Goal: Task Accomplishment & Management: Complete application form

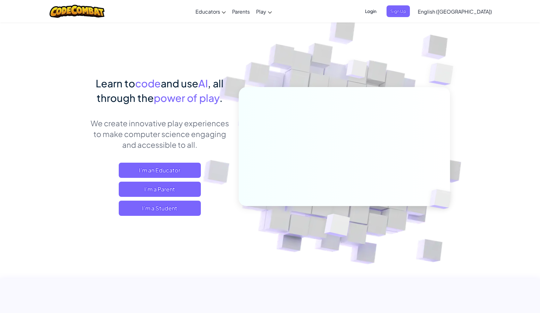
click at [288, 68] on img at bounding box center [340, 139] width 351 height 351
click at [410, 11] on span "Sign Up" at bounding box center [398, 11] width 23 height 12
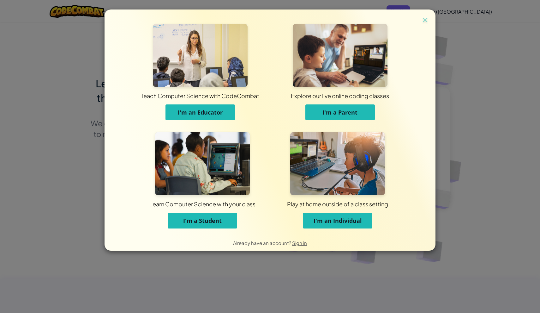
click at [202, 218] on span "I'm a Student" at bounding box center [202, 221] width 39 height 8
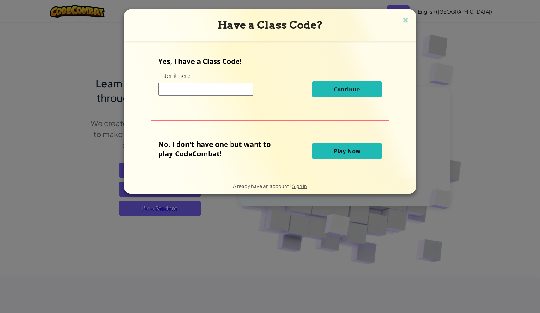
click at [207, 93] on input at bounding box center [205, 89] width 95 height 13
click at [244, 131] on div "Yes, I have a Class Code! Enter it here: Continue No, I don't have one but want…" at bounding box center [270, 109] width 279 height 124
click at [406, 22] on img at bounding box center [406, 20] width 8 height 9
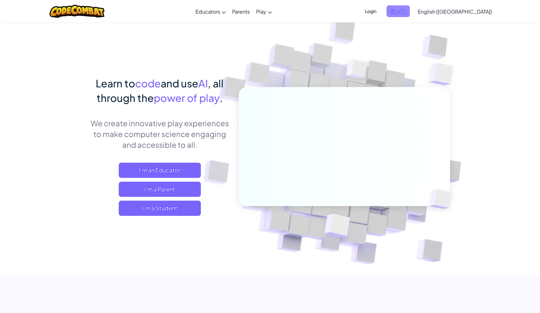
click at [410, 12] on span "Sign Up" at bounding box center [398, 11] width 23 height 12
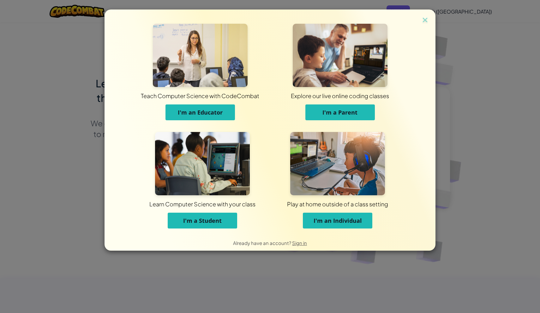
click at [218, 219] on span "I'm a Student" at bounding box center [202, 221] width 39 height 8
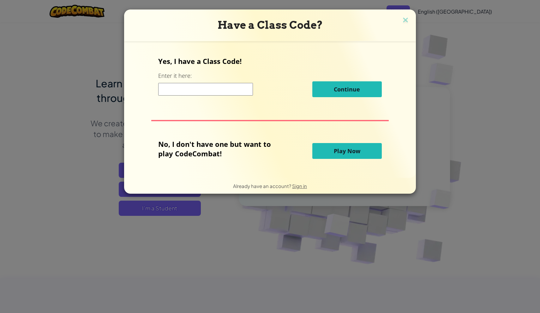
click at [227, 96] on div "Continue" at bounding box center [269, 89] width 223 height 16
click at [227, 94] on input at bounding box center [205, 89] width 95 height 13
type input "HeavyLockBurn"
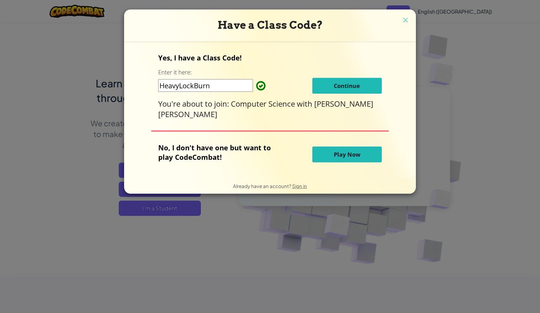
click at [338, 87] on span "Continue" at bounding box center [347, 86] width 26 height 8
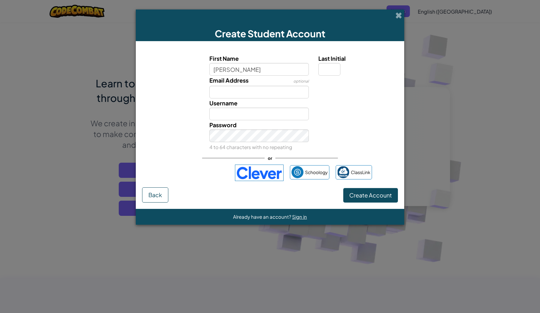
type input "[PERSON_NAME]"
click at [253, 71] on input "[PERSON_NAME]" at bounding box center [260, 69] width 100 height 13
click at [198, 177] on div "ลงชื่อเข้าใช้ด้วย Google เปิดในแท็บใหม่" at bounding box center [198, 173] width 61 height 14
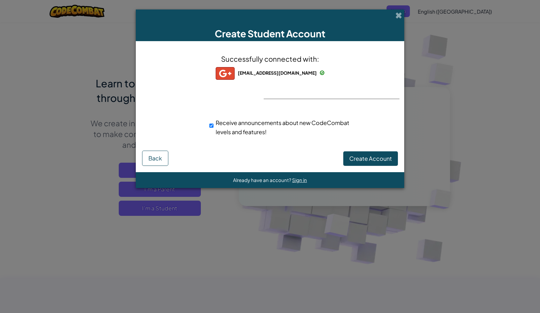
click at [295, 94] on div "Successfully connected with: [EMAIL_ADDRESS][DOMAIN_NAME] [EMAIL_ADDRESS][DOMAI…" at bounding box center [270, 98] width 253 height 103
click at [210, 125] on input "Receive announcements about new CodeCombat levels and features!" at bounding box center [212, 125] width 4 height 13
checkbox input "false"
click at [387, 159] on span "Create Account" at bounding box center [371, 158] width 43 height 7
click at [368, 156] on button "Create Account" at bounding box center [371, 158] width 55 height 15
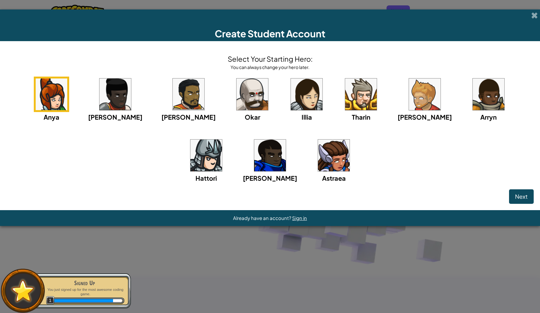
click at [254, 158] on img at bounding box center [270, 155] width 32 height 32
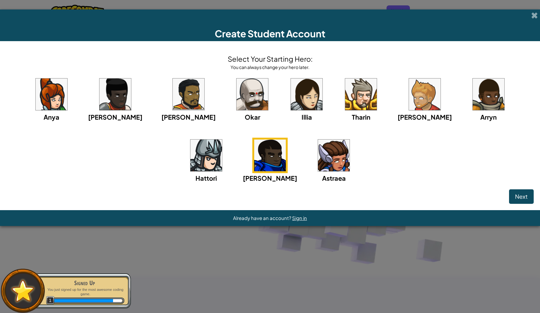
click at [104, 97] on img at bounding box center [116, 94] width 32 height 32
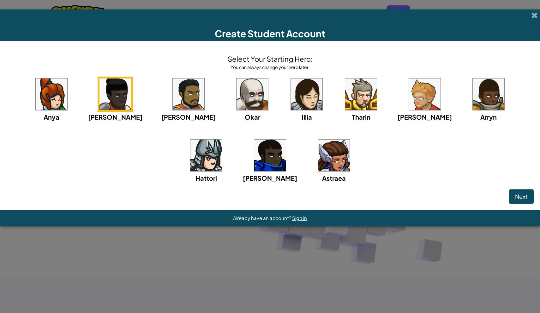
click at [318, 155] on img at bounding box center [334, 155] width 32 height 32
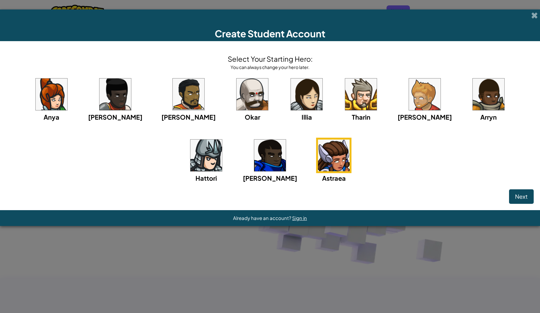
click at [103, 96] on img at bounding box center [116, 94] width 32 height 32
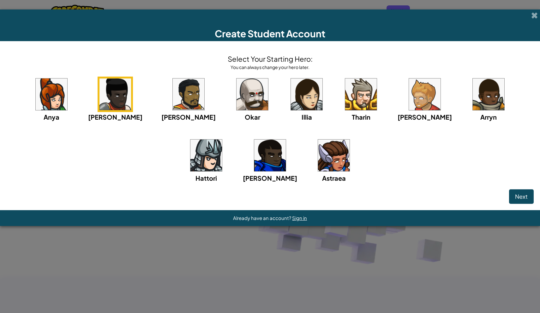
click at [106, 109] on img at bounding box center [116, 94] width 32 height 32
click at [518, 197] on span "Next" at bounding box center [521, 195] width 13 height 7
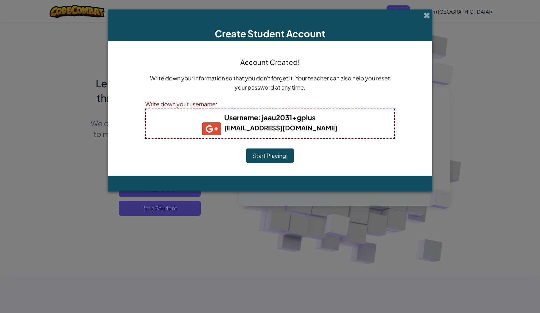
click at [254, 157] on button "Start Playing!" at bounding box center [270, 155] width 47 height 15
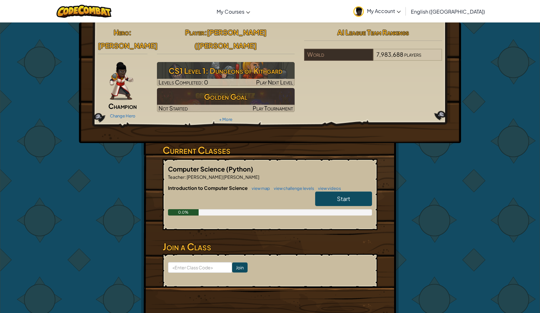
click at [230, 209] on div "0.0%" at bounding box center [270, 212] width 204 height 6
click at [324, 191] on link "Start" at bounding box center [343, 198] width 57 height 15
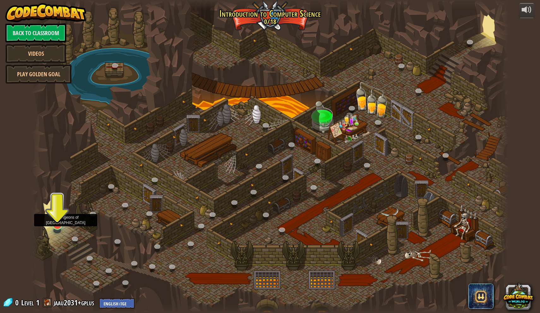
click at [56, 220] on img at bounding box center [57, 211] width 13 height 30
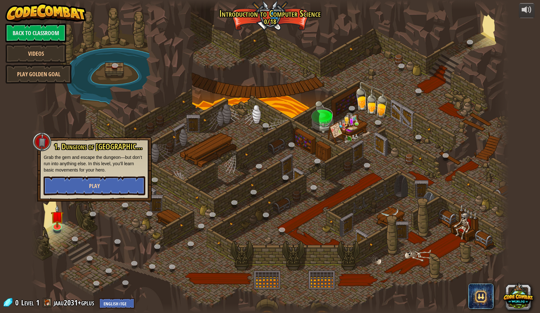
click at [87, 187] on button "Play" at bounding box center [95, 185] width 102 height 19
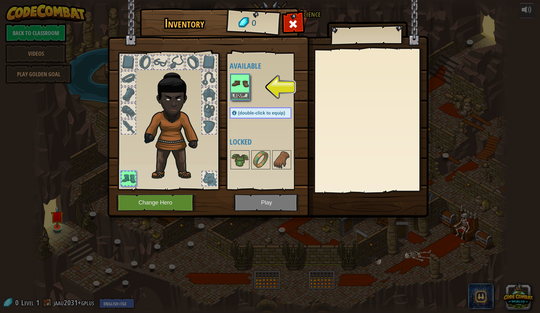
click at [243, 96] on button "Equip" at bounding box center [240, 95] width 18 height 7
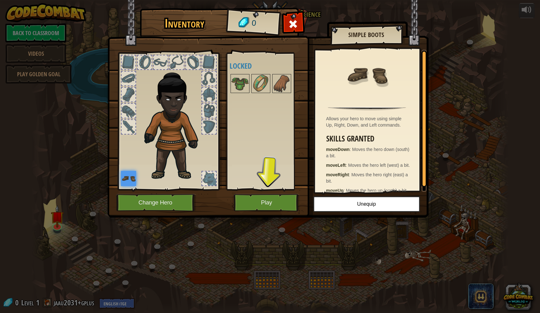
click at [277, 202] on button "Play" at bounding box center [267, 202] width 66 height 17
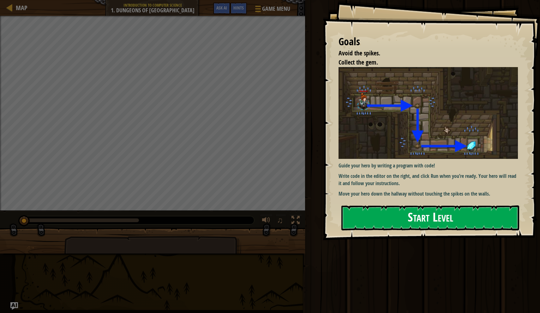
click at [376, 219] on button "Start Level" at bounding box center [431, 217] width 178 height 25
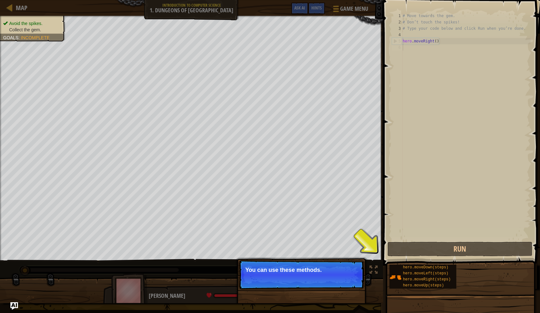
click at [351, 278] on button "Continue" at bounding box center [346, 278] width 26 height 8
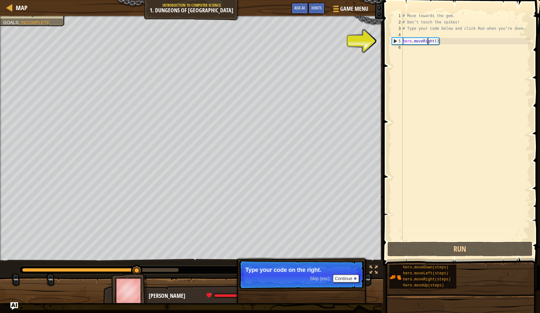
click at [428, 40] on div "# Move towards the gem. # Don’t touch the spikes! # Type your code below and cl…" at bounding box center [466, 133] width 129 height 240
click at [435, 41] on div "# Move towards the gem. # Don’t touch the spikes! # Type your code below and cl…" at bounding box center [466, 133] width 129 height 240
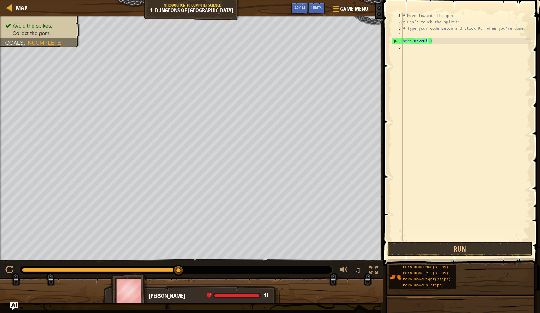
type textarea "hero.moveR()"
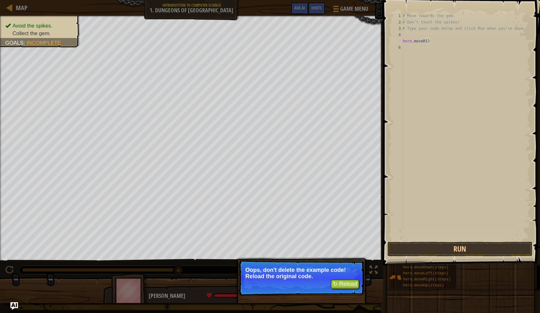
click at [349, 285] on button "↻ Reload" at bounding box center [345, 283] width 28 height 9
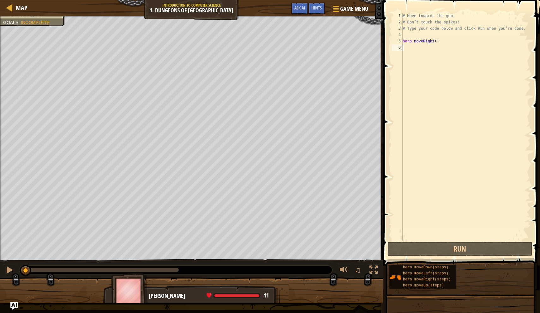
click at [410, 51] on div "# Move towards the gem. # Don’t touch the spikes! # Type your code below and cl…" at bounding box center [466, 133] width 129 height 240
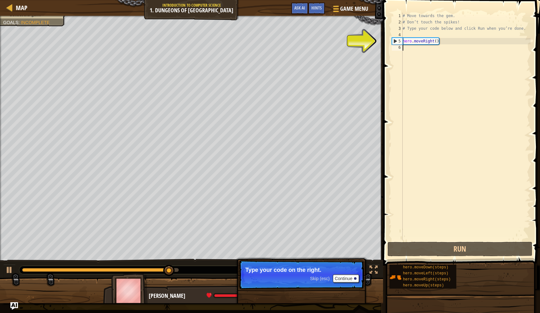
click at [436, 42] on div "# Move towards the gem. # Don’t touch the spikes! # Type your code below and cl…" at bounding box center [466, 133] width 129 height 240
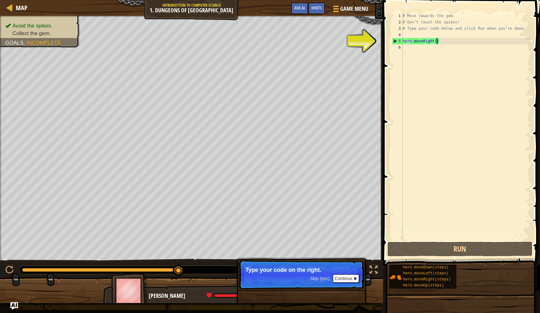
click at [342, 278] on button "Continue" at bounding box center [346, 278] width 26 height 8
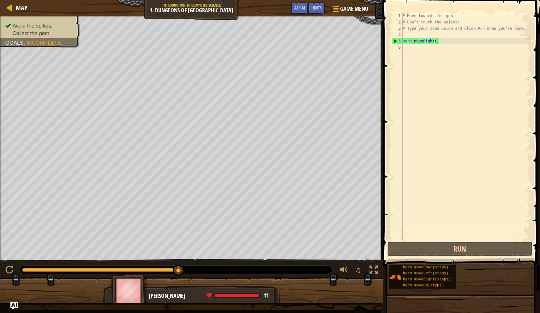
scroll to position [3, 3]
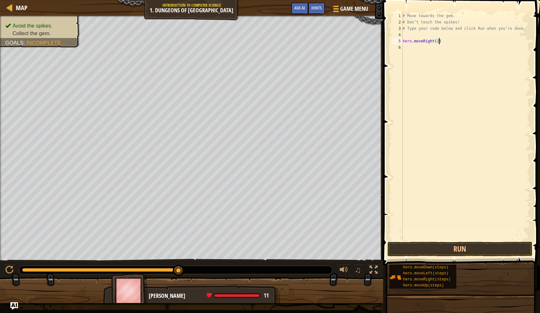
type textarea "hero.moveRight()"
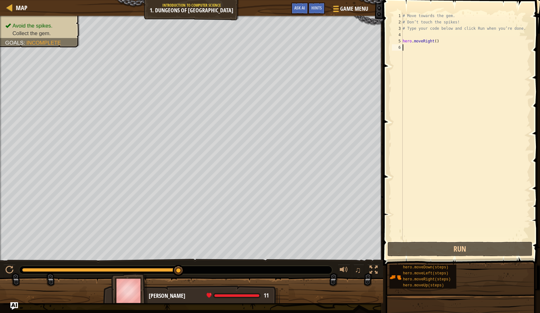
click at [406, 49] on div "# Move towards the gem. # Don’t touch the spikes! # Type your code below and cl…" at bounding box center [466, 133] width 129 height 240
type textarea "p"
type textarea "m"
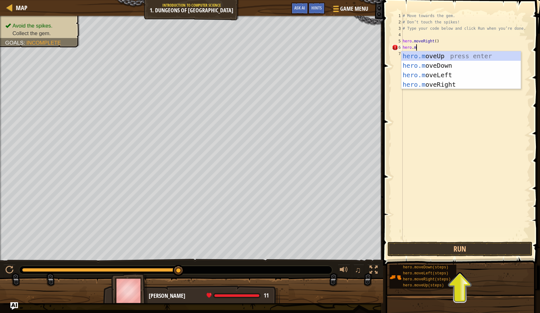
type textarea "hero.mo"
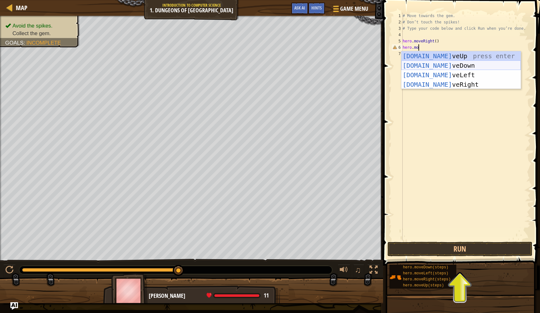
click at [423, 67] on div "hero.mo veUp press enter hero.mo veDown press enter hero.mo veLeft press enter …" at bounding box center [461, 79] width 119 height 57
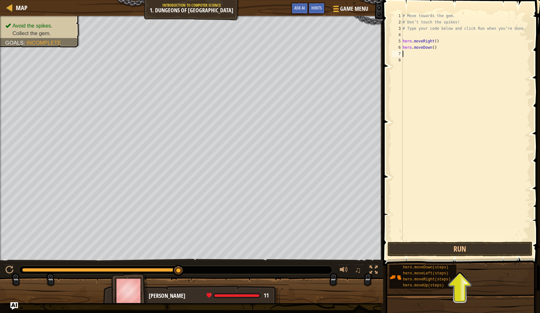
scroll to position [3, 0]
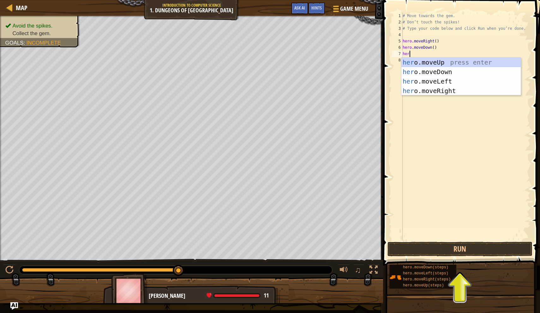
type textarea "hero."
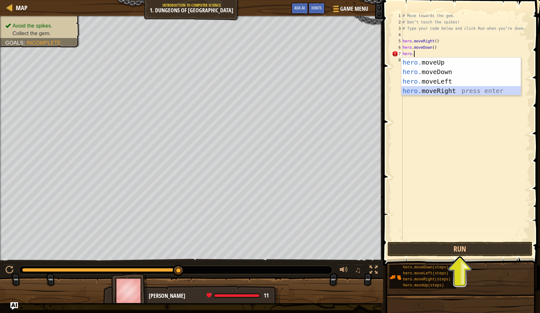
click at [429, 91] on div "hero. moveUp press enter hero. moveDown press enter hero. moveLeft press enter …" at bounding box center [461, 86] width 119 height 57
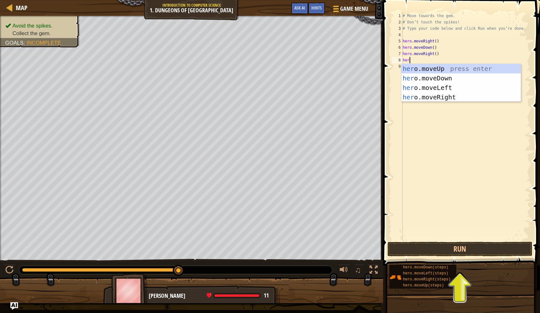
type textarea "hero."
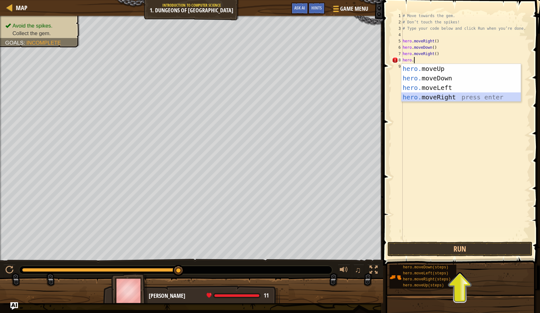
click at [433, 97] on div "hero. moveUp press enter hero. moveDown press enter hero. moveLeft press enter …" at bounding box center [461, 92] width 119 height 57
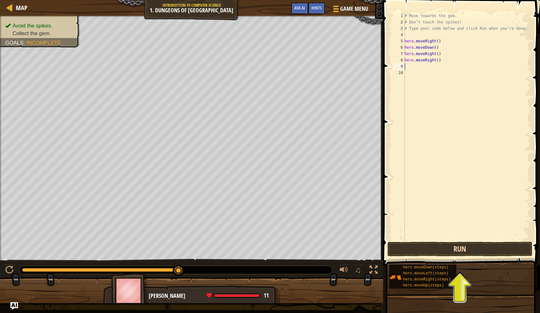
click at [412, 251] on button "Run" at bounding box center [460, 248] width 145 height 15
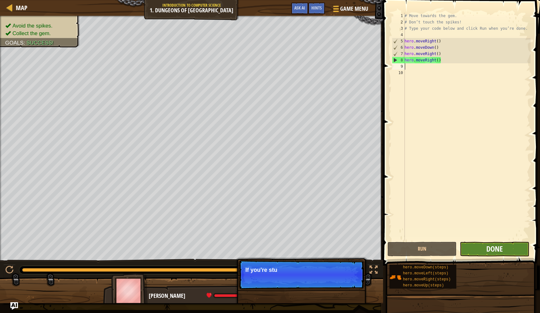
click at [490, 251] on span "Done" at bounding box center [495, 248] width 16 height 10
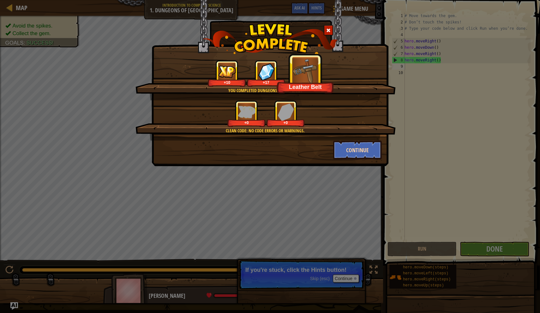
click at [346, 156] on button "Continue" at bounding box center [357, 149] width 49 height 19
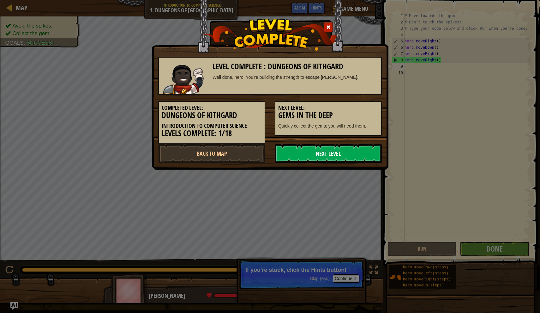
click at [334, 153] on link "Next Level" at bounding box center [328, 153] width 107 height 19
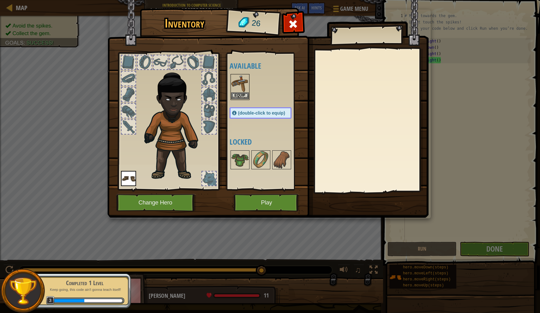
click at [243, 95] on button "Equip" at bounding box center [240, 95] width 18 height 7
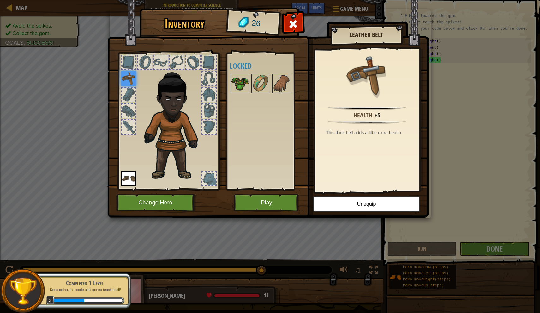
click at [241, 74] on div at bounding box center [240, 83] width 19 height 19
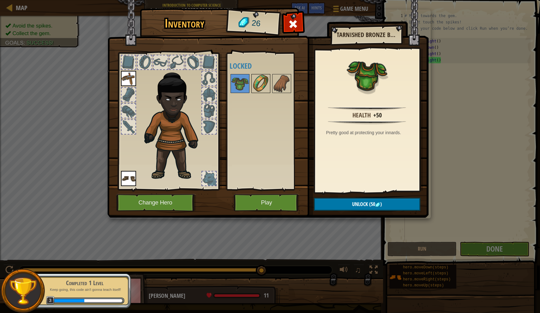
click at [259, 83] on img at bounding box center [261, 84] width 18 height 18
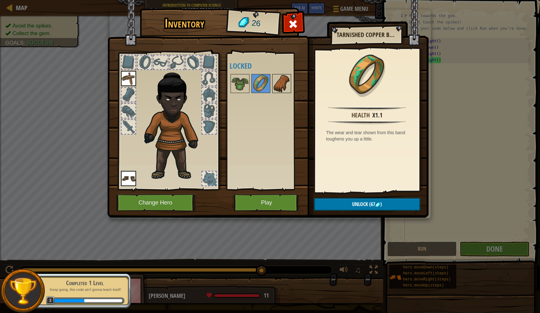
click at [273, 83] on img at bounding box center [282, 84] width 18 height 18
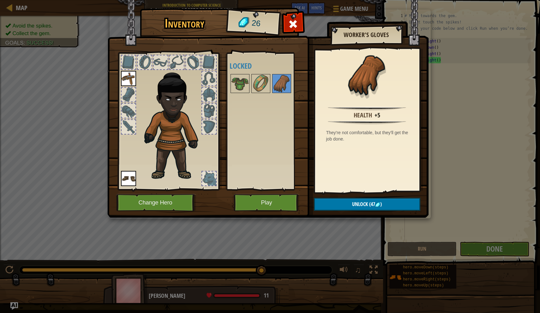
click at [250, 204] on button "Play" at bounding box center [267, 202] width 66 height 17
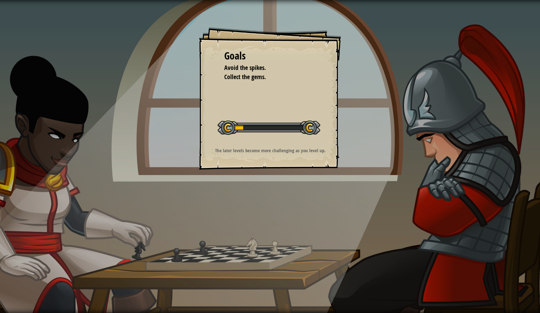
click at [294, 119] on div "Start Level" at bounding box center [269, 126] width 103 height 25
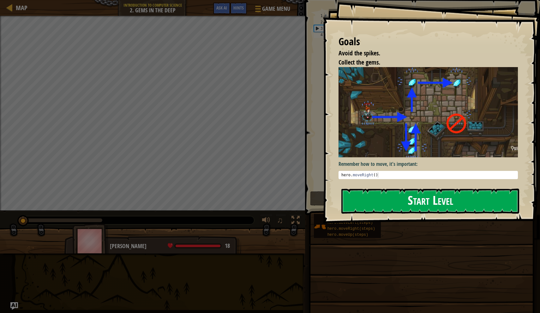
click at [366, 136] on div "Goals Avoid the spikes. Collect the gems. Remember how to move, it's important:…" at bounding box center [431, 111] width 217 height 223
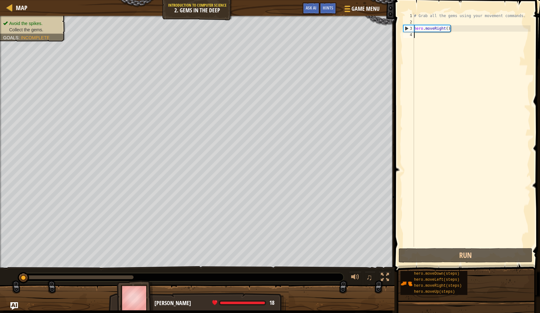
scroll to position [3, 0]
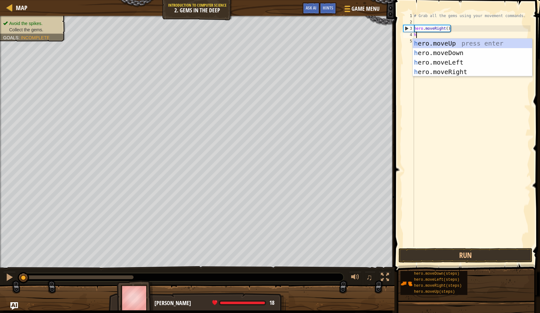
type textarea "hero"
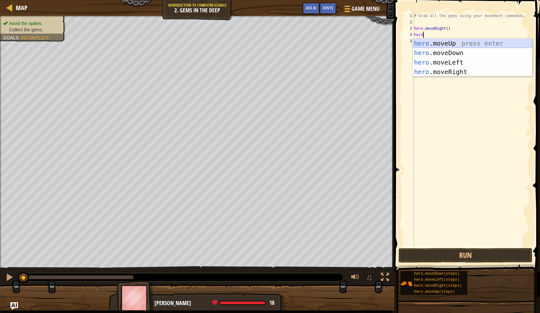
click at [454, 43] on div "hero .moveUp press enter hero .moveDown press enter hero .moveLeft press enter …" at bounding box center [472, 67] width 119 height 57
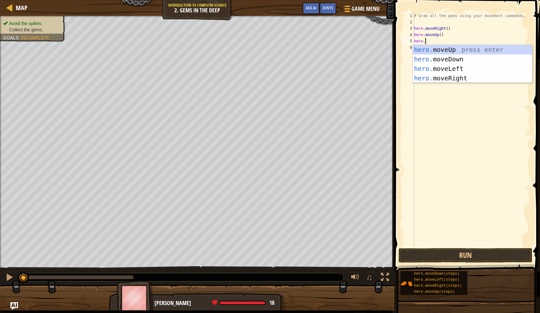
scroll to position [3, 1]
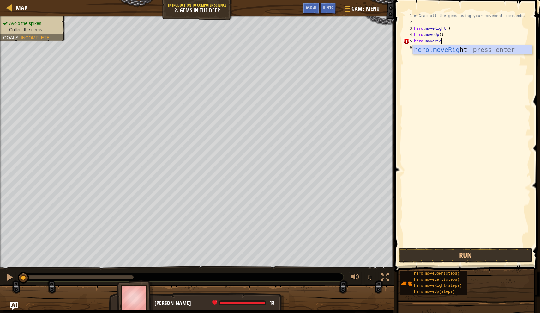
type textarea "hero.moveright"
click at [428, 47] on div "hero.moveRight press enter" at bounding box center [472, 59] width 119 height 28
click at [427, 47] on div "# Grab all the gems using your movement commands. hero . moveRight ( ) hero . m…" at bounding box center [472, 136] width 118 height 247
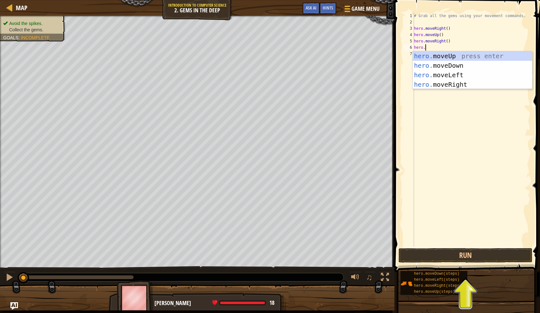
scroll to position [3, 1]
type textarea "hero.move"
click at [437, 67] on div "hero.move Up press enter hero.move Down press enter hero.move Left press enter …" at bounding box center [472, 79] width 119 height 57
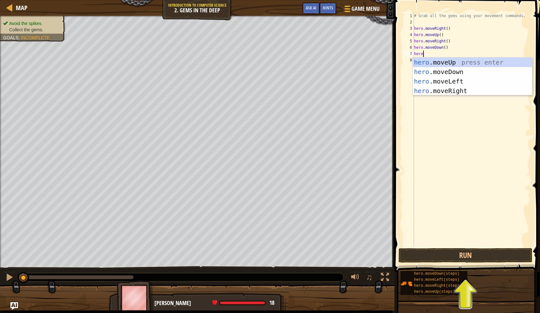
scroll to position [3, 1]
type textarea "hero.mo"
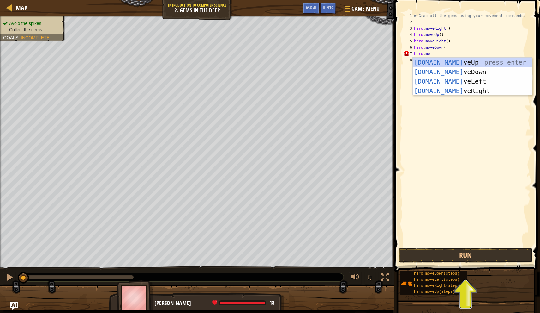
scroll to position [3, 1]
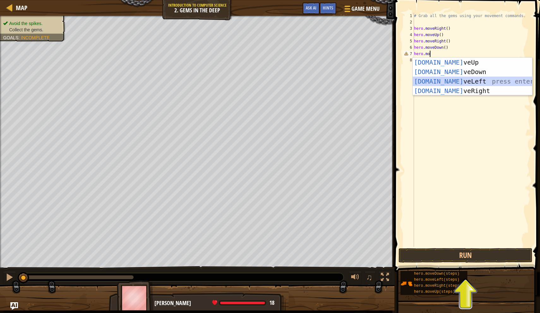
click at [441, 84] on div "hero.mo veUp press enter hero.mo veDown press enter hero.mo veLeft press enter …" at bounding box center [472, 86] width 119 height 57
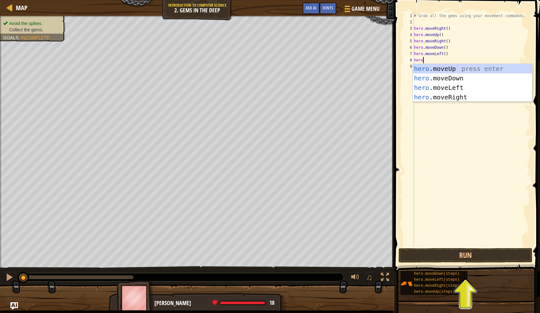
scroll to position [3, 1]
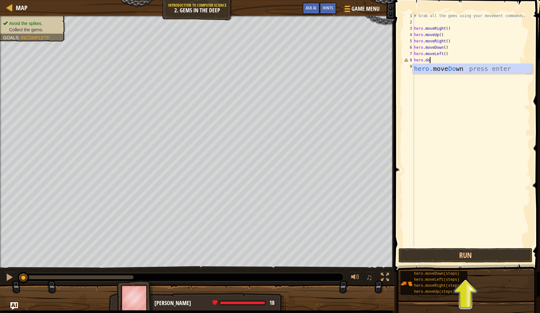
type textarea "hero.down"
click at [436, 71] on div "hero. move Down press enter" at bounding box center [472, 78] width 119 height 28
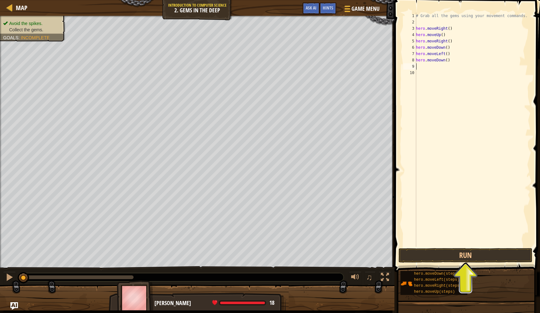
scroll to position [3, 0]
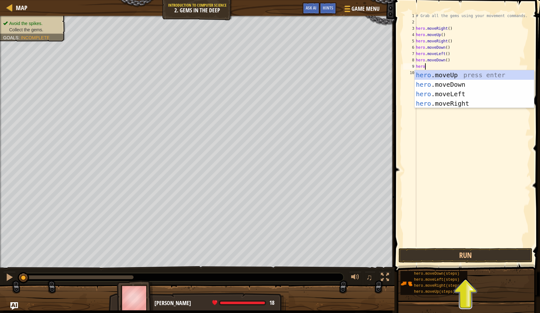
type textarea "hero."
click at [428, 74] on div "hero. moveUp press enter hero. moveDown press enter hero. moveLeft press enter …" at bounding box center [474, 98] width 119 height 57
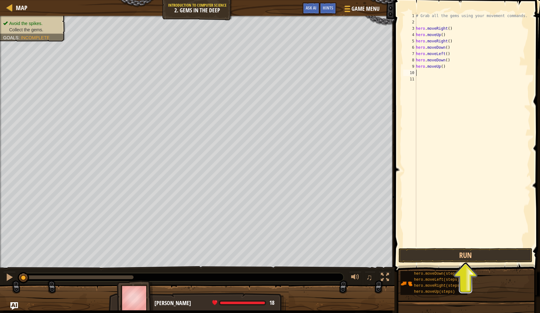
scroll to position [3, 0]
click at [414, 255] on button "Run" at bounding box center [466, 255] width 134 height 15
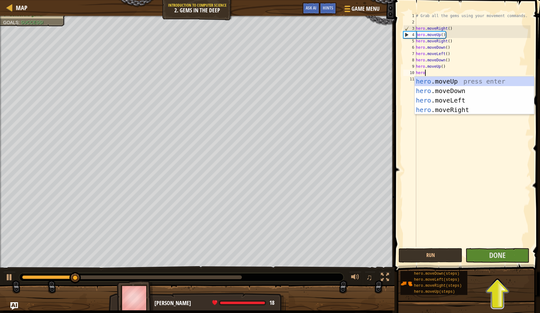
type textarea "hero."
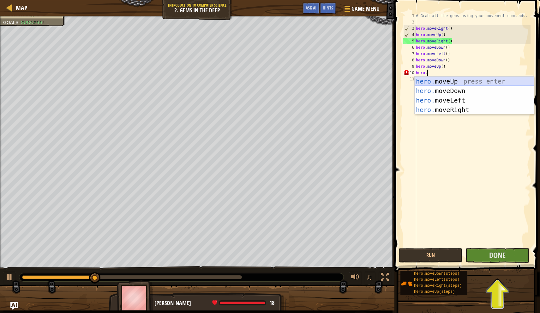
click at [434, 79] on div "hero. moveUp press enter hero. moveDown press enter hero. moveLeft press enter …" at bounding box center [474, 104] width 119 height 57
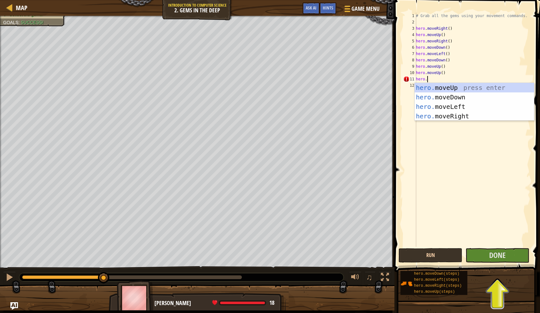
click at [436, 255] on button "Run" at bounding box center [431, 255] width 64 height 15
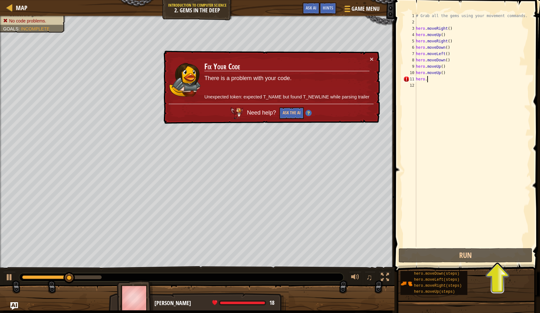
click at [430, 81] on div "# Grab all the gems using your movement commands. hero . moveRight ( ) hero . m…" at bounding box center [473, 136] width 116 height 247
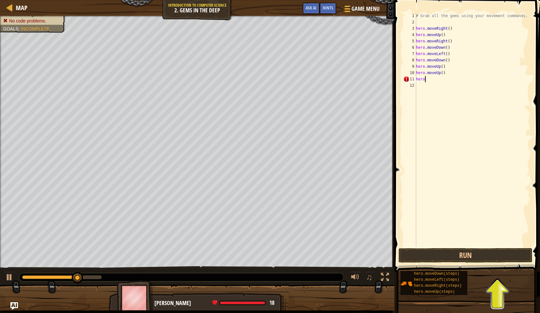
scroll to position [3, 0]
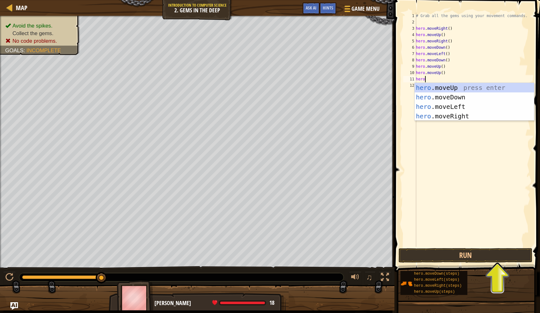
type textarea "hero."
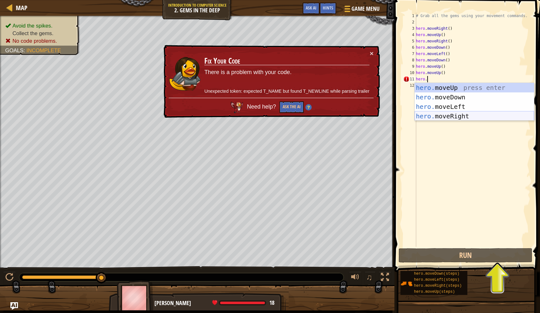
click at [447, 118] on div "hero. moveUp press enter hero. moveDown press enter hero. moveLeft press enter …" at bounding box center [474, 111] width 119 height 57
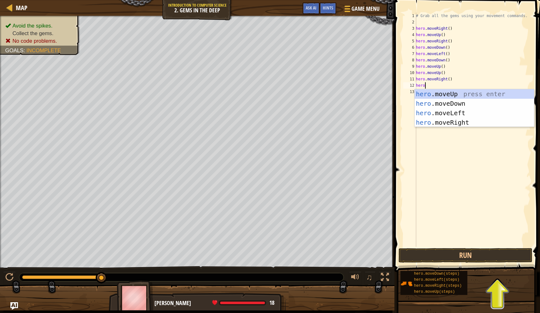
type textarea "hero."
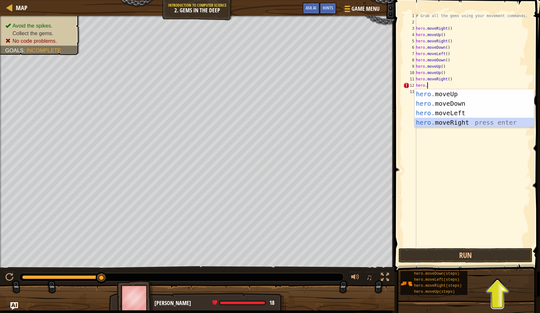
click at [462, 124] on div "hero. moveUp press enter hero. moveDown press enter hero. moveLeft press enter …" at bounding box center [474, 117] width 119 height 57
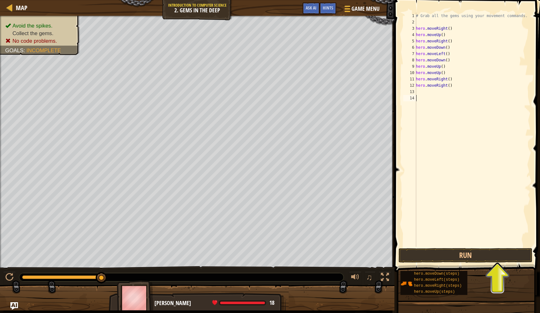
click at [432, 190] on div "# Grab all the gems using your movement commands. hero . moveRight ( ) hero . m…" at bounding box center [473, 136] width 116 height 247
click at [440, 256] on button "Run" at bounding box center [466, 255] width 134 height 15
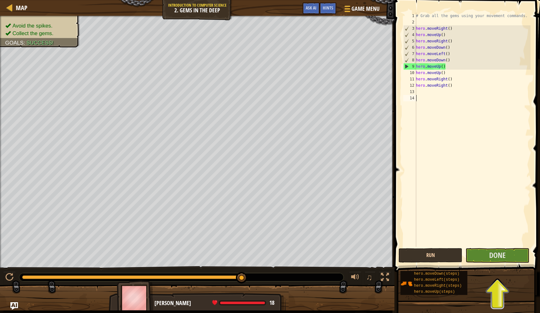
click at [441, 257] on button "Run" at bounding box center [431, 255] width 64 height 15
click at [458, 87] on div "# Grab all the gems using your movement commands. hero . moveRight ( ) hero . m…" at bounding box center [473, 136] width 116 height 247
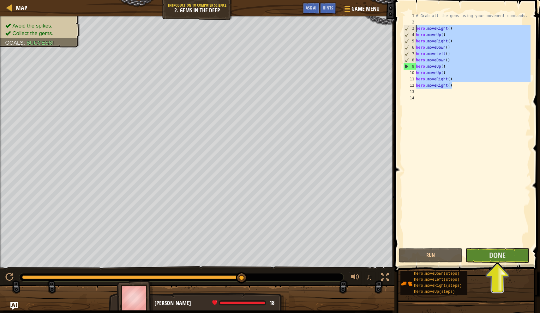
drag, startPoint x: 458, startPoint y: 87, endPoint x: 401, endPoint y: 30, distance: 80.7
click at [401, 30] on div "hero.moveRight() 1 2 3 4 5 6 7 8 9 10 11 12 13 14 # Grab all the gems using you…" at bounding box center [467, 148] width 148 height 290
type textarea "hero.moveRight() hero.moveUp()"
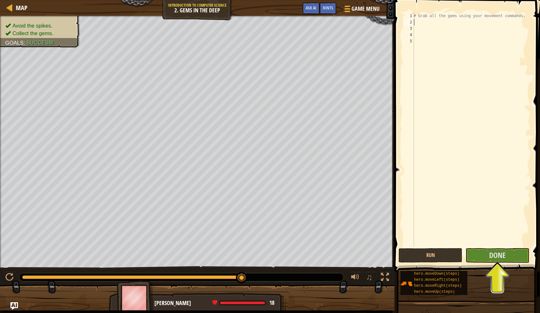
click at [418, 24] on div "# Grab all the gems using your movement commands." at bounding box center [472, 136] width 118 height 247
click at [418, 28] on div "# Grab all the gems using your movement commands." at bounding box center [472, 136] width 118 height 247
type textarea "h"
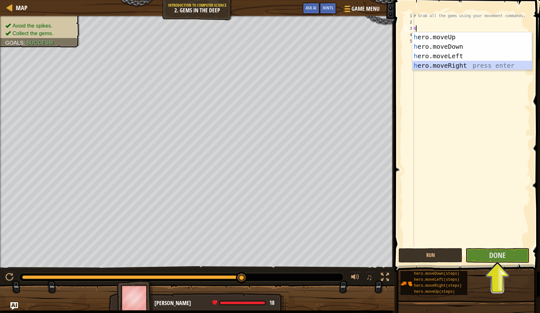
click at [423, 65] on div "h ero.moveUp press enter h ero.moveDown press enter h ero.moveLeft press enter …" at bounding box center [472, 60] width 119 height 57
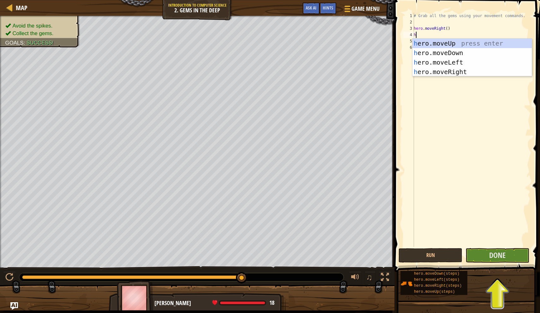
type textarea "hero"
click at [426, 52] on div "hero .moveUp press enter hero .moveDown press enter hero .moveLeft press enter …" at bounding box center [472, 67] width 119 height 57
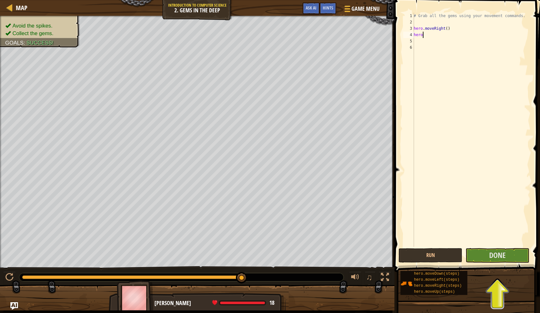
scroll to position [3, 0]
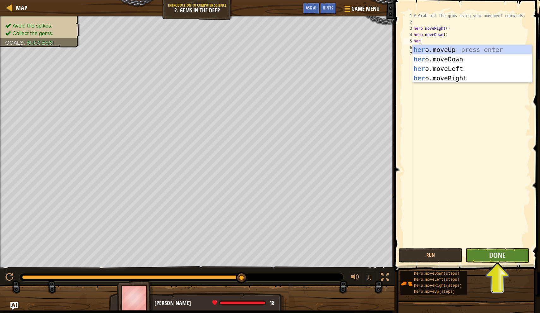
type textarea "hero"
click at [429, 52] on div "hero .moveUp press enter hero .moveDown press enter hero .moveLeft press enter …" at bounding box center [472, 73] width 119 height 57
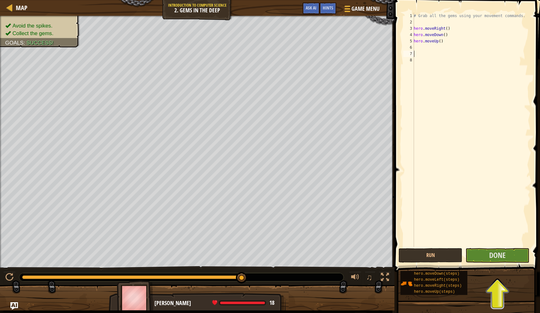
click at [425, 52] on div "# Grab all the gems using your movement commands. hero . moveRight ( ) hero . m…" at bounding box center [472, 136] width 118 height 247
click at [426, 43] on div "# Grab all the gems using your movement commands. hero . moveRight ( ) hero . m…" at bounding box center [472, 136] width 118 height 247
type textarea "hero.moveUp()"
click at [424, 47] on div "# Grab all the gems using your movement commands. hero . moveRight ( ) hero . m…" at bounding box center [472, 136] width 118 height 247
click at [436, 254] on button "Run" at bounding box center [431, 255] width 64 height 15
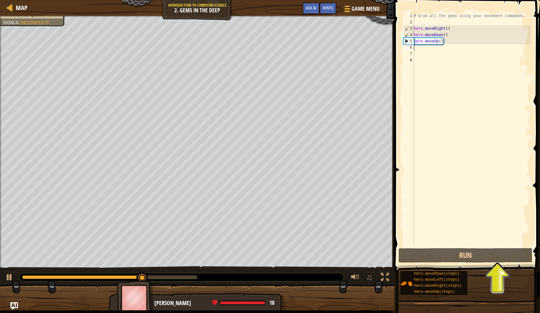
click at [416, 47] on div "# Grab all the gems using your movement commands. hero . moveRight ( ) hero . m…" at bounding box center [472, 136] width 118 height 247
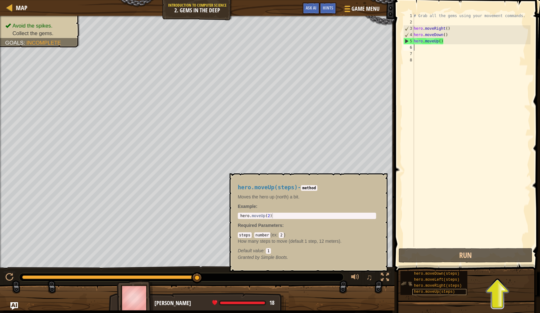
click at [430, 294] on div "hero.moveUp(steps)" at bounding box center [440, 292] width 54 height 6
click at [381, 180] on button "×" at bounding box center [380, 180] width 5 height 9
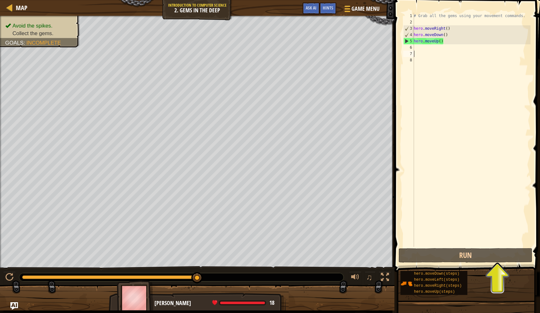
click at [420, 51] on div "# Grab all the gems using your movement commands. hero . moveRight ( ) hero . m…" at bounding box center [472, 136] width 118 height 247
click at [422, 46] on div "# Grab all the gems using your movement commands. hero . moveRight ( ) hero . m…" at bounding box center [472, 136] width 118 height 247
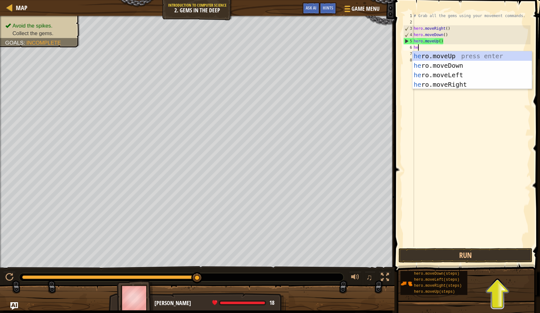
type textarea "hero"
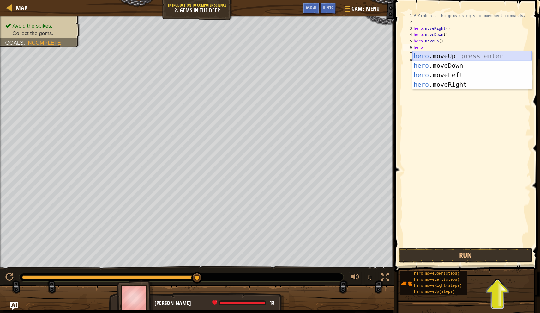
click at [425, 53] on div "hero .moveUp press enter hero .moveDown press enter hero .moveLeft press enter …" at bounding box center [472, 79] width 119 height 57
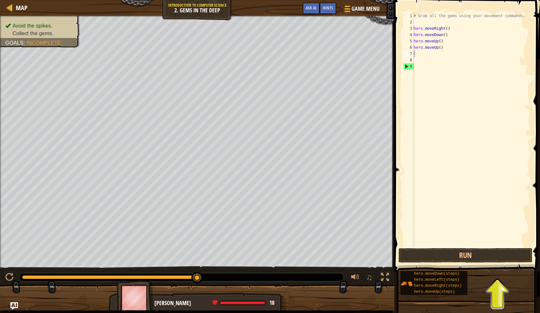
scroll to position [3, 0]
click at [424, 57] on div "# Grab all the gems using your movement commands. hero . moveRight ( ) hero . m…" at bounding box center [472, 136] width 118 height 247
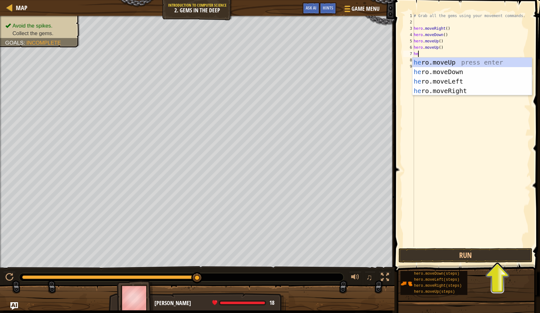
type textarea "hero"
click at [441, 90] on div "hero .moveUp press enter hero .moveDown press enter hero .moveLeft press enter …" at bounding box center [472, 86] width 119 height 57
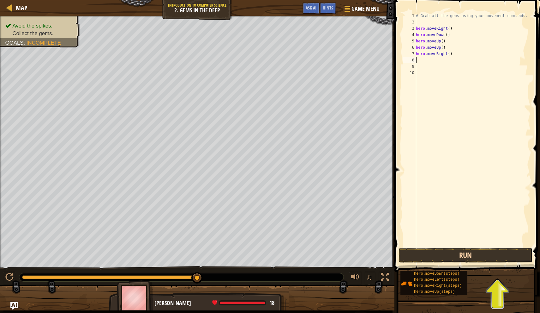
click at [435, 253] on button "Run" at bounding box center [466, 255] width 134 height 15
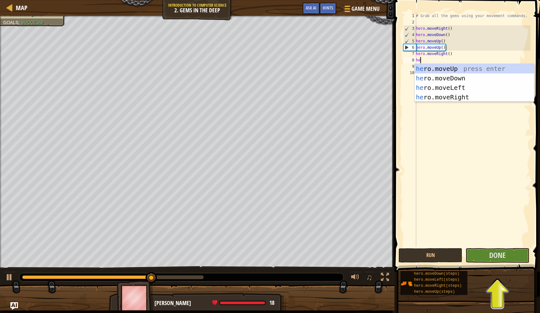
type textarea "hero"
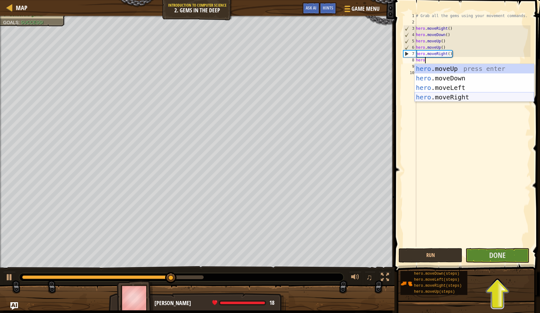
click at [455, 99] on div "hero .moveUp press enter hero .moveDown press enter hero .moveLeft press enter …" at bounding box center [474, 92] width 119 height 57
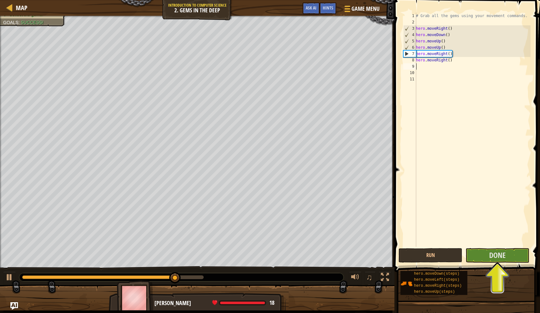
scroll to position [3, 0]
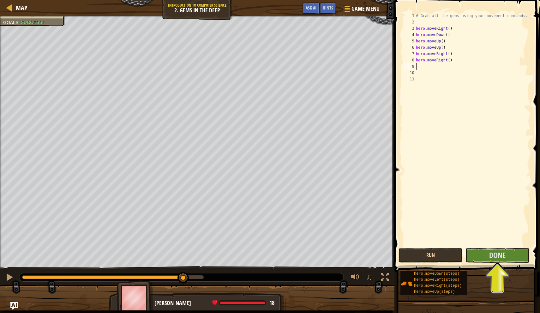
click at [448, 257] on button "Run" at bounding box center [431, 255] width 64 height 15
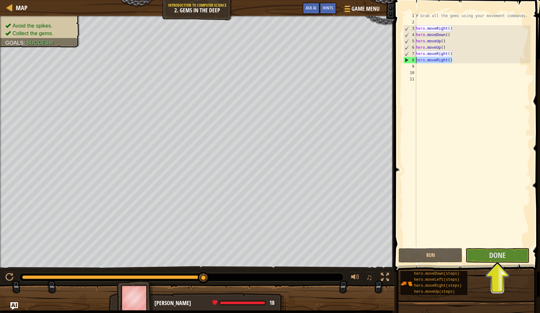
drag, startPoint x: 456, startPoint y: 60, endPoint x: 416, endPoint y: 58, distance: 40.2
click at [415, 58] on div "1 2 3 4 5 6 7 8 9 10 11 # Grab all the gems using your movement commands. hero …" at bounding box center [466, 130] width 129 height 234
type textarea "hero.moveRight()"
drag, startPoint x: 455, startPoint y: 63, endPoint x: 415, endPoint y: 63, distance: 40.1
click at [441, 98] on div "# Grab all the gems using your movement commands. hero . moveRight ( ) hero . m…" at bounding box center [473, 136] width 116 height 247
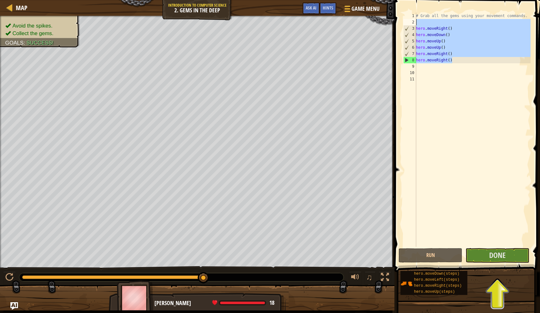
drag, startPoint x: 459, startPoint y: 59, endPoint x: 400, endPoint y: 24, distance: 69.2
click at [400, 24] on div "1 2 3 4 5 6 7 8 9 10 11 # Grab all the gems using your movement commands. hero …" at bounding box center [467, 148] width 148 height 290
drag, startPoint x: 461, startPoint y: 66, endPoint x: 399, endPoint y: 26, distance: 73.6
click at [399, 26] on div "hero.moveRight() 1 2 3 4 5 6 7 8 9 10 11 # Grab all the gems using your movemen…" at bounding box center [467, 148] width 148 height 290
type textarea "hero.moveRight() hero.moveDown()"
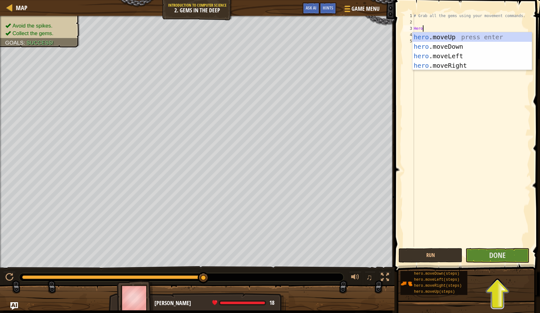
type textarea "Hero."
click at [456, 67] on div "hero. moveUp press enter hero. moveDown press enter hero. moveLeft press enter …" at bounding box center [472, 60] width 119 height 57
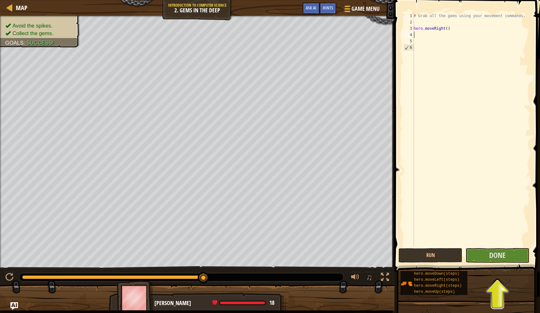
scroll to position [3, 0]
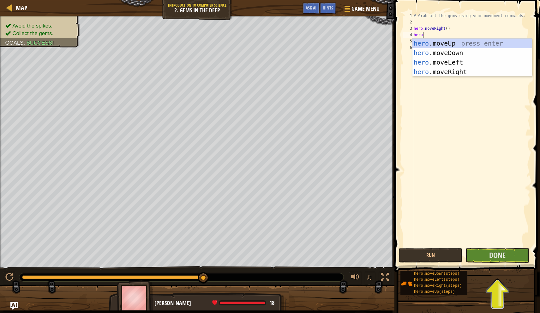
type textarea "hero."
click at [456, 49] on div "hero. moveUp press enter hero. moveDown press enter hero. moveLeft press enter …" at bounding box center [472, 67] width 119 height 57
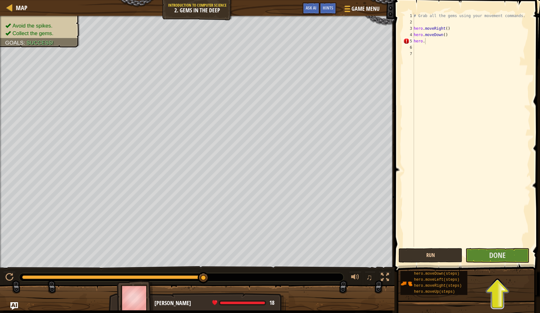
click at [445, 254] on button "Run" at bounding box center [431, 255] width 64 height 15
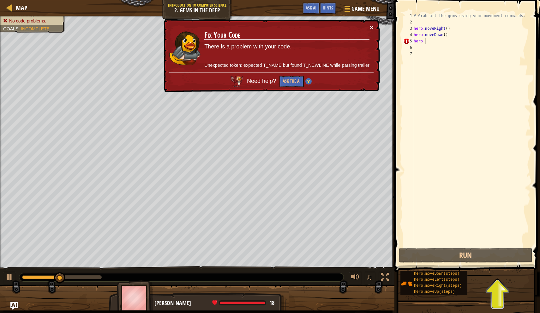
click at [372, 30] on button "×" at bounding box center [372, 27] width 4 height 7
click at [372, 28] on button "×" at bounding box center [372, 27] width 4 height 7
click at [426, 42] on div "# Grab all the gems using your movement commands. hero . moveRight ( ) hero . m…" at bounding box center [472, 136] width 118 height 247
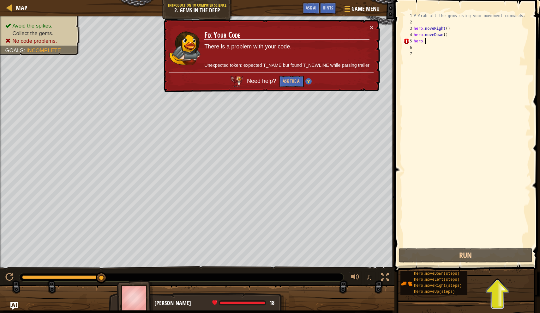
type textarea "hero.mo"
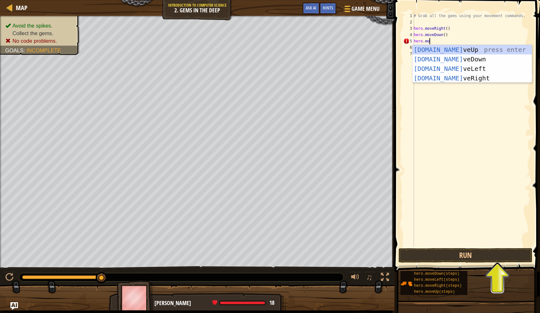
scroll to position [3, 1]
click at [444, 52] on div "hero.mo veUp press enter hero.mo veDown press enter hero.mo veLeft press enter …" at bounding box center [472, 73] width 119 height 57
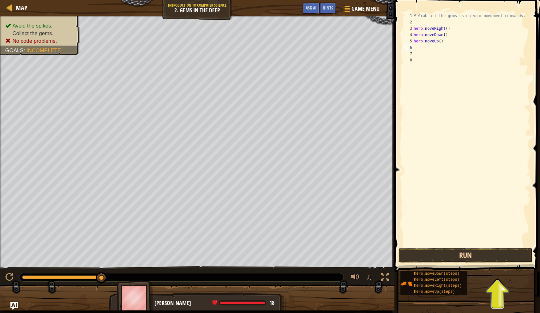
click at [452, 254] on button "Run" at bounding box center [466, 255] width 134 height 15
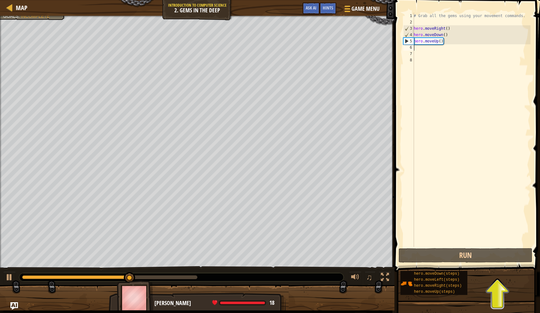
click at [421, 50] on div "# Grab all the gems using your movement commands. hero . moveRight ( ) hero . m…" at bounding box center [472, 136] width 118 height 247
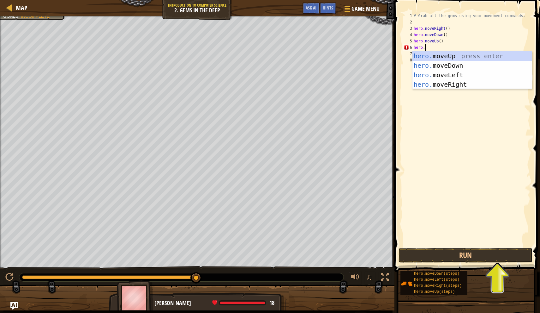
scroll to position [3, 1]
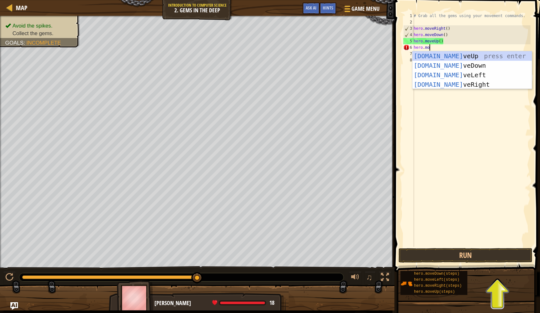
type textarea "hero.mov"
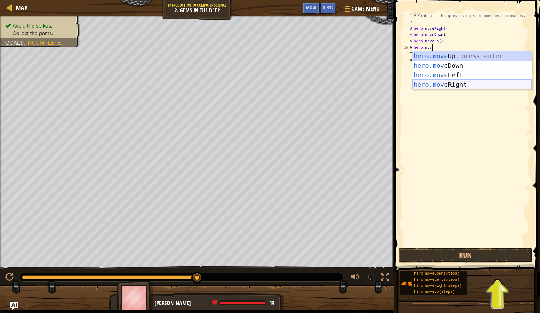
click at [456, 86] on div "hero.mov eUp press enter hero.mov eDown press enter hero.mov eLeft press enter …" at bounding box center [472, 79] width 119 height 57
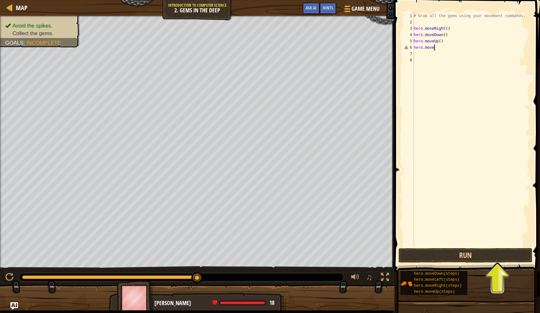
type textarea "hero.moveu"
click at [474, 59] on div "hero.moveU p press enter" at bounding box center [472, 65] width 119 height 28
click at [428, 56] on div "# Grab all the gems using your movement commands. hero . moveRight ( ) hero . m…" at bounding box center [472, 136] width 118 height 247
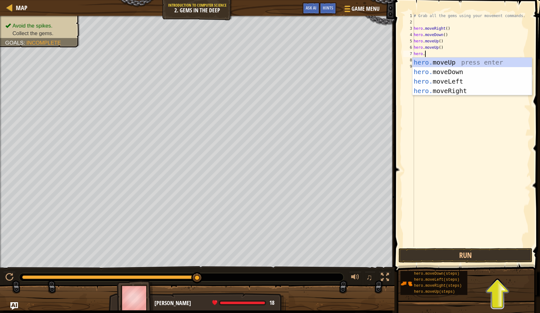
scroll to position [3, 1]
type textarea "hero.r"
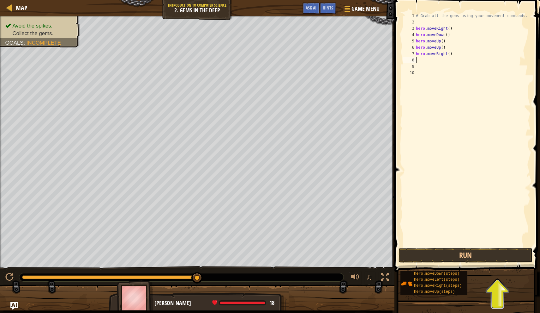
scroll to position [3, 0]
type textarea "hero"
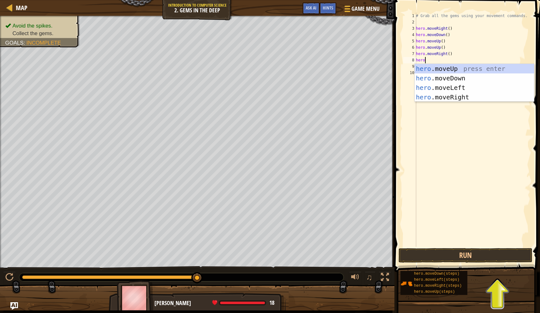
scroll to position [3, 0]
click at [444, 96] on div "hero .moveUp press enter hero .moveDown press enter hero .moveLeft press enter …" at bounding box center [474, 92] width 119 height 57
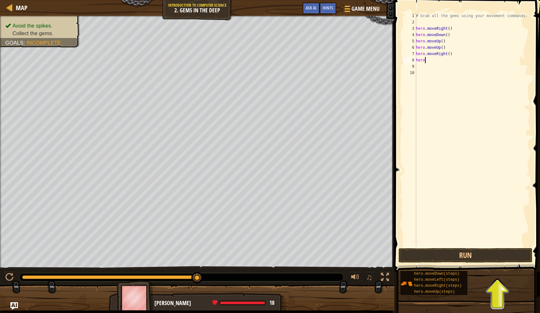
scroll to position [3, 0]
click at [443, 259] on button "Run" at bounding box center [466, 255] width 134 height 15
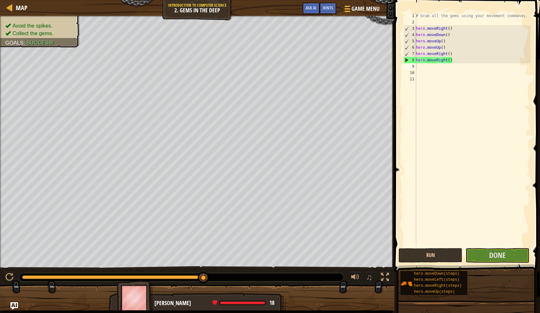
click at [440, 259] on button "Run" at bounding box center [431, 255] width 64 height 15
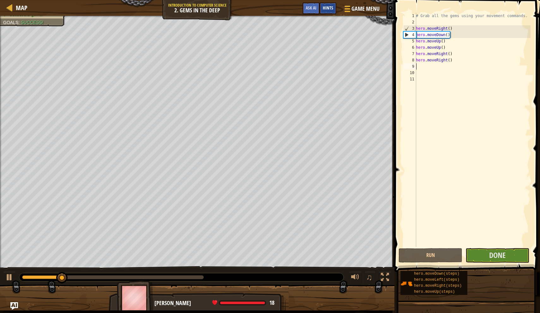
click at [328, 10] on span "Hints" at bounding box center [328, 8] width 10 height 6
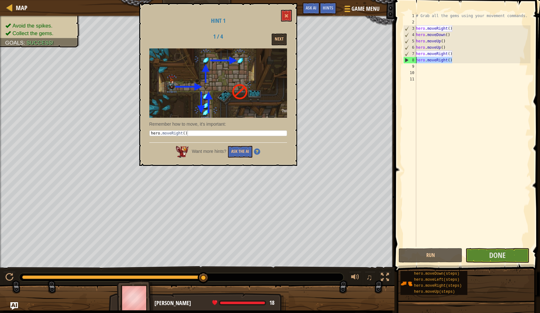
drag, startPoint x: 455, startPoint y: 63, endPoint x: 415, endPoint y: 62, distance: 40.5
click at [415, 62] on div "1 2 3 4 5 6 7 8 9 10 11 # Grab all the gems using your movement commands. hero …" at bounding box center [466, 130] width 129 height 234
click at [280, 40] on button "Next" at bounding box center [279, 40] width 15 height 12
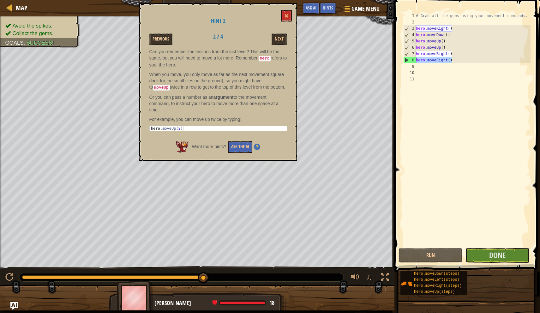
click at [165, 39] on button "Previous" at bounding box center [160, 40] width 23 height 12
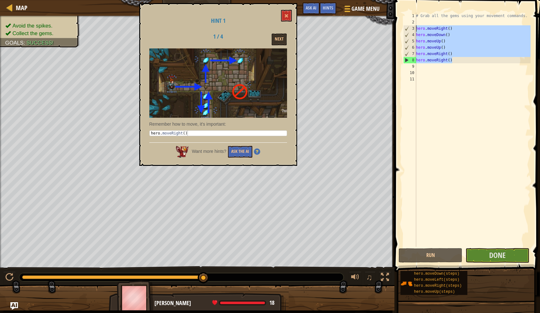
type textarea "hero.moveDown() hero.moveUp()"
drag, startPoint x: 460, startPoint y: 59, endPoint x: 416, endPoint y: 34, distance: 50.1
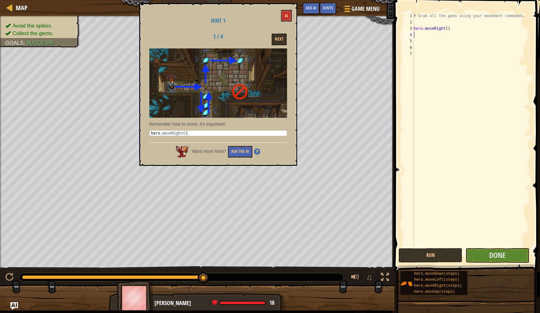
click at [424, 38] on div "# Grab all the gems using your movement commands. hero . moveRight ( )" at bounding box center [472, 136] width 118 height 247
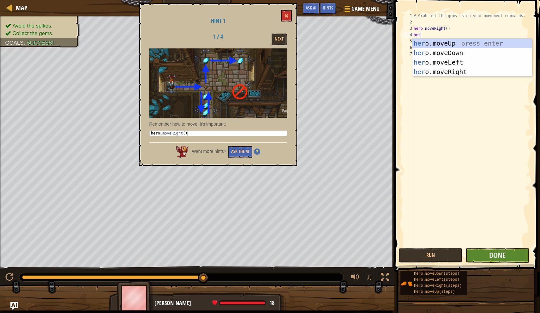
type textarea "hero"
click at [430, 45] on div "hero .moveUp press enter hero .moveDown press enter hero .moveLeft press enter …" at bounding box center [472, 67] width 119 height 57
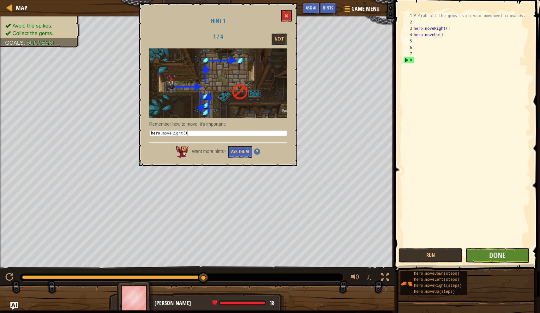
scroll to position [3, 0]
click at [442, 34] on div "# Grab all the gems using your movement commands. hero . moveRight ( ) hero . m…" at bounding box center [472, 136] width 118 height 247
type textarea "hero.moveUp(2)"
click at [424, 43] on div "# Grab all the gems using your movement commands. hero . moveRight ( ) hero . m…" at bounding box center [472, 136] width 118 height 247
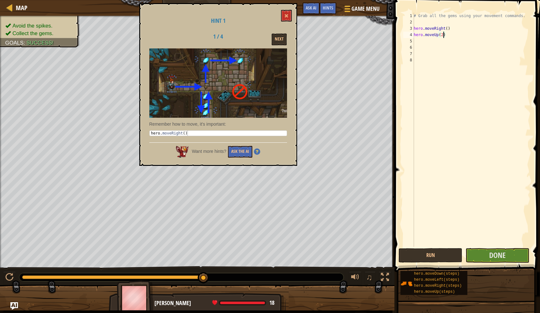
scroll to position [3, 0]
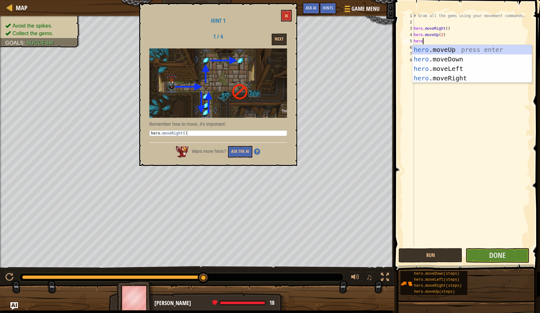
type textarea "hero."
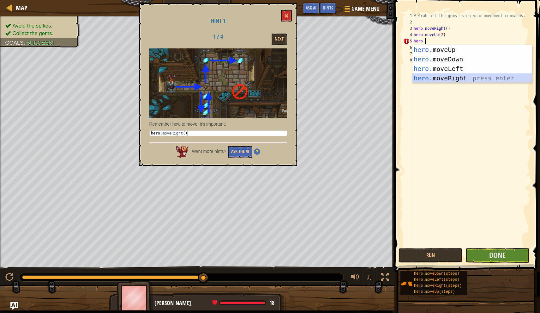
click at [441, 78] on div "hero. moveUp press enter hero. moveDown press enter hero. moveLeft press enter …" at bounding box center [472, 73] width 119 height 57
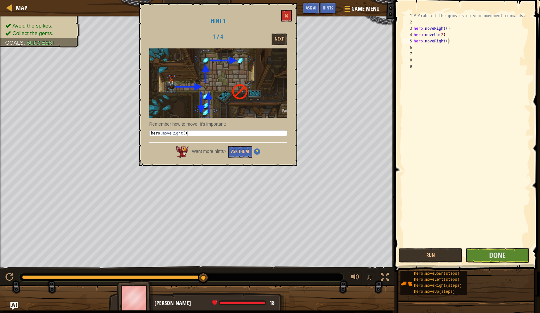
click at [448, 41] on div "# Grab all the gems using your movement commands. hero . moveRight ( ) hero . m…" at bounding box center [472, 136] width 118 height 247
type textarea "hero.moveRight(2)"
click at [285, 13] on button at bounding box center [286, 16] width 11 height 12
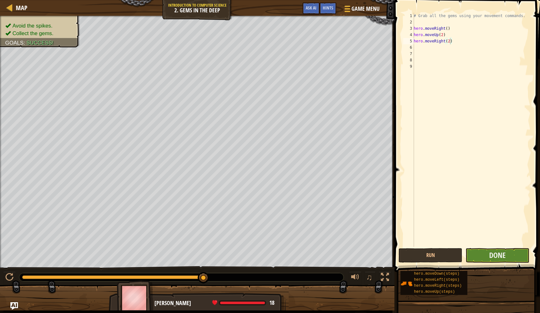
click at [480, 255] on button "Done" at bounding box center [498, 255] width 64 height 15
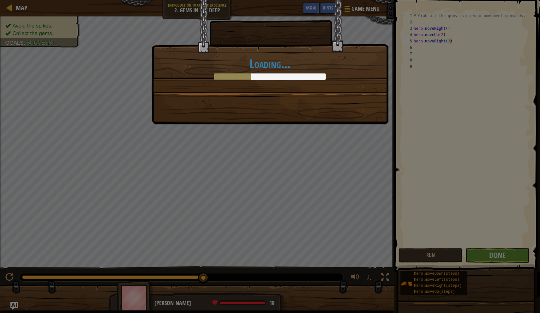
click at [454, 255] on div "Loading..." at bounding box center [270, 156] width 540 height 313
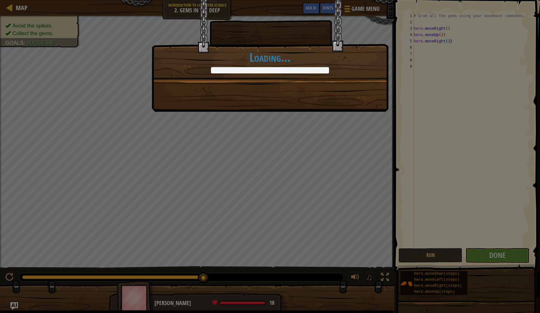
click at [442, 255] on div "You completed Gems in the Deep. +0 +0 Clean code: no code errors or warnings. +…" at bounding box center [270, 156] width 540 height 313
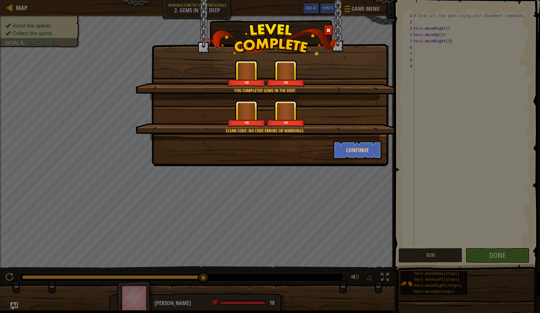
click at [442, 255] on div "You completed Gems in the Deep. +0 +0 Clean code: no code errors or warnings. +…" at bounding box center [270, 156] width 540 height 313
click at [364, 153] on button "Continue" at bounding box center [357, 149] width 49 height 19
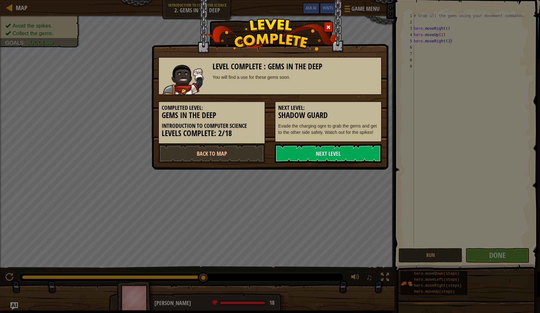
click at [364, 153] on link "Next Level" at bounding box center [328, 153] width 107 height 19
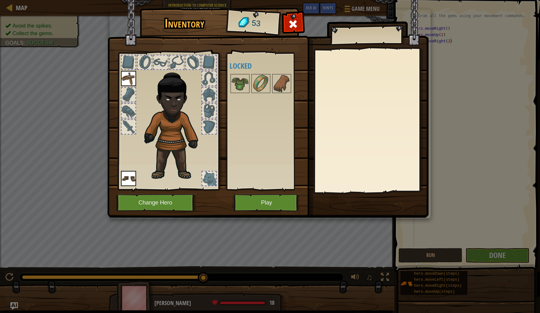
click at [129, 177] on img at bounding box center [128, 178] width 15 height 15
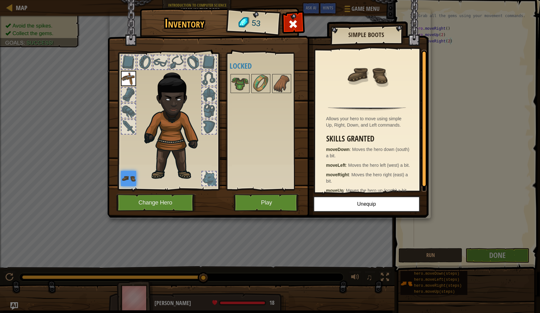
click at [253, 204] on button "Play" at bounding box center [267, 202] width 66 height 17
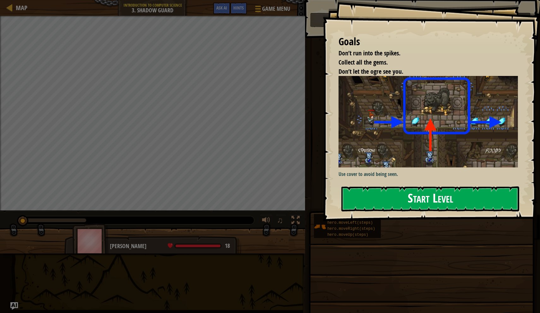
click at [371, 204] on button "Start Level" at bounding box center [431, 198] width 178 height 25
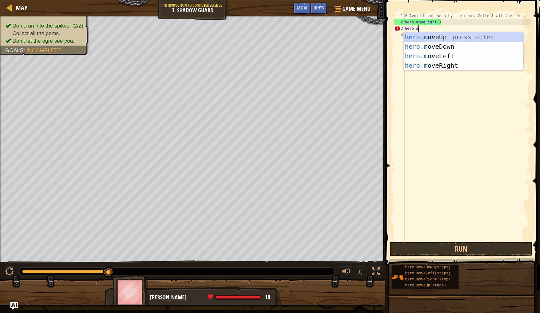
scroll to position [3, 1]
type textarea "hero.mo"
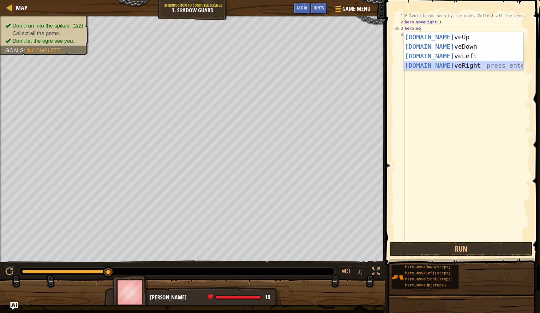
click at [429, 65] on div "hero.mo veUp press enter hero.mo veDown press enter hero.mo veLeft press enter …" at bounding box center [463, 60] width 119 height 57
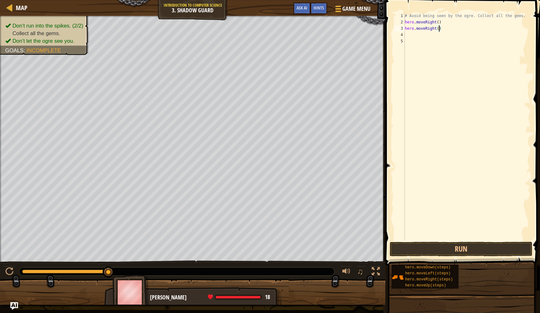
click at [439, 31] on div "# Avoid being seen by the ogre. Collect all the gems. hero . moveRight ( ) hero…" at bounding box center [467, 133] width 127 height 240
type textarea "hero.moveRight(3)"
click at [445, 252] on button "Run" at bounding box center [461, 248] width 143 height 15
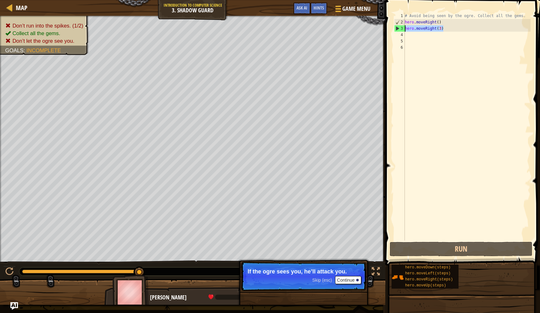
drag, startPoint x: 443, startPoint y: 30, endPoint x: 405, endPoint y: 29, distance: 38.6
click at [405, 29] on div "1 2 3 4 5 6 # Avoid being seen by the ogre. Collect all the gems. hero . moveRi…" at bounding box center [462, 127] width 138 height 228
type textarea "hero.moveRight(3)"
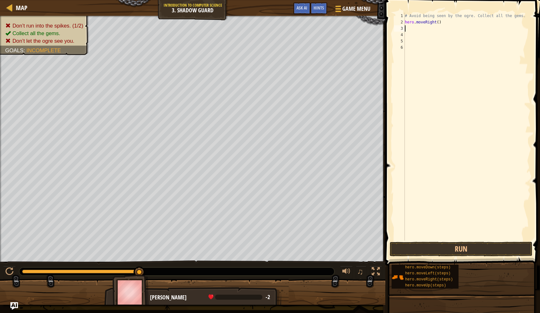
click at [409, 29] on div "# Avoid being seen by the ogre. Collect all the gems. hero . moveRight ( )" at bounding box center [467, 133] width 127 height 240
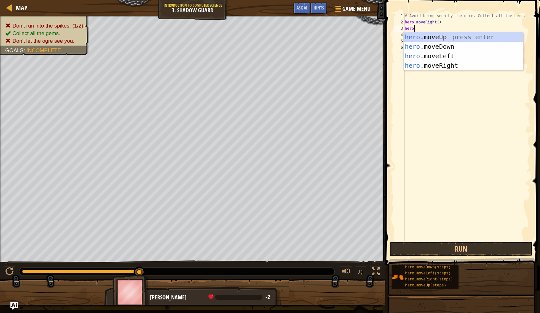
type textarea "hero."
click at [436, 41] on div "hero. moveUp press enter hero. moveDown press enter hero. moveLeft press enter …" at bounding box center [463, 60] width 119 height 57
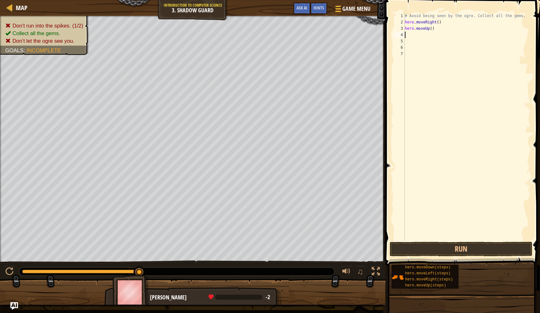
click at [424, 40] on div "# Avoid being seen by the ogre. Collect all the gems. hero . moveRight ( ) hero…" at bounding box center [467, 133] width 127 height 240
click at [424, 38] on div "# Avoid being seen by the ogre. Collect all the gems. hero . moveRight ( ) hero…" at bounding box center [467, 133] width 127 height 240
click at [419, 35] on div "# Avoid being seen by the ogre. Collect all the gems. hero . moveRight ( ) hero…" at bounding box center [467, 133] width 127 height 240
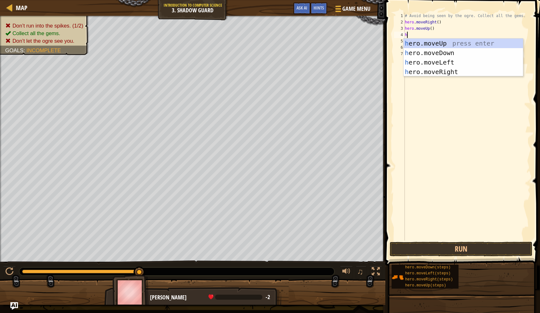
type textarea "hero"
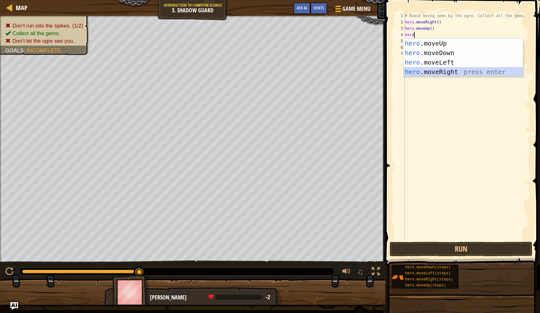
click at [419, 71] on div "hero .moveUp press enter hero .moveDown press enter hero .moveLeft press enter …" at bounding box center [463, 67] width 119 height 57
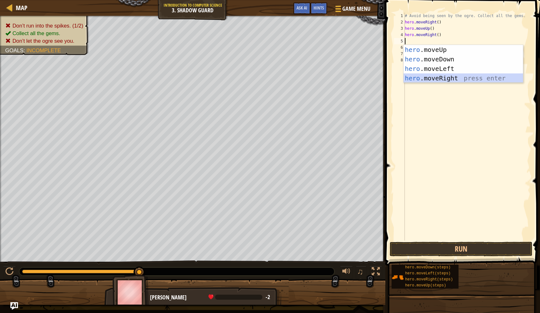
type textarea "hero"
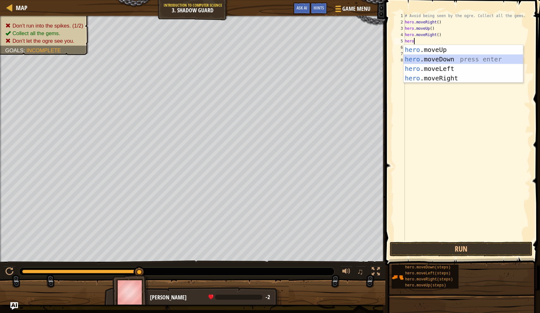
click at [441, 58] on div "hero .moveUp press enter hero .moveDown press enter hero .moveLeft press enter …" at bounding box center [463, 73] width 119 height 57
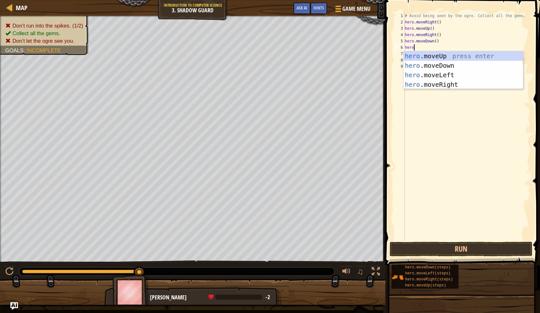
type textarea "hero."
click at [447, 84] on div "hero. moveUp press enter hero. moveDown press enter hero. moveLeft press enter …" at bounding box center [463, 79] width 119 height 57
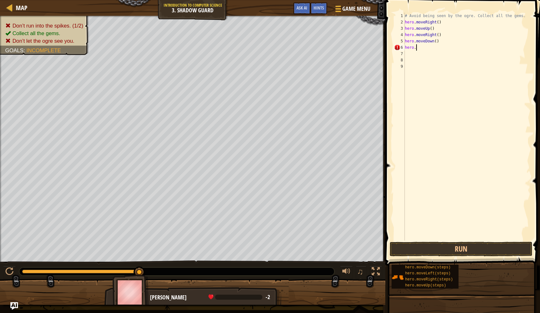
scroll to position [3, 0]
click at [442, 49] on div "# Avoid being seen by the ogre. Collect all the gems. hero . moveRight ( ) hero…" at bounding box center [468, 133] width 125 height 240
type textarea "hero.moveRight(2)"
click at [471, 251] on button "Run" at bounding box center [461, 248] width 143 height 15
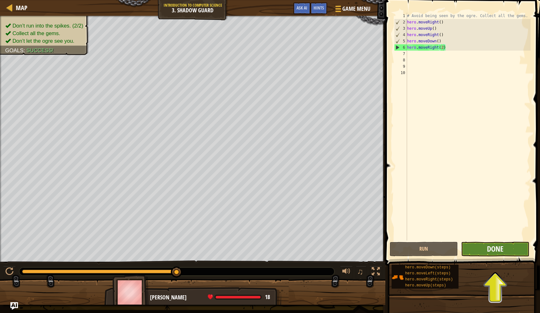
click at [494, 253] on span "Done" at bounding box center [495, 248] width 16 height 10
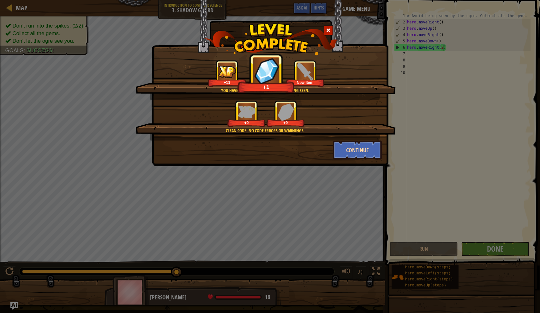
click at [350, 148] on button "Continue" at bounding box center [357, 149] width 49 height 19
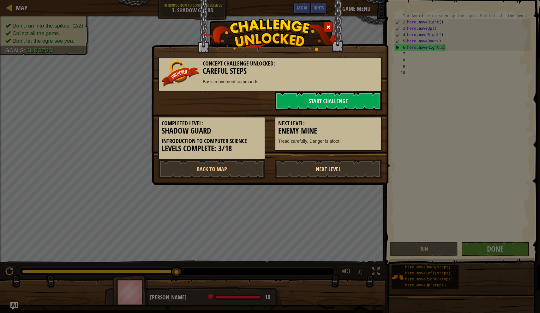
click at [334, 167] on link "Next Level" at bounding box center [328, 168] width 107 height 19
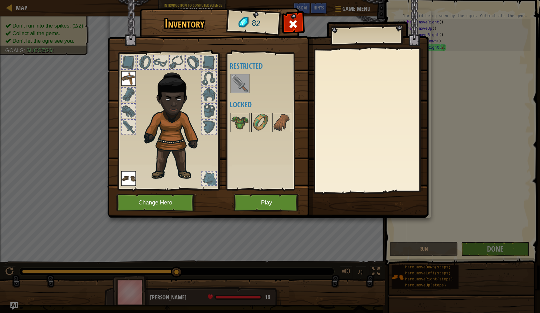
click at [233, 86] on img at bounding box center [240, 84] width 18 height 18
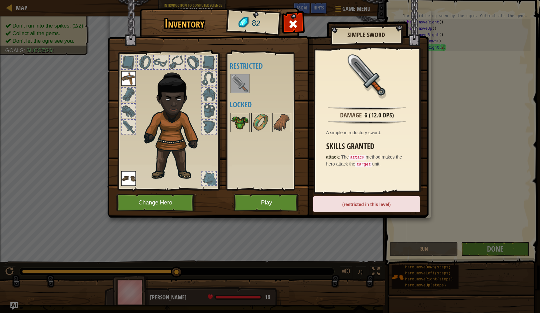
click at [242, 124] on img at bounding box center [240, 122] width 18 height 18
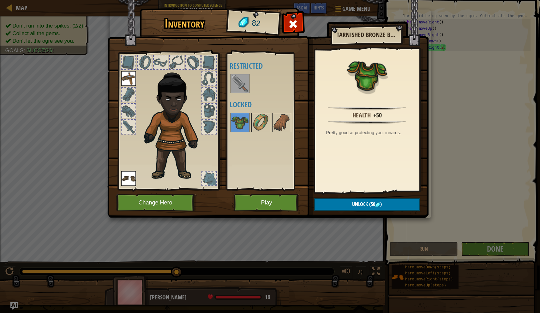
click at [250, 122] on div at bounding box center [267, 122] width 75 height 21
click at [256, 122] on img at bounding box center [261, 122] width 18 height 18
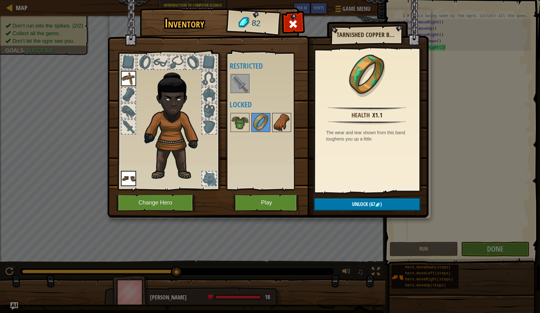
click at [280, 123] on img at bounding box center [282, 122] width 18 height 18
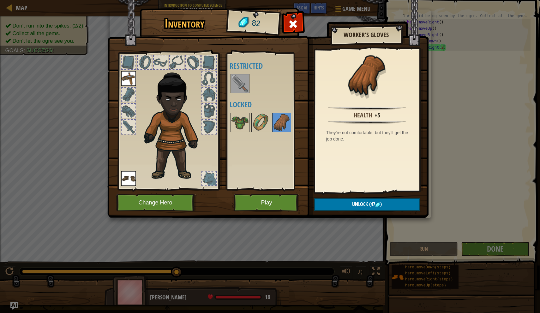
click at [269, 206] on button "Play" at bounding box center [267, 202] width 66 height 17
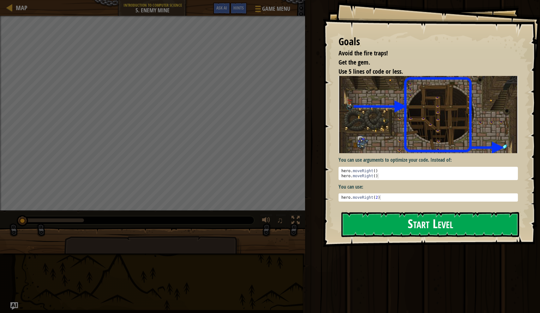
click at [369, 225] on button "Start Level" at bounding box center [431, 224] width 178 height 25
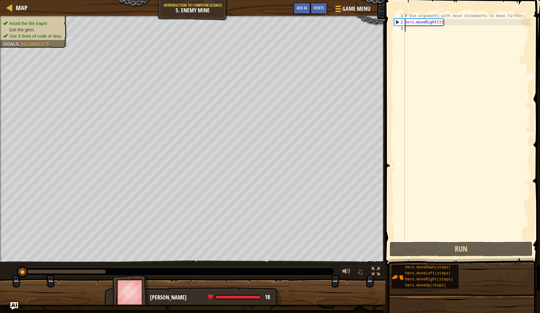
click at [412, 32] on div "# Use arguments with move statements to move farther. hero . moveRight ( 3 )" at bounding box center [467, 133] width 127 height 240
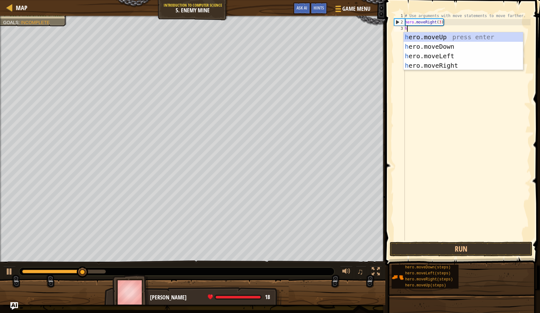
scroll to position [3, 0]
type textarea "hero"
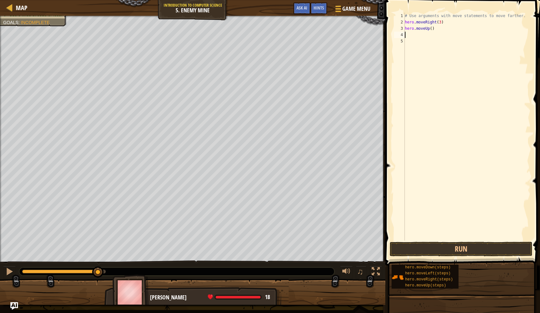
type textarea "hero"
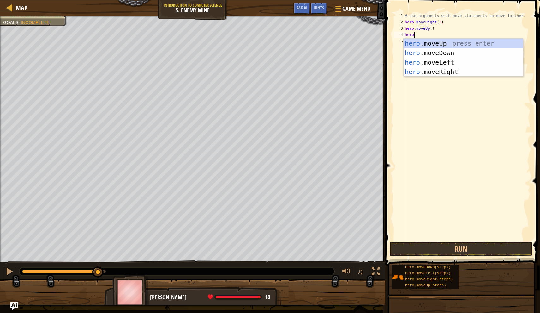
scroll to position [3, 0]
click at [425, 70] on div "hero .moveUp press enter hero .moveDown press enter hero .moveLeft press enter …" at bounding box center [463, 67] width 119 height 57
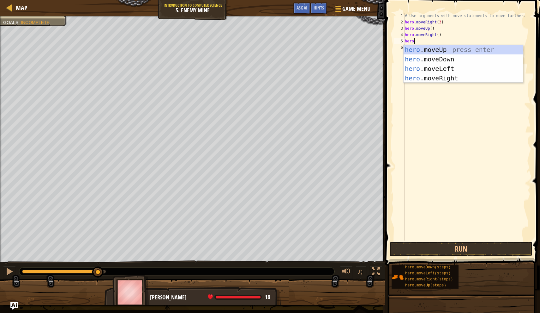
type textarea "hero."
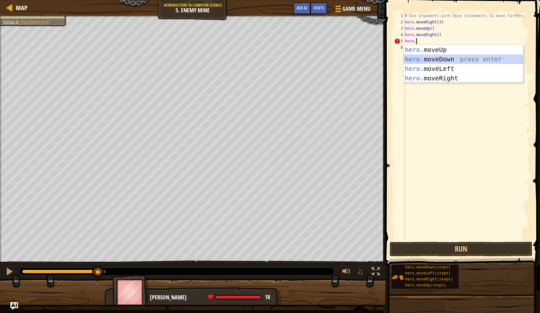
click at [450, 62] on div "hero. moveUp press enter hero. moveDown press enter hero. moveLeft press enter …" at bounding box center [463, 73] width 119 height 57
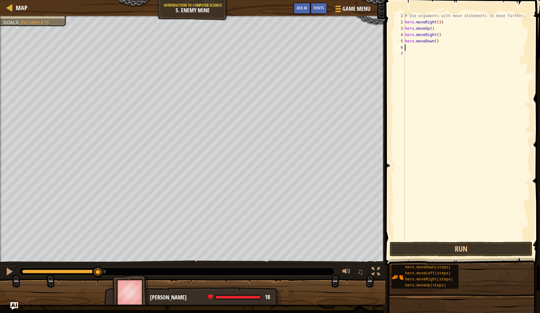
scroll to position [3, 0]
click at [437, 41] on div "# Use arguments with move statements to move farther. hero . moveRight ( 3 ) he…" at bounding box center [467, 133] width 127 height 240
type textarea "hero.moveDown(3)"
click at [418, 44] on div "# Use arguments with move statements to move farther. hero . moveRight ( 3 ) he…" at bounding box center [467, 133] width 127 height 240
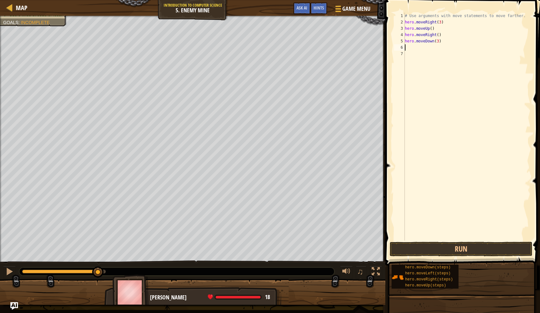
scroll to position [3, 0]
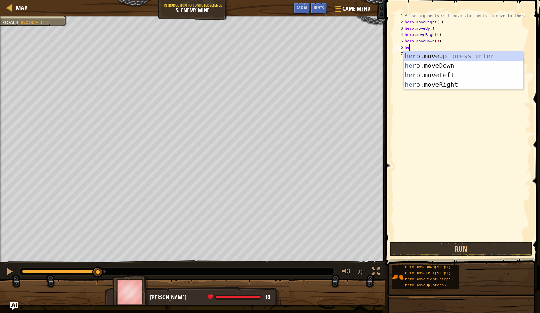
type textarea "her"
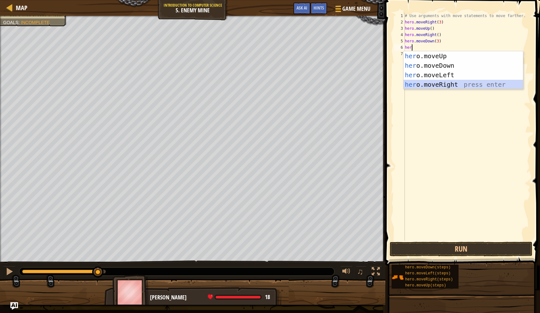
click at [425, 86] on div "her o.moveUp press enter her o.moveDown press enter her o.moveLeft press enter …" at bounding box center [463, 79] width 119 height 57
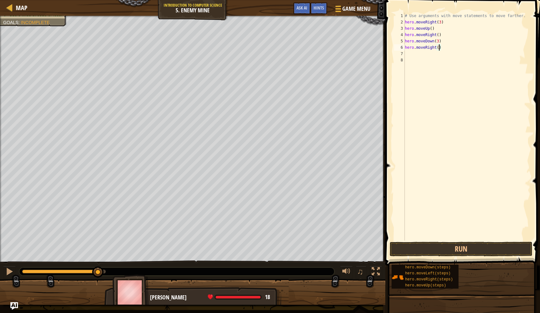
click at [439, 50] on div "# Use arguments with move statements to move farther. hero . moveRight ( 3 ) he…" at bounding box center [467, 133] width 127 height 240
type textarea "hero.moveRight(3)"
click at [452, 254] on button "Run" at bounding box center [461, 248] width 143 height 15
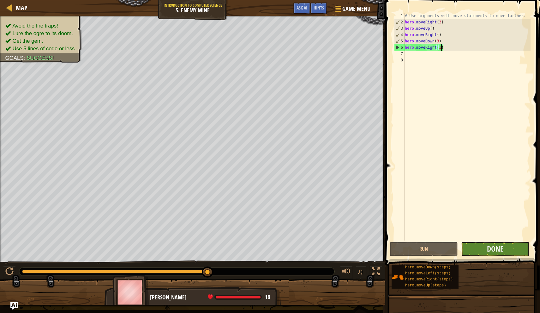
click at [481, 250] on button "Done" at bounding box center [495, 248] width 68 height 15
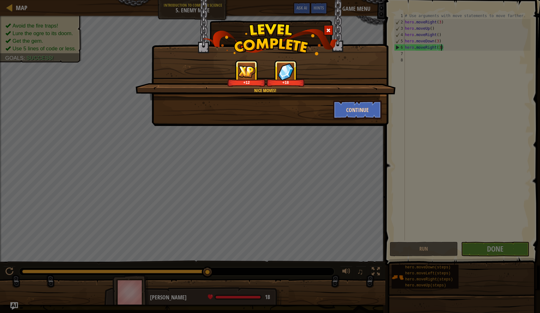
click at [341, 111] on button "Continue" at bounding box center [357, 109] width 49 height 19
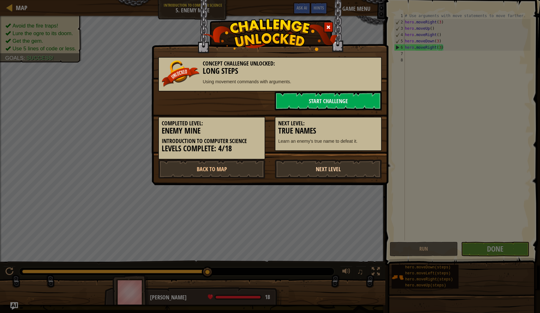
click at [332, 173] on link "Next Level" at bounding box center [328, 168] width 107 height 19
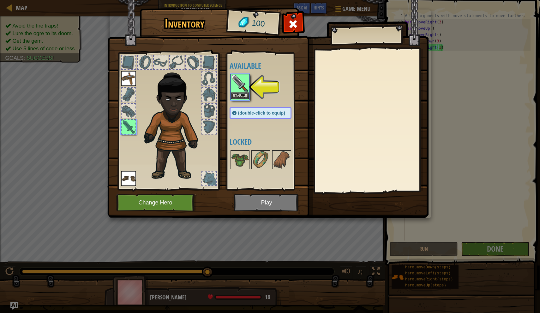
click at [245, 94] on button "Equip" at bounding box center [240, 95] width 18 height 7
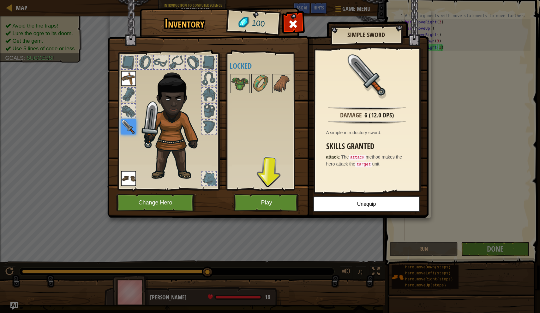
click at [247, 202] on button "Play" at bounding box center [267, 202] width 66 height 17
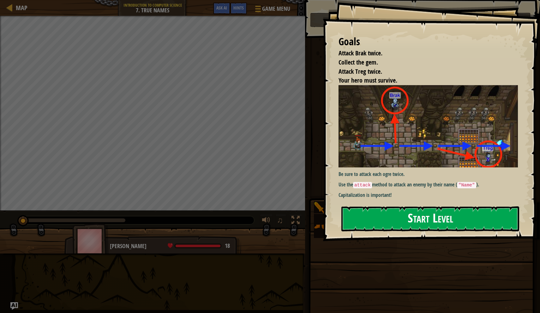
click at [362, 217] on button "Start Level" at bounding box center [431, 218] width 178 height 25
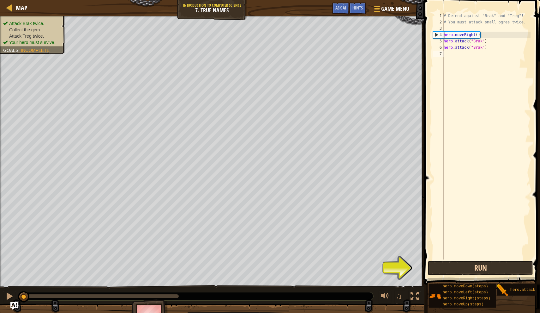
click at [460, 270] on button "Run" at bounding box center [480, 267] width 105 height 15
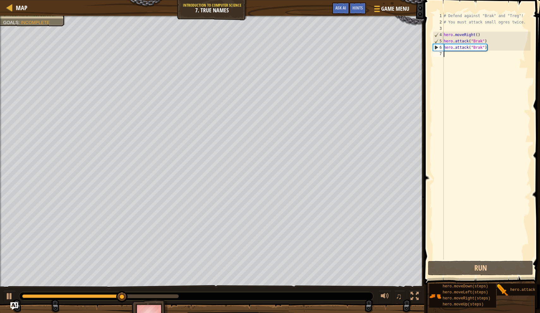
click at [456, 55] on div "# Defend against "Brak" and "Treg"! # You must attack small ogres twice. hero .…" at bounding box center [487, 142] width 88 height 259
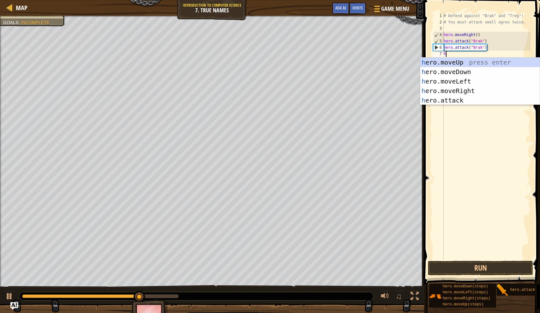
type textarea "hero"
click at [456, 93] on div "hero .moveUp press enter hero .moveDown press enter hero .moveLeft press enter …" at bounding box center [480, 91] width 119 height 66
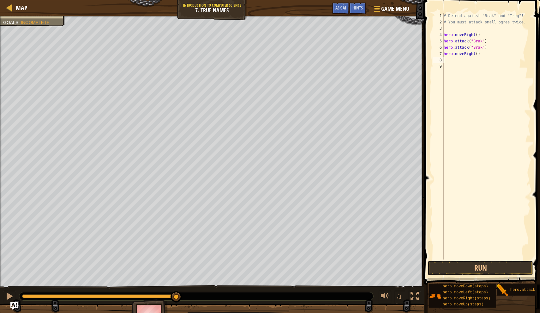
click at [455, 63] on div "# Defend against "Brak" and "Treg"! # You must attack small ogres twice. hero .…" at bounding box center [487, 142] width 88 height 259
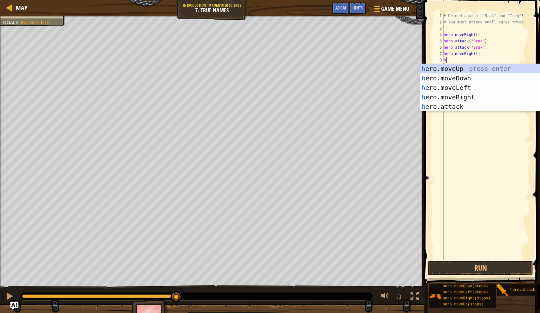
type textarea "hweo"
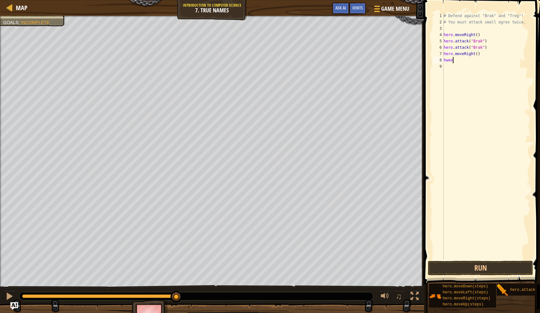
scroll to position [3, 0]
click at [475, 67] on div "# Defend against "Brak" and "Treg"! # You must attack small ogres twice. hero .…" at bounding box center [487, 142] width 88 height 259
click at [456, 63] on div "# Defend against "Brak" and "Treg"! # You must attack small ogres twice. hero .…" at bounding box center [487, 142] width 88 height 259
click at [454, 60] on div "# Defend against "Brak" and "Treg"! # You must attack small ogres twice. hero .…" at bounding box center [487, 142] width 88 height 259
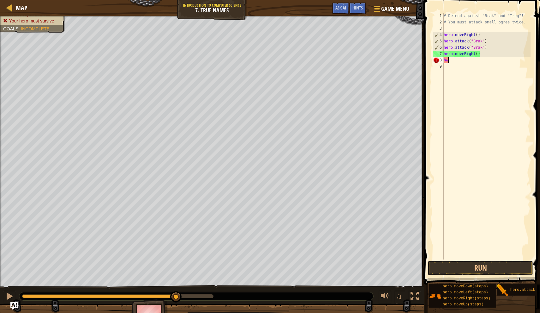
type textarea "h"
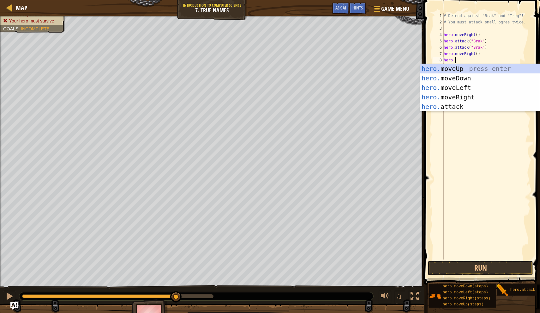
scroll to position [3, 1]
click at [463, 108] on div "hero. moveUp press enter hero. moveDown press enter hero. moveLeft press enter …" at bounding box center [480, 97] width 119 height 66
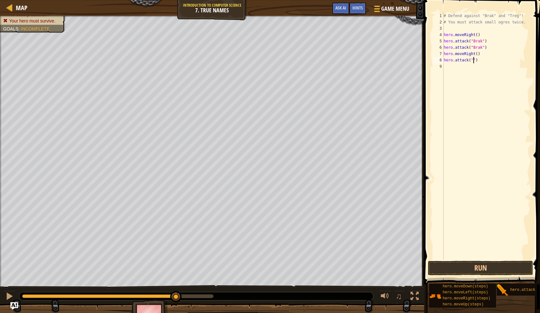
scroll to position [3, 3]
type textarea "hero.attack("Treg")"
drag, startPoint x: 494, startPoint y: 61, endPoint x: 441, endPoint y: 62, distance: 53.1
click at [441, 62] on div "hero.attack("Treg") 1 2 3 4 5 6 7 8 9 # Defend against "Brak" and "Treg"! # You…" at bounding box center [481, 136] width 99 height 247
click at [450, 66] on div "# Defend against "Brak" and "Treg"! # You must attack small ogres twice. hero .…" at bounding box center [487, 142] width 88 height 259
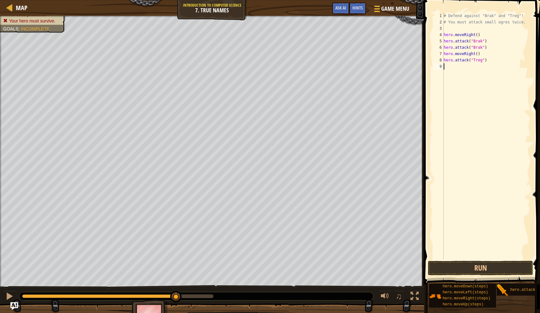
scroll to position [3, 0]
paste textarea "hero.attack("Treg")"
type textarea "hero.attack("Treg")"
click at [508, 58] on div "# Defend against "Brak" and "Treg"! # You must attack small ogres twice. hero .…" at bounding box center [488, 142] width 86 height 259
click at [451, 73] on div "# Defend against "Brak" and "Treg"! # You must attack small ogres twice. hero .…" at bounding box center [488, 142] width 86 height 259
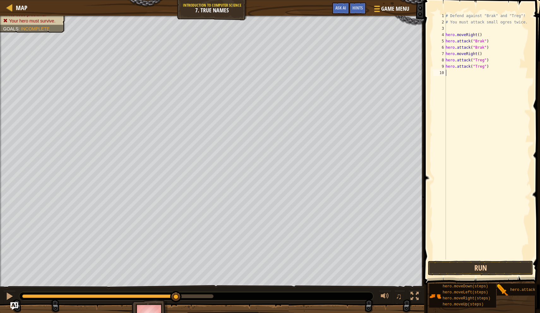
click at [472, 270] on button "Run" at bounding box center [480, 267] width 105 height 15
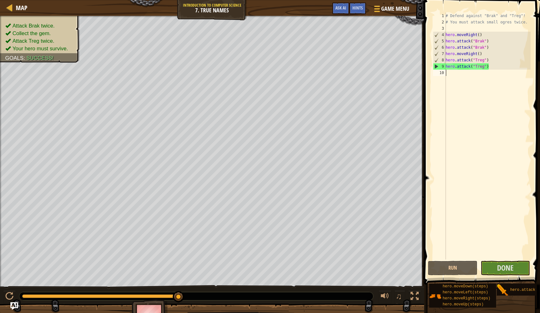
click at [461, 73] on div "# Defend against "Brak" and "Treg"! # You must attack small ogres twice. hero .…" at bounding box center [488, 142] width 86 height 259
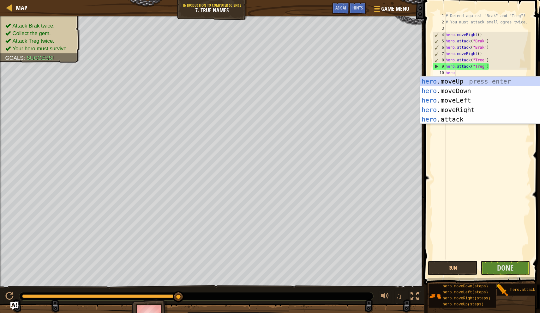
type textarea "hero."
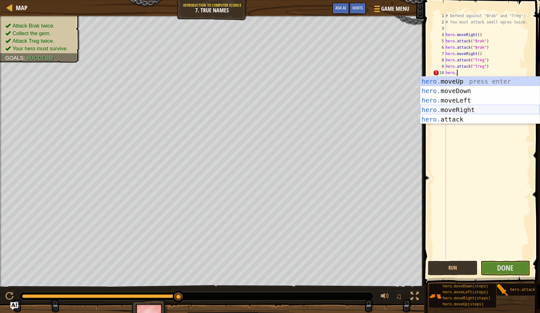
click at [455, 113] on div "hero. moveUp press enter hero. moveDown press enter hero. moveLeft press enter …" at bounding box center [480, 109] width 119 height 66
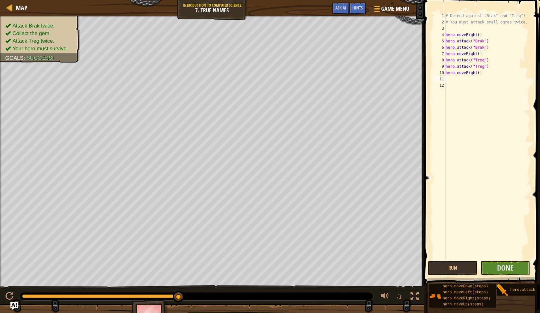
scroll to position [3, 0]
click at [479, 72] on div "# Defend against "Brak" and "Treg"! # You must attack small ogres twice. hero .…" at bounding box center [488, 142] width 86 height 259
type textarea "hero.moveRight(2)"
click at [505, 270] on span "Done" at bounding box center [505, 267] width 16 height 10
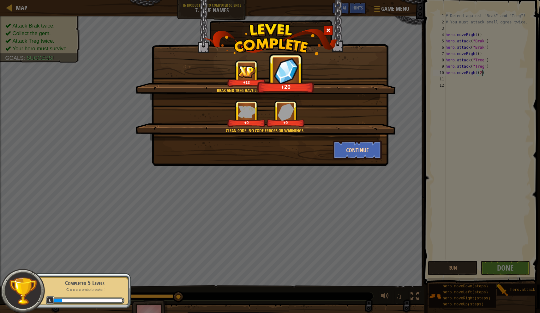
click at [357, 149] on button "Continue" at bounding box center [357, 149] width 49 height 19
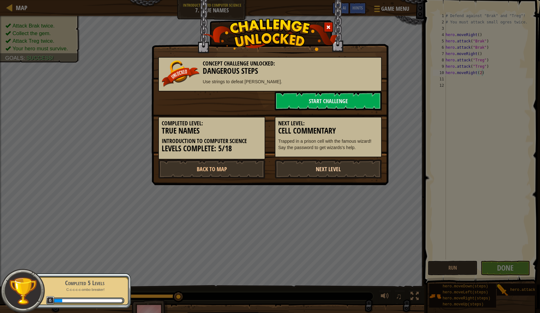
click at [330, 167] on link "Next Level" at bounding box center [328, 168] width 107 height 19
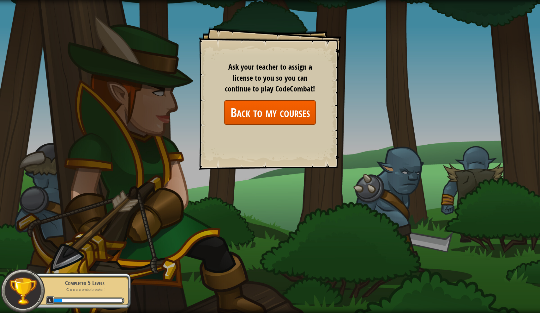
click at [266, 115] on link "Back to my courses" at bounding box center [270, 112] width 92 height 24
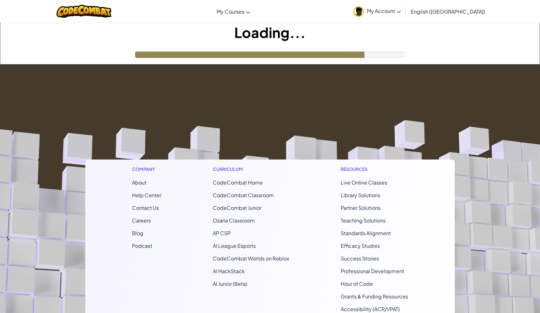
click at [266, 120] on footer "Company About Help Center Contact Us Careers Blog Podcast Curriculum CodeCombat…" at bounding box center [270, 235] width 540 height 342
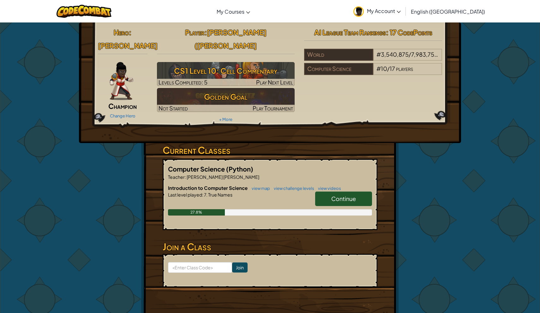
click at [328, 191] on link "Continue" at bounding box center [343, 198] width 57 height 15
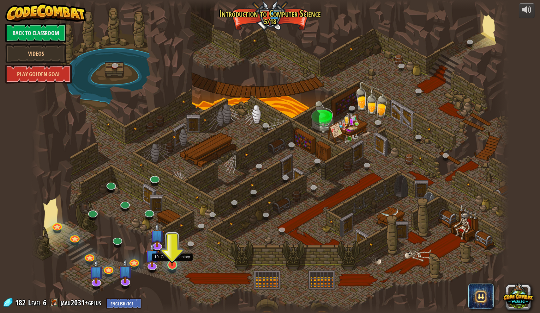
click at [173, 265] on img at bounding box center [172, 250] width 13 height 30
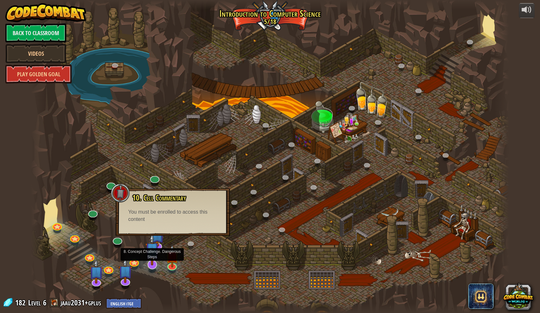
click at [157, 263] on img at bounding box center [152, 249] width 14 height 32
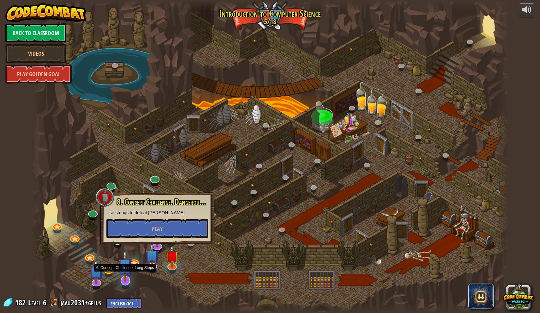
click at [125, 269] on img at bounding box center [125, 265] width 14 height 32
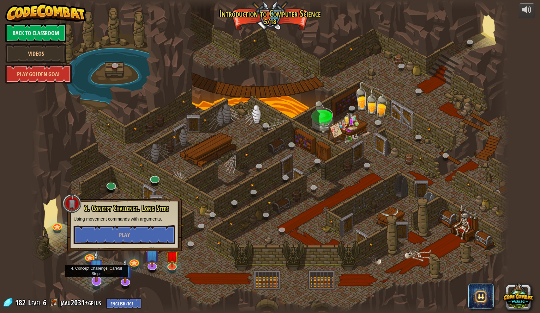
click at [95, 278] on img at bounding box center [96, 265] width 14 height 32
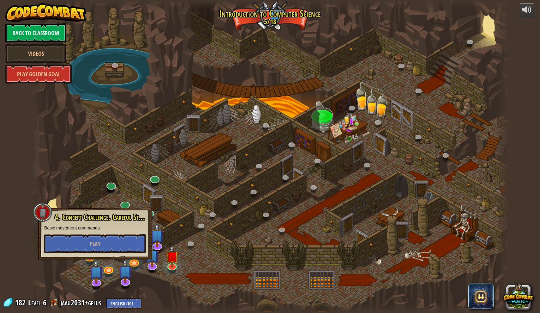
click at [185, 198] on div at bounding box center [270, 156] width 478 height 313
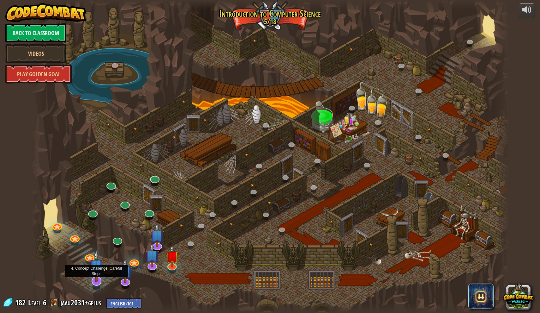
click at [97, 279] on img at bounding box center [96, 265] width 14 height 32
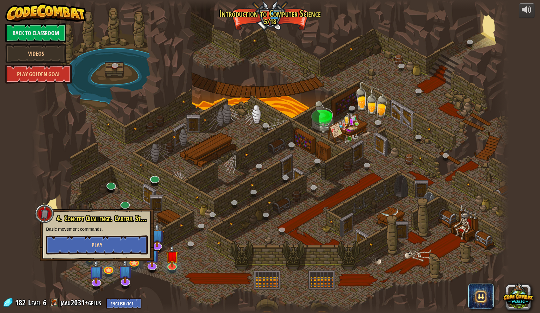
click at [113, 249] on button "Play" at bounding box center [97, 244] width 102 height 19
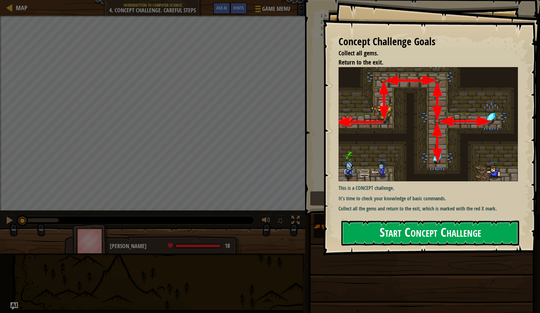
click at [391, 126] on div "Concept Challenge Goals Collect all gems. Return to the exit. This is a CONCEPT…" at bounding box center [431, 127] width 217 height 255
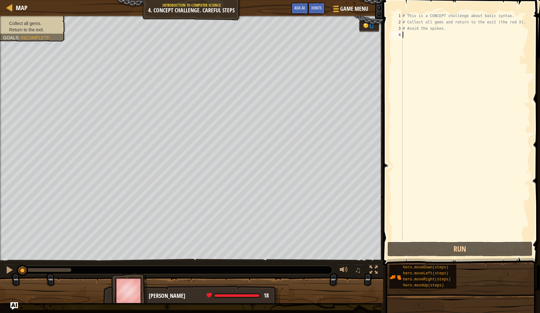
click at [431, 28] on div "# This is a CONCEPT challenge about basic syntax. # Collect all gems and return…" at bounding box center [466, 133] width 129 height 240
type textarea "# Avoid the spikes."
click at [423, 41] on div "# This is a CONCEPT challenge about basic syntax. # Collect all gems and return…" at bounding box center [466, 133] width 129 height 240
click at [403, 246] on button "Run" at bounding box center [460, 248] width 145 height 15
click at [418, 39] on div "# This is a CONCEPT challenge about basic syntax. # Collect all gems and return…" at bounding box center [466, 133] width 129 height 240
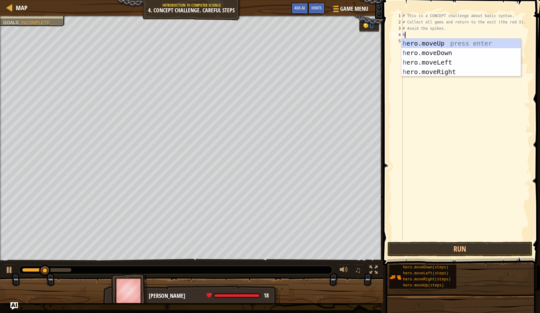
scroll to position [3, 0]
type textarea "hero"
click at [419, 45] on div "hero .moveUp press enter hero .moveDown press enter hero .moveLeft press enter …" at bounding box center [461, 67] width 119 height 57
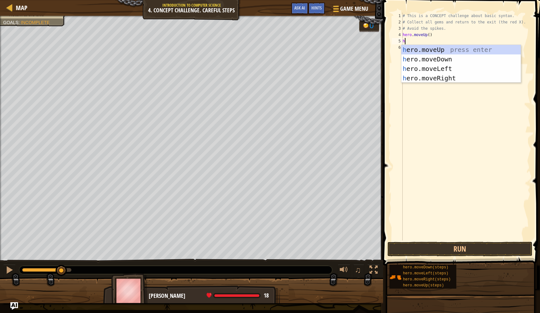
type textarea "hero"
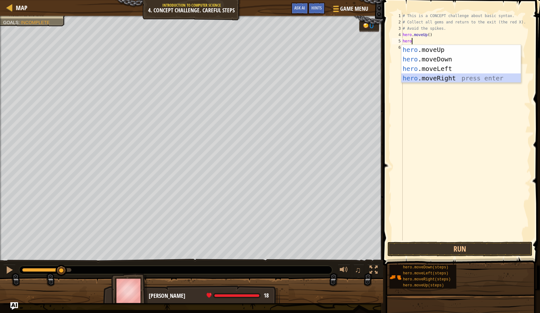
click at [425, 79] on div "hero .moveUp press enter hero .moveDown press enter hero .moveLeft press enter …" at bounding box center [461, 73] width 119 height 57
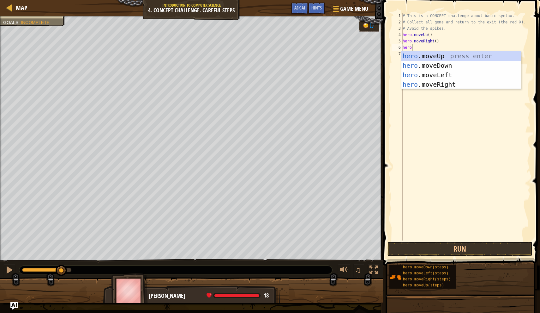
type textarea "hero."
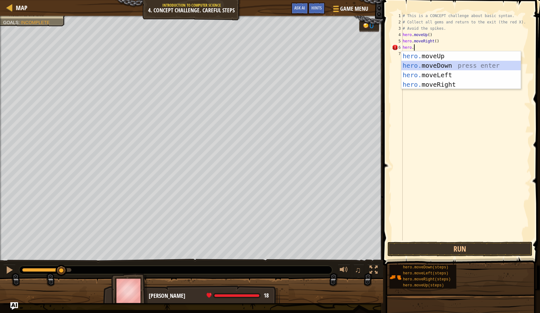
click at [427, 65] on div "hero. moveUp press enter hero. moveDown press enter hero. moveLeft press enter …" at bounding box center [461, 79] width 119 height 57
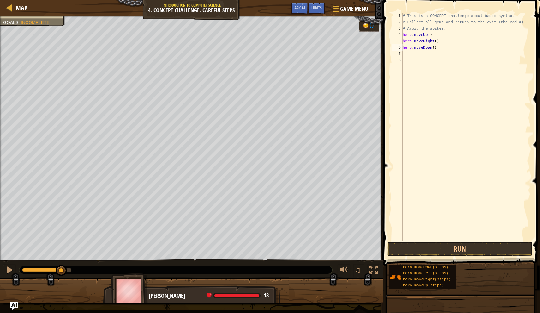
click at [435, 48] on div "# This is a CONCEPT challenge about basic syntax. # Collect all gems and return…" at bounding box center [466, 133] width 129 height 240
type textarea "hero.moveDown(2)"
click at [425, 62] on div "# This is a CONCEPT challenge about basic syntax. # Collect all gems and return…" at bounding box center [466, 133] width 129 height 240
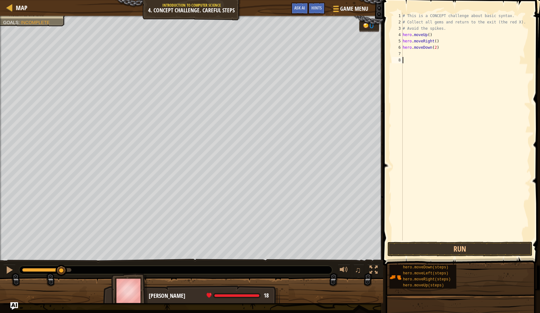
click at [425, 58] on div "# This is a CONCEPT challenge about basic syntax. # Collect all gems and return…" at bounding box center [466, 133] width 129 height 240
click at [426, 56] on div "# This is a CONCEPT challenge about basic syntax. # Collect all gems and return…" at bounding box center [466, 133] width 129 height 240
type textarea "j"
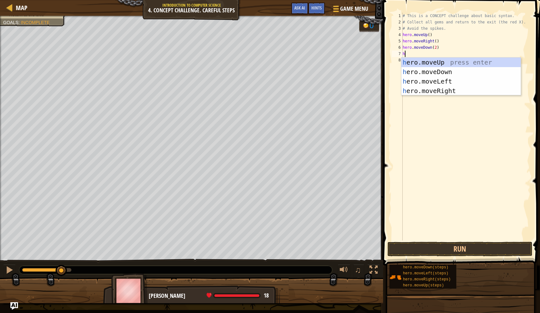
type textarea "hero"
click at [424, 64] on div "hero .moveUp press enter hero .moveDown press enter hero .moveLeft press enter …" at bounding box center [461, 86] width 119 height 57
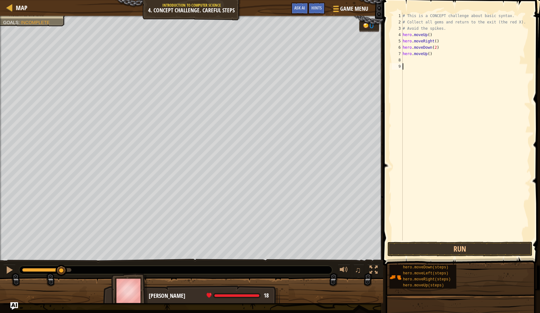
click at [424, 64] on div "# This is a CONCEPT challenge about basic syntax. # Collect all gems and return…" at bounding box center [466, 133] width 129 height 240
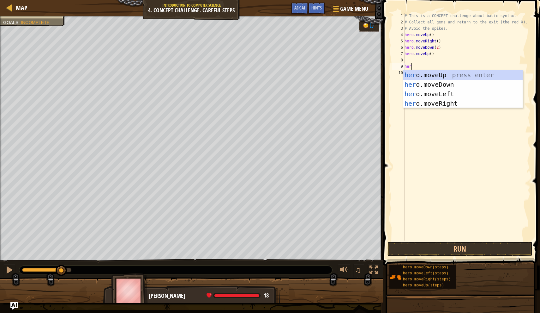
type textarea "hero"
click at [422, 101] on div "hero .moveUp press enter hero .moveDown press enter hero .moveLeft press enter …" at bounding box center [463, 98] width 119 height 57
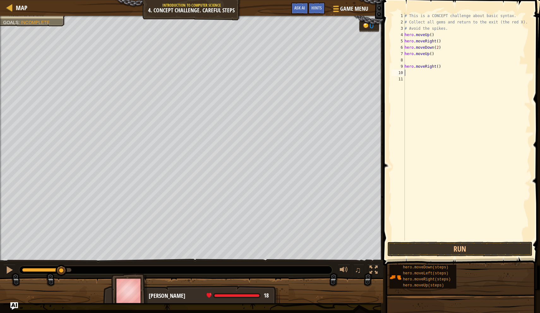
scroll to position [3, 0]
drag, startPoint x: 446, startPoint y: 68, endPoint x: 402, endPoint y: 68, distance: 43.6
click at [402, 68] on div "1 2 3 4 5 6 7 8 9 10 11 # This is a CONCEPT challenge about basic syntax. # Col…" at bounding box center [461, 127] width 140 height 228
type textarea "hero.moveRight()"
click at [418, 63] on div "# This is a CONCEPT challenge about basic syntax. # Collect all gems and return…" at bounding box center [467, 133] width 127 height 240
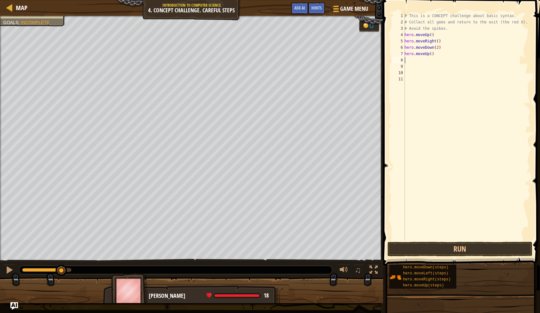
paste textarea "hero.moveRight()"
type textarea "hero.moveRight()"
click at [488, 249] on button "Run" at bounding box center [460, 248] width 145 height 15
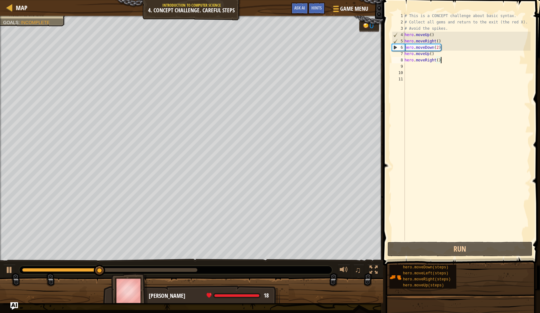
click at [416, 70] on div "# This is a CONCEPT challenge about basic syntax. # Collect all gems and return…" at bounding box center [467, 133] width 127 height 240
click at [417, 64] on div "# This is a CONCEPT challenge about basic syntax. # Collect all gems and return…" at bounding box center [467, 133] width 127 height 240
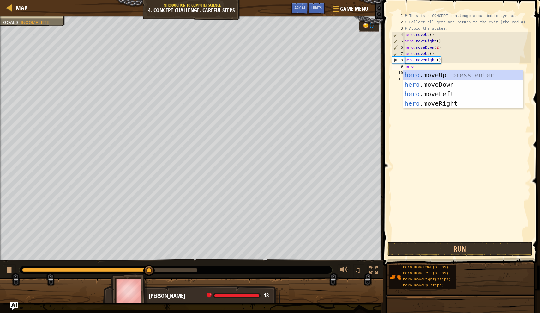
type textarea "hero."
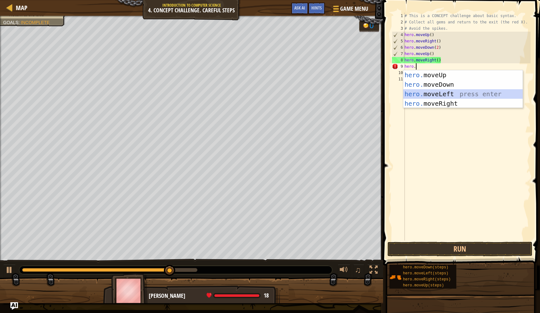
click at [457, 94] on div "hero. moveUp press enter hero. moveDown press enter hero. moveLeft press enter …" at bounding box center [463, 98] width 119 height 57
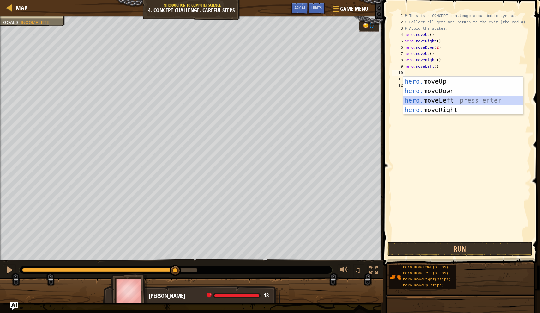
type textarea "hero"
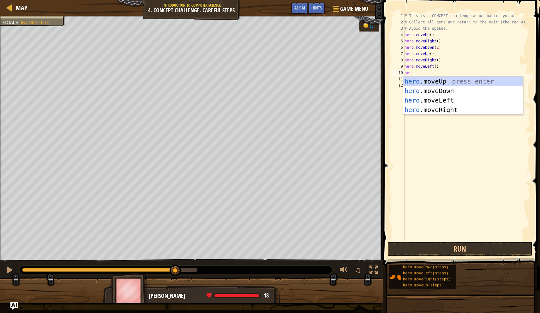
scroll to position [3, 0]
click at [430, 82] on div "hero .moveUp press enter hero .moveDown press enter hero .moveLeft press enter …" at bounding box center [463, 104] width 119 height 57
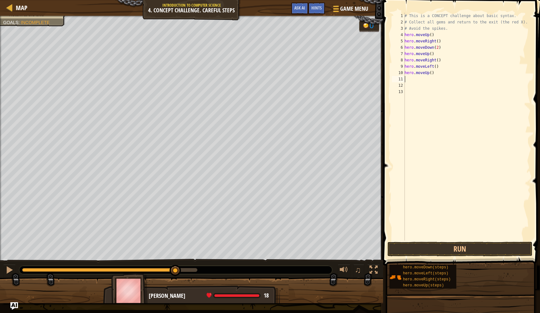
type textarea "b"
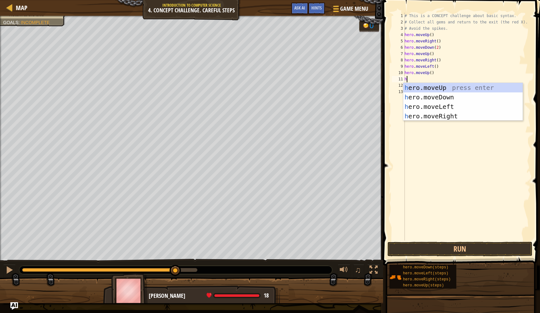
type textarea "hero"
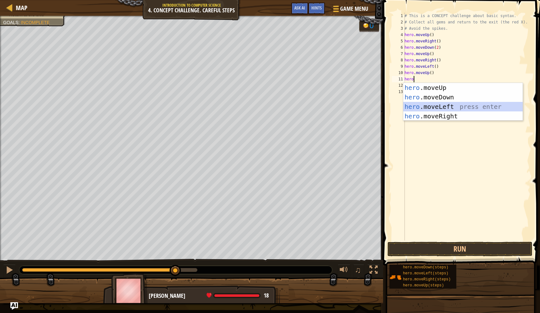
click at [416, 106] on div "hero .moveUp press enter hero .moveDown press enter hero .moveLeft press enter …" at bounding box center [463, 111] width 119 height 57
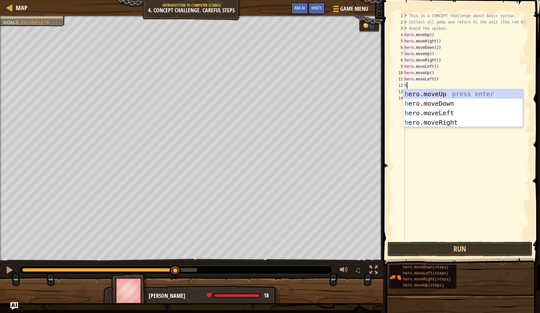
type textarea "hero"
click at [418, 102] on div "hero .moveUp press enter hero .moveDown press enter hero .moveLeft press enter …" at bounding box center [463, 117] width 119 height 57
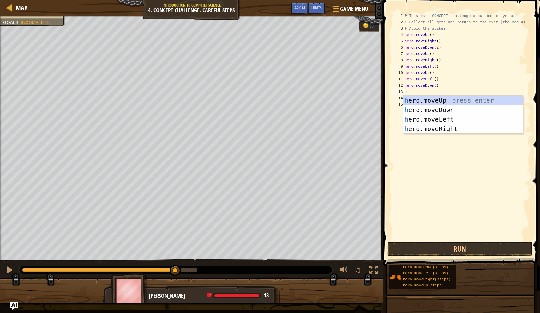
type textarea "hero"
click at [428, 123] on div "hero .moveUp press enter hero .moveDown press enter hero .moveLeft press enter …" at bounding box center [463, 123] width 119 height 57
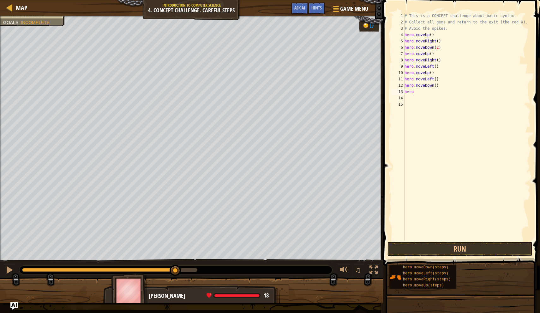
scroll to position [3, 0]
click at [426, 250] on button "Run" at bounding box center [460, 248] width 145 height 15
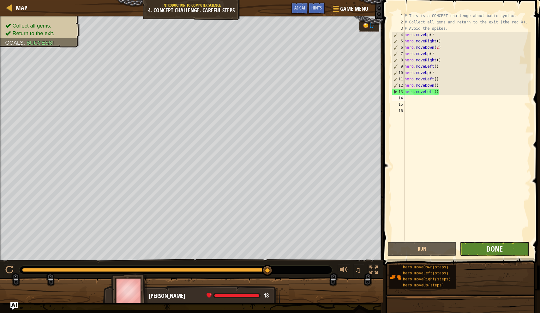
click at [503, 248] on span "Done" at bounding box center [495, 248] width 16 height 10
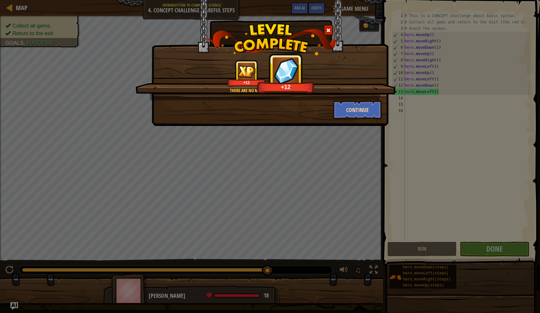
click at [361, 114] on button "Continue" at bounding box center [357, 109] width 49 height 19
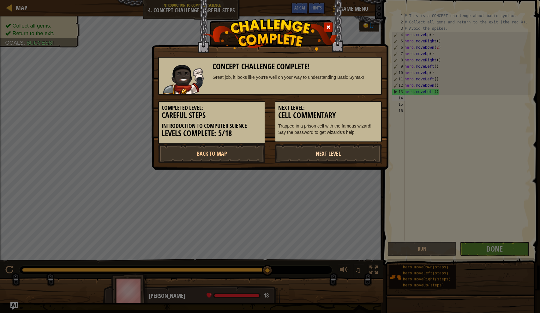
click at [328, 159] on link "Next Level" at bounding box center [328, 153] width 107 height 19
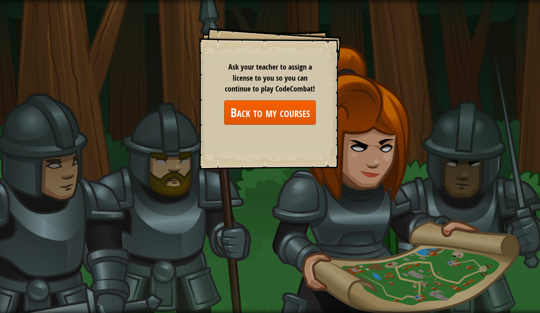
click at [256, 122] on link "Back to my courses" at bounding box center [270, 112] width 92 height 24
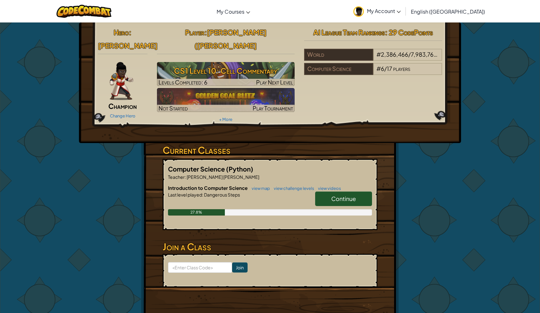
click at [335, 195] on span "Continue" at bounding box center [344, 198] width 25 height 7
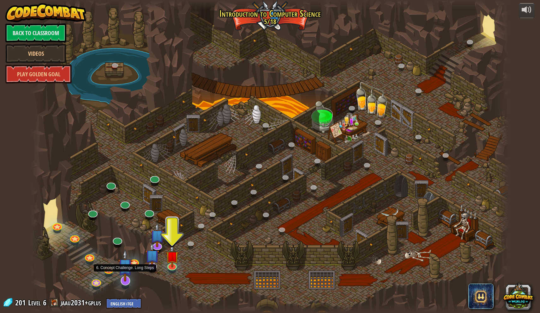
click at [122, 281] on img at bounding box center [125, 265] width 14 height 32
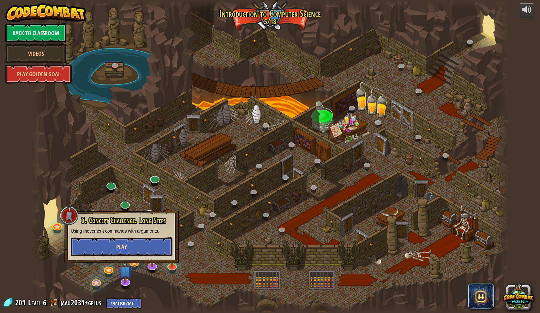
click at [134, 243] on button "Play" at bounding box center [122, 246] width 102 height 19
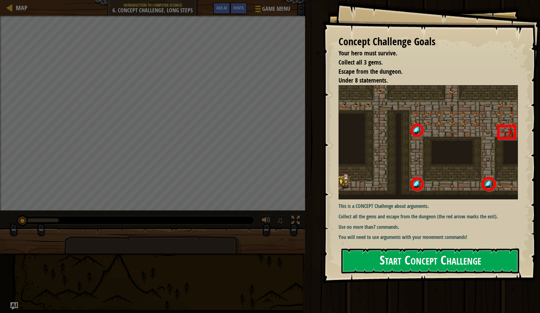
click at [394, 248] on button "Start Concept Challenge" at bounding box center [431, 260] width 178 height 25
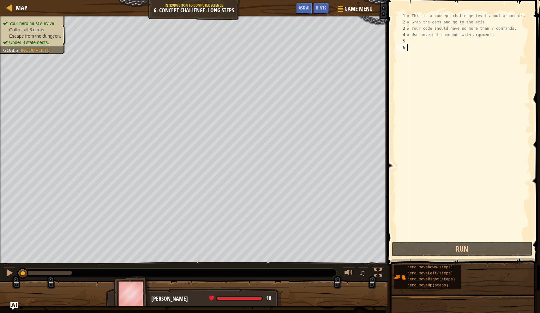
click at [416, 40] on div "# This is a concept challenge level about arguments. # Grab the gems and go to …" at bounding box center [468, 133] width 125 height 240
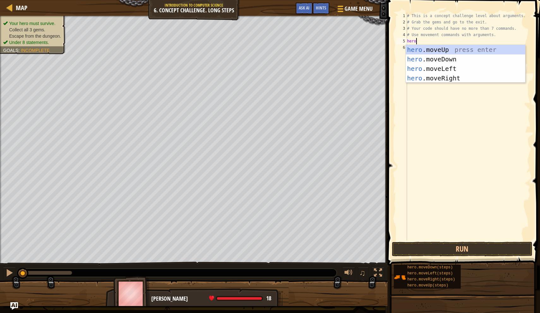
type textarea "hero."
click at [428, 51] on div "hero. moveUp press enter hero. moveDown press enter hero. moveLeft press enter …" at bounding box center [465, 73] width 119 height 57
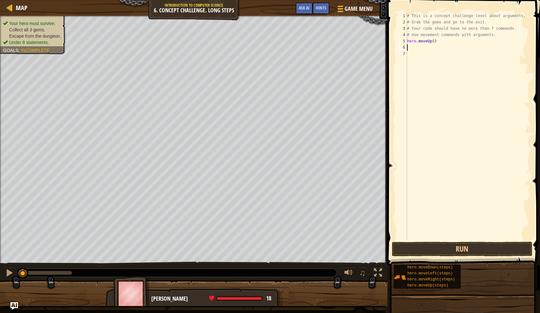
scroll to position [3, 0]
click at [435, 42] on div "# This is a concept challenge level about arguments. # Grab the gems and go to …" at bounding box center [468, 133] width 125 height 240
type textarea "hero.moveUp()"
drag, startPoint x: 442, startPoint y: 43, endPoint x: 406, endPoint y: 43, distance: 36.0
click at [406, 42] on div "hero.moveUp() 1 2 3 4 5 6 7 # This is a concept challenge level about arguments…" at bounding box center [463, 127] width 136 height 228
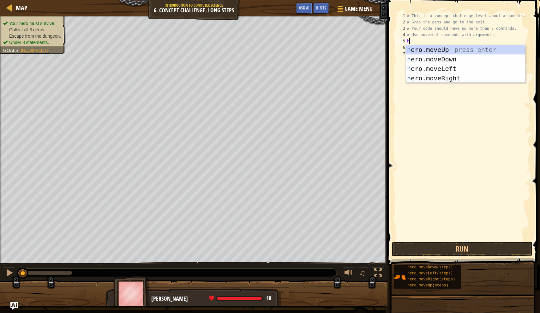
scroll to position [3, 0]
type textarea "hero"
click at [434, 78] on div "hero .moveUp press enter hero .moveDown press enter hero .moveLeft press enter …" at bounding box center [465, 73] width 119 height 57
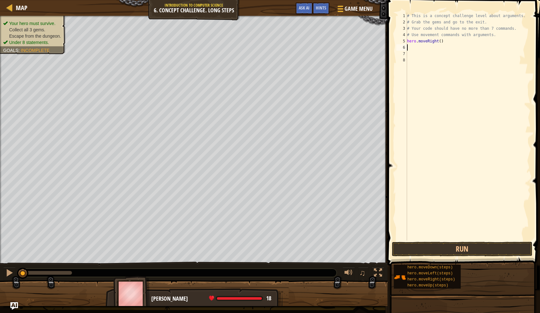
click at [421, 50] on div "# This is a concept challenge level about arguments. # Grab the gems and go to …" at bounding box center [468, 133] width 125 height 240
type textarea "hero"
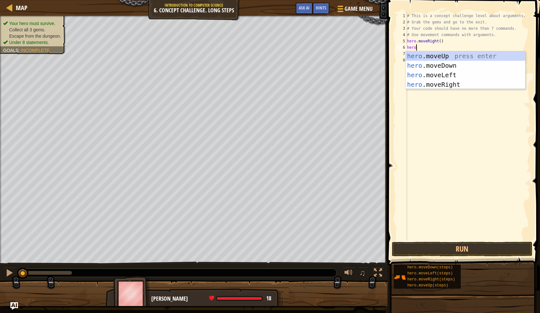
scroll to position [3, 0]
click at [432, 58] on div "hero .moveUp press enter hero .moveDown press enter hero .moveLeft press enter …" at bounding box center [465, 79] width 119 height 57
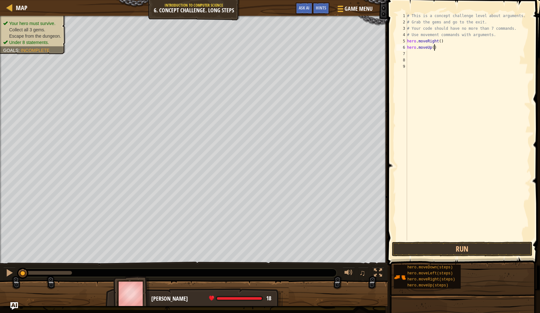
click at [435, 47] on div "# This is a concept challenge level about arguments. # Grab the gems and go to …" at bounding box center [468, 133] width 125 height 240
type textarea "hero.moveUp(3)"
click at [427, 57] on div "# This is a concept challenge level about arguments. # Grab the gems and go to …" at bounding box center [468, 133] width 125 height 240
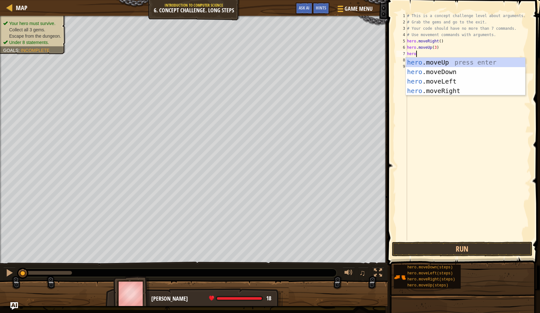
type textarea "hero."
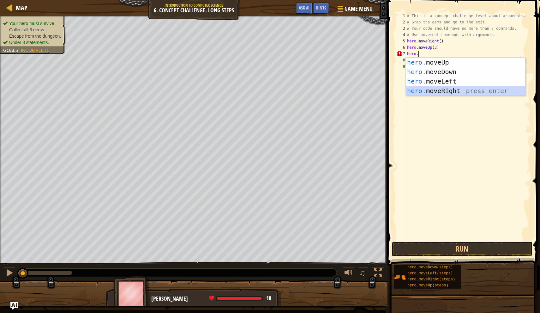
click at [448, 89] on div "hero. moveUp press enter hero. moveDown press enter hero. moveLeft press enter …" at bounding box center [465, 86] width 119 height 57
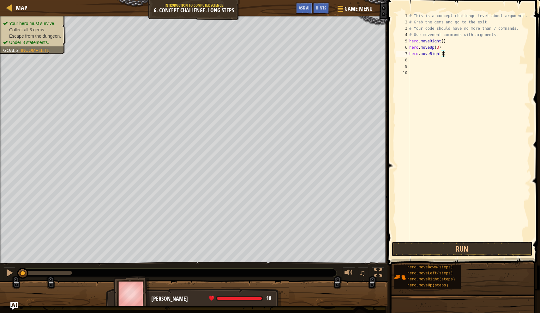
click at [443, 55] on div "# This is a concept challenge level about arguments. # Grab the gems and go to …" at bounding box center [469, 133] width 123 height 240
type textarea "hero.moveRight(2)"
click at [418, 63] on div "# This is a concept challenge level about arguments. # Grab the gems and go to …" at bounding box center [469, 133] width 123 height 240
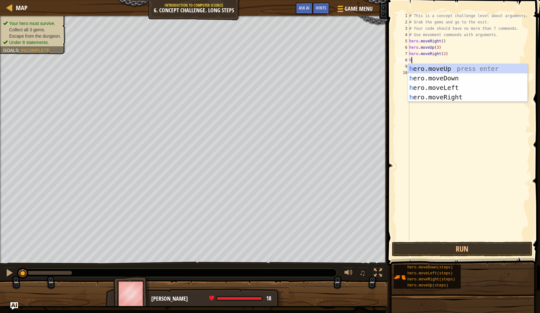
type textarea "her"
click at [421, 81] on div "her o.moveUp press enter her o.moveDown press enter her o.moveLeft press enter …" at bounding box center [467, 92] width 119 height 57
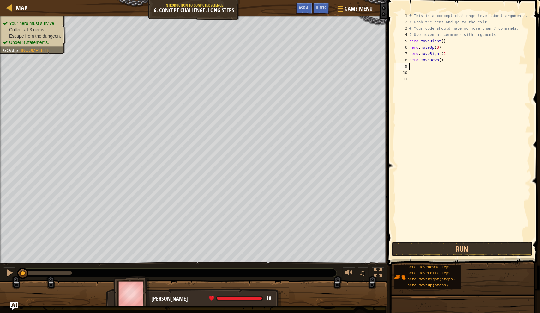
scroll to position [3, 0]
click at [415, 65] on div "# This is a concept challenge level about arguments. # Grab the gems and go to …" at bounding box center [469, 133] width 123 height 240
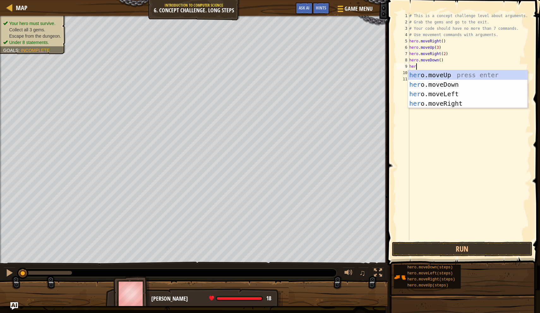
type textarea "hero."
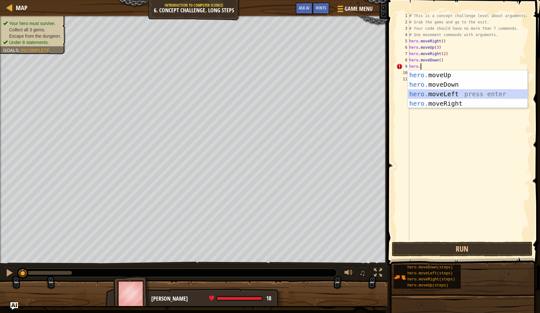
click at [430, 94] on div "hero. moveUp press enter hero. moveDown press enter hero. moveLeft press enter …" at bounding box center [467, 98] width 119 height 57
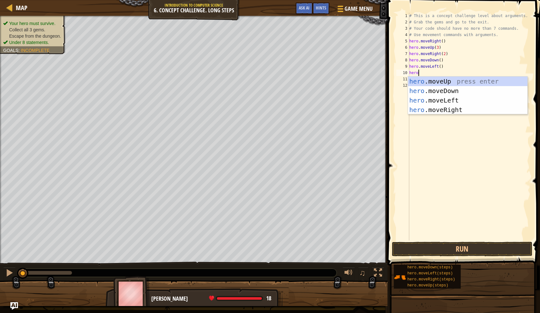
type textarea "hero."
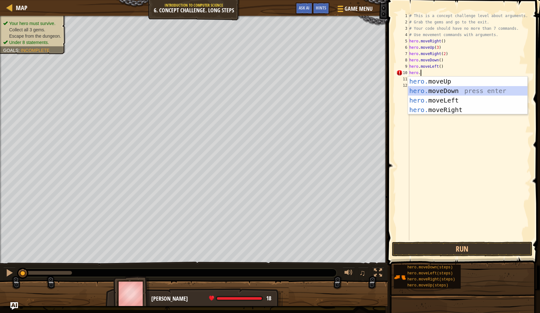
click at [428, 90] on div "hero. moveUp press enter hero. moveDown press enter hero. moveLeft press enter …" at bounding box center [467, 104] width 119 height 57
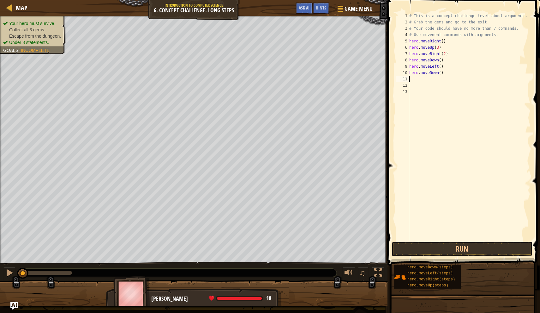
click at [441, 73] on div "# This is a concept challenge level about arguments. # Grab the gems and go to …" at bounding box center [469, 133] width 123 height 240
type textarea "hero.moveDown(2)"
click at [418, 87] on div "# This is a concept challenge level about arguments. # Grab the gems and go to …" at bounding box center [469, 133] width 123 height 240
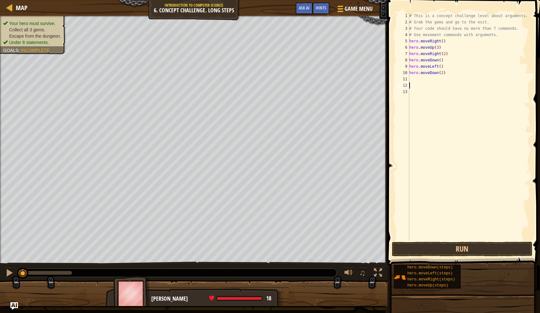
click at [418, 79] on div "# This is a concept challenge level about arguments. # Grab the gems and go to …" at bounding box center [469, 133] width 123 height 240
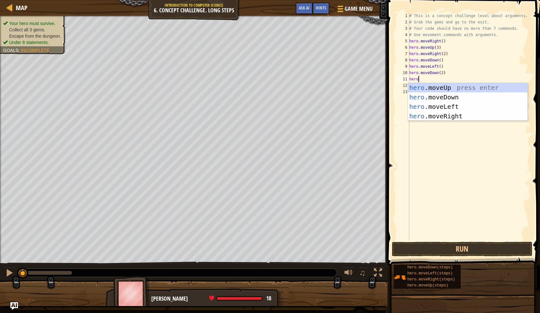
type textarea "hero."
click at [424, 118] on div "hero. moveUp press enter hero. moveDown press enter hero. moveLeft press enter …" at bounding box center [467, 111] width 119 height 57
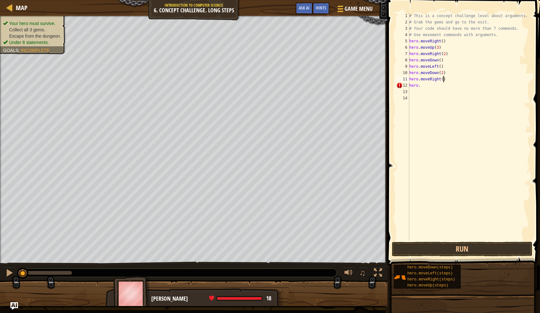
click at [444, 78] on div "# This is a concept challenge level about arguments. # Grab the gems and go to …" at bounding box center [469, 133] width 123 height 240
click at [428, 88] on div "# This is a concept challenge level about arguments. # Grab the gems and go to …" at bounding box center [469, 133] width 123 height 240
type textarea "hero.m"
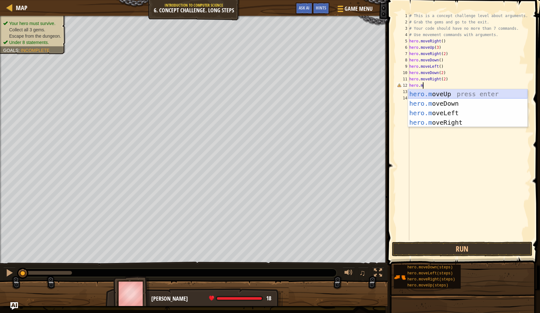
click at [442, 92] on div "hero.m oveUp press enter hero.m oveDown press enter hero.m oveLeft press enter …" at bounding box center [467, 117] width 119 height 57
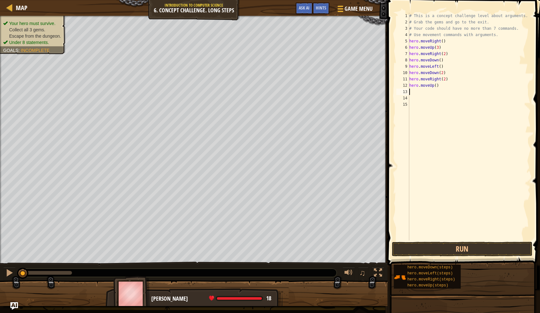
scroll to position [3, 0]
click at [437, 86] on div "# This is a concept challenge level about arguments. # Grab the gems and go to …" at bounding box center [469, 133] width 123 height 240
type textarea "hero.moveUp(2)"
click at [424, 92] on div "# This is a concept challenge level about arguments. # Grab the gems and go to …" at bounding box center [469, 133] width 123 height 240
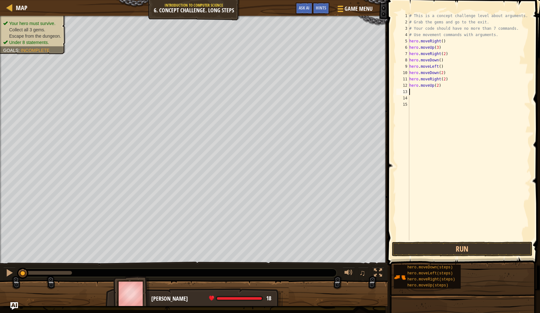
scroll to position [3, 0]
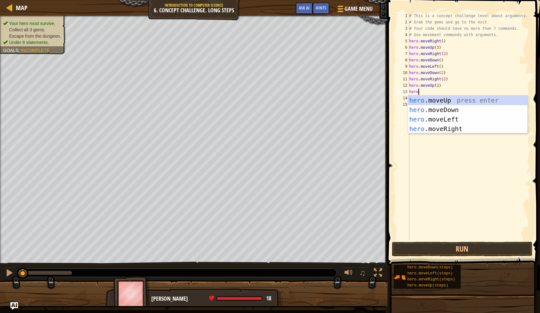
type textarea "hero."
click at [435, 128] on div "hero. moveUp press enter hero. moveDown press enter hero. moveLeft press enter …" at bounding box center [467, 123] width 119 height 57
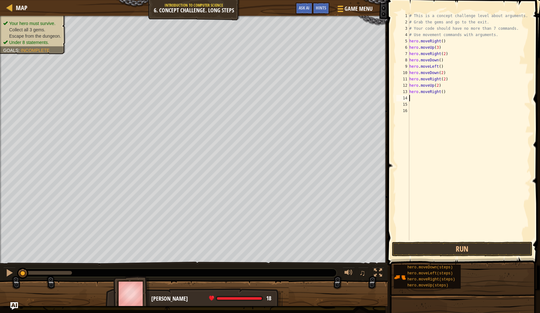
scroll to position [0, 0]
click at [440, 247] on button "Run" at bounding box center [462, 248] width 141 height 15
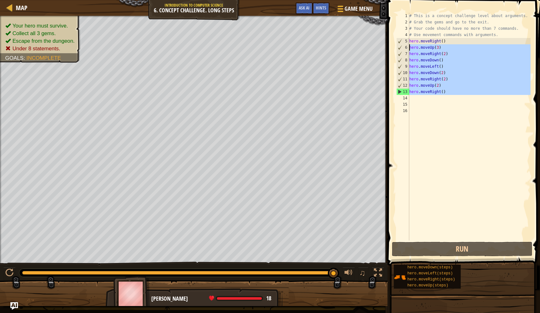
drag, startPoint x: 456, startPoint y: 97, endPoint x: 404, endPoint y: 45, distance: 73.8
click at [404, 45] on div "1 2 3 4 5 6 7 8 9 10 11 12 13 14 15 16 # This is a concept challenge level abou…" at bounding box center [463, 127] width 136 height 228
type textarea "hero.moveUp(3) hero.moveRight(2)"
click at [413, 123] on div "# This is a concept challenge level about arguments. # Grab the gems and go to …" at bounding box center [469, 133] width 123 height 240
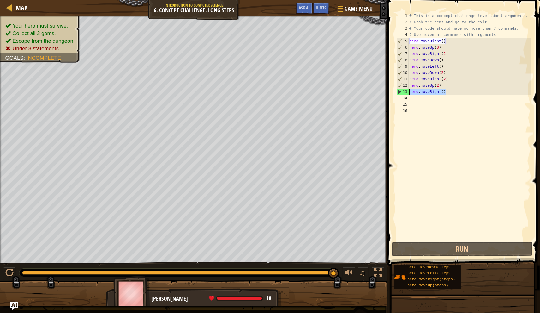
drag, startPoint x: 449, startPoint y: 94, endPoint x: 409, endPoint y: 94, distance: 39.8
click at [409, 94] on div "1 2 3 4 5 6 7 8 9 10 11 12 13 14 15 16 # This is a concept challenge level abou…" at bounding box center [463, 127] width 136 height 228
type textarea "hero.moveRight()"
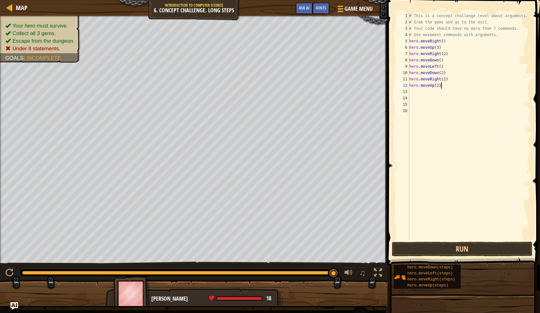
click at [449, 87] on div "# This is a concept challenge level about arguments. # Grab the gems and go to …" at bounding box center [469, 133] width 123 height 240
type textarea "h"
click at [445, 79] on div "# This is a concept challenge level about arguments. # Grab the gems and go to …" at bounding box center [469, 133] width 123 height 240
type textarea "hero.moveRight()"
click at [424, 90] on div "# This is a concept challenge level about arguments. # Grab the gems and go to …" at bounding box center [469, 133] width 123 height 240
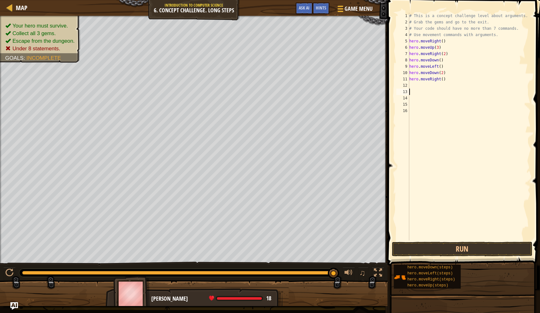
click at [422, 85] on div "# This is a concept challenge level about arguments. # Grab the gems and go to …" at bounding box center [469, 133] width 123 height 240
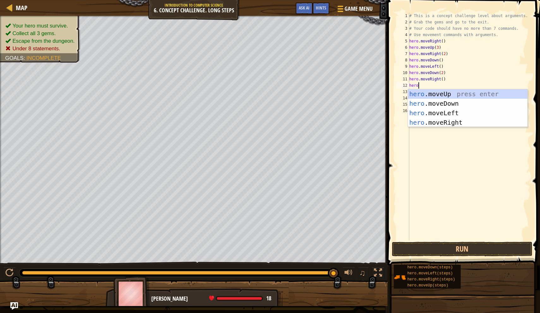
type textarea "hero."
click at [424, 91] on div "hero. moveUp press enter hero. moveDown press enter hero. moveLeft press enter …" at bounding box center [467, 117] width 119 height 57
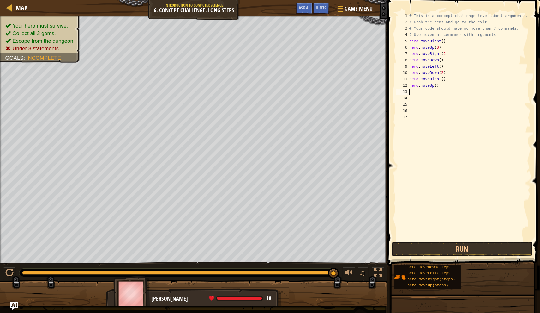
scroll to position [3, 0]
click at [437, 87] on div "# This is a concept challenge level about arguments. # Grab the gems and go to …" at bounding box center [469, 133] width 123 height 240
type textarea "hero.moveUp(2)"
click at [422, 97] on div "# This is a concept challenge level about arguments. # Grab the gems and go to …" at bounding box center [469, 133] width 123 height 240
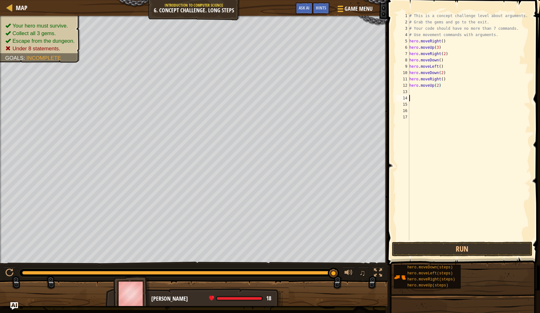
scroll to position [3, 0]
click at [422, 92] on div "# This is a concept challenge level about arguments. # Grab the gems and go to …" at bounding box center [469, 133] width 123 height 240
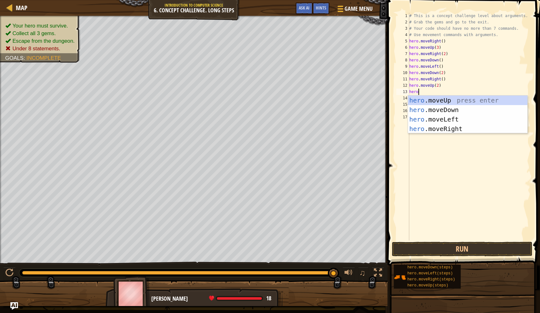
type textarea "hero."
click at [435, 131] on div "hero. moveUp press enter hero. moveDown press enter hero. moveLeft press enter …" at bounding box center [467, 123] width 119 height 57
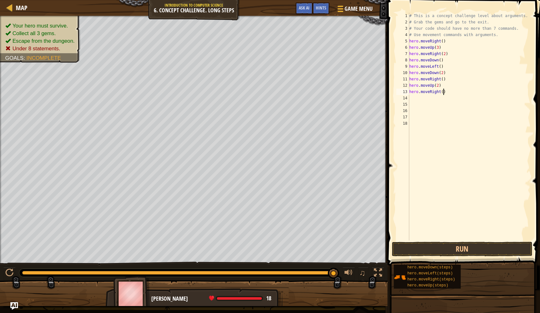
click at [443, 92] on div "# This is a concept challenge level about arguments. # Grab the gems and go to …" at bounding box center [469, 133] width 123 height 240
click at [466, 250] on button "Run" at bounding box center [462, 248] width 141 height 15
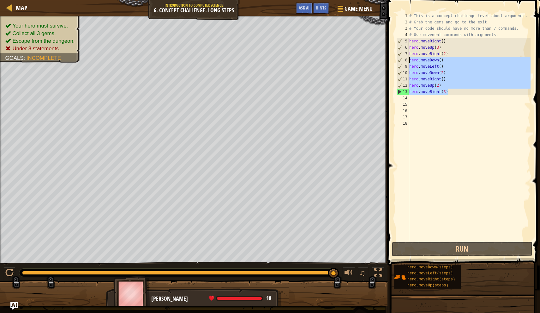
drag, startPoint x: 455, startPoint y: 91, endPoint x: 396, endPoint y: 63, distance: 66.2
click at [396, 63] on div "hero.moveRight(3) 1 2 3 4 5 6 7 8 9 10 11 12 13 14 15 16 17 18 # This is a conc…" at bounding box center [463, 127] width 136 height 228
type textarea "hero.moveDown() hero.moveLeft()"
click at [455, 98] on div "# This is a concept challenge level about arguments. # Grab the gems and go to …" at bounding box center [469, 133] width 123 height 240
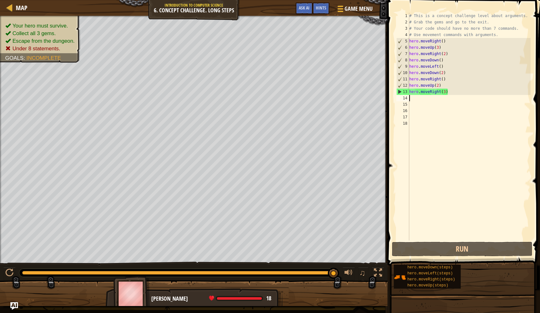
scroll to position [3, 0]
click at [455, 91] on div "# This is a concept challenge level about arguments. # Grab the gems and go to …" at bounding box center [469, 133] width 123 height 240
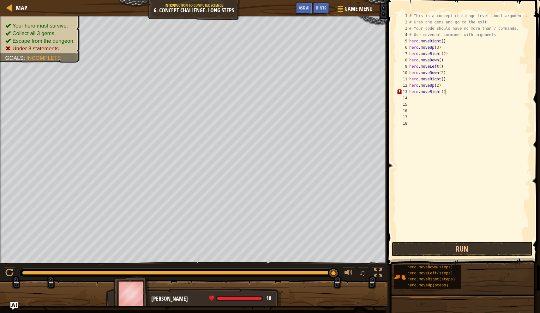
scroll to position [3, 3]
type textarea "hero.moveRight(2)"
click at [452, 254] on button "Run" at bounding box center [462, 248] width 141 height 15
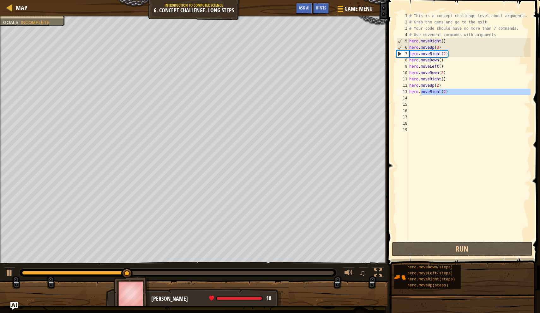
drag, startPoint x: 460, startPoint y: 96, endPoint x: 418, endPoint y: 91, distance: 42.0
click at [418, 91] on div "# This is a concept challenge level about arguments. # Grab the gems and go to …" at bounding box center [469, 133] width 123 height 240
type textarea "hero.moveRight(2)"
click at [420, 105] on div "# This is a concept challenge level about arguments. # Grab the gems and go to …" at bounding box center [469, 133] width 123 height 240
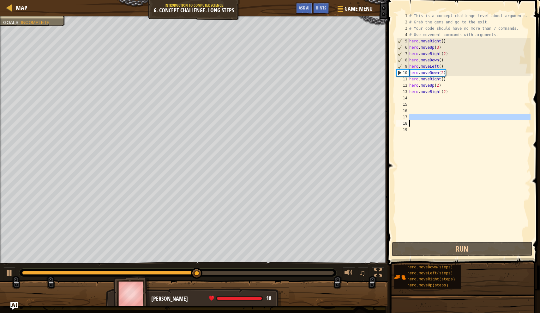
click at [423, 120] on div "# This is a concept challenge level about arguments. # Grab the gems and go to …" at bounding box center [469, 133] width 123 height 240
click at [442, 106] on div "# This is a concept challenge level about arguments. # Grab the gems and go to …" at bounding box center [469, 133] width 123 height 240
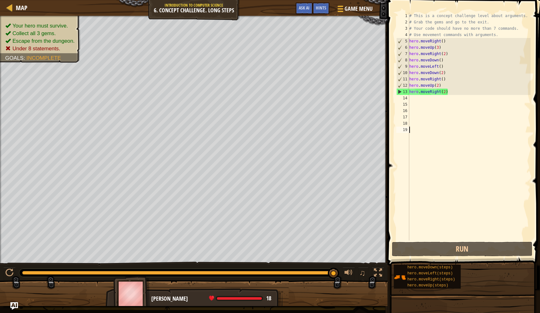
click at [467, 189] on div "# This is a concept challenge level about arguments. # Grab the gems and go to …" at bounding box center [469, 133] width 123 height 240
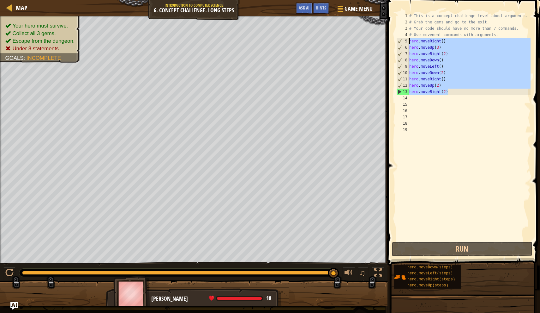
drag, startPoint x: 459, startPoint y: 94, endPoint x: 387, endPoint y: 39, distance: 90.1
click at [387, 39] on div "1 2 3 4 5 6 7 8 9 10 11 12 13 14 15 16 17 18 19 # This is a concept challenge l…" at bounding box center [463, 145] width 155 height 284
type textarea "hero.moveRight() hero.moveUp(3)"
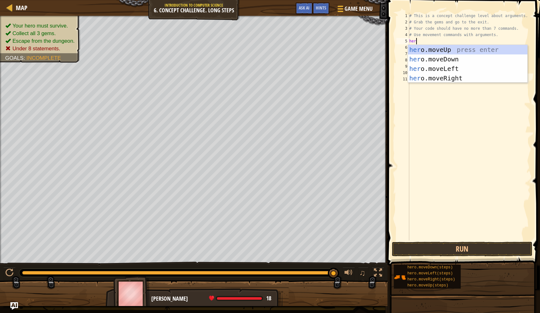
type textarea "hero."
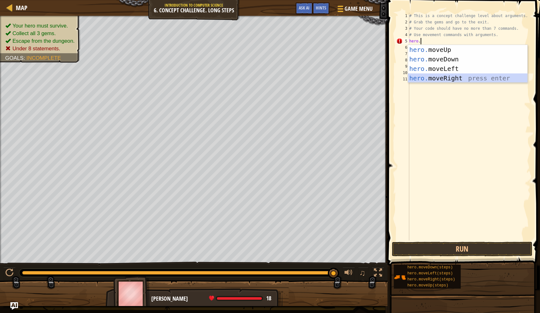
click at [435, 81] on div "hero. moveUp press enter hero. moveDown press enter hero. moveLeft press enter …" at bounding box center [467, 73] width 119 height 57
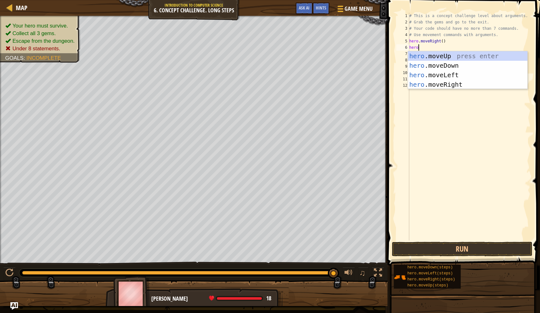
type textarea "hero."
click at [439, 54] on div "hero. moveUp press enter hero. moveDown press enter hero. moveLeft press enter …" at bounding box center [467, 79] width 119 height 57
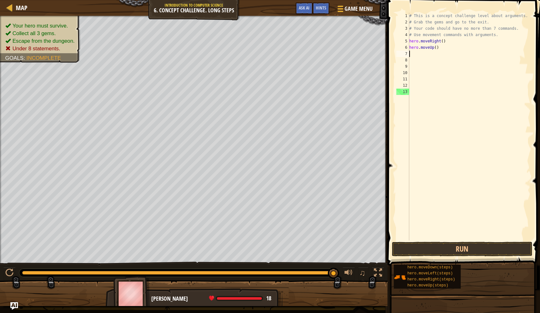
scroll to position [3, 0]
click at [435, 47] on div "# This is a concept challenge level about arguments. # Grab the gems and go to …" at bounding box center [469, 133] width 123 height 240
type textarea "hero.moveUp3()"
click at [413, 58] on div "# This is a concept challenge level about arguments. # Grab the gems and go to …" at bounding box center [469, 133] width 123 height 240
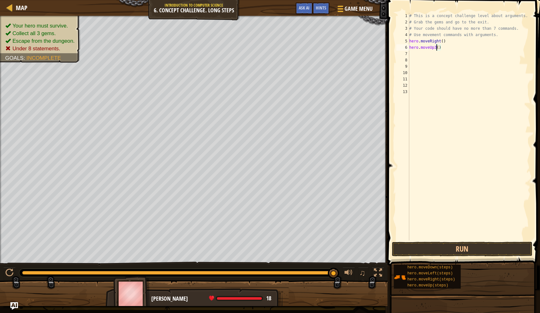
scroll to position [3, 0]
click at [436, 46] on div "# This is a concept challenge level about arguments. # Grab the gems and go to …" at bounding box center [469, 133] width 123 height 240
click at [437, 47] on div "# This is a concept challenge level about arguments. # Grab the gems and go to …" at bounding box center [469, 133] width 123 height 240
type textarea "hero.moveUp(3)"
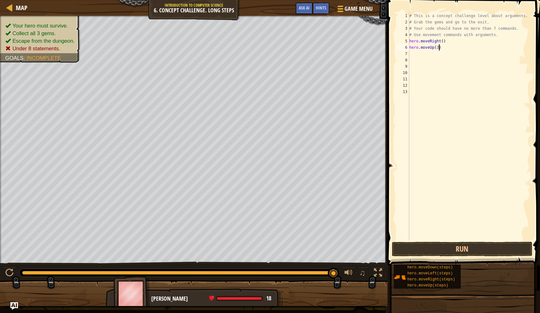
click at [424, 55] on div "# This is a concept challenge level about arguments. # Grab the gems and go to …" at bounding box center [469, 133] width 123 height 240
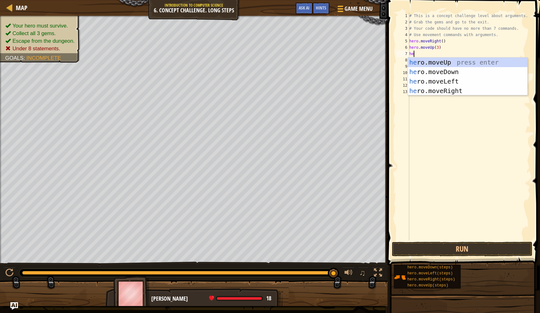
type textarea "hero"
click at [443, 89] on div "hero .moveUp press enter hero .moveDown press enter hero .moveLeft press enter …" at bounding box center [467, 86] width 119 height 57
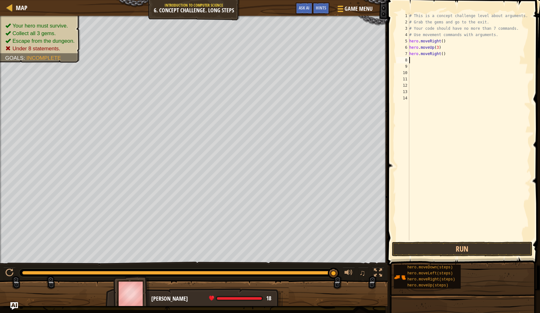
scroll to position [3, 0]
click at [443, 55] on div "# This is a concept challenge level about arguments. # Grab the gems and go to …" at bounding box center [469, 133] width 123 height 240
type textarea "hero.moveRight(2)"
click at [426, 62] on div "# This is a concept challenge level about arguments. # Grab the gems and go to …" at bounding box center [469, 133] width 123 height 240
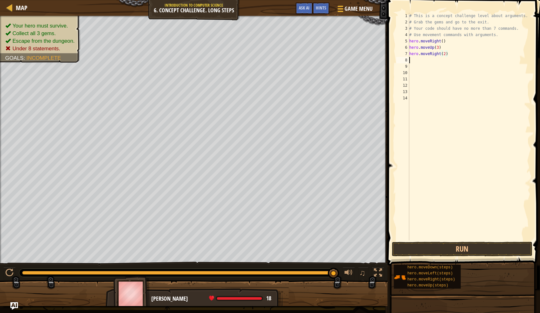
scroll to position [3, 0]
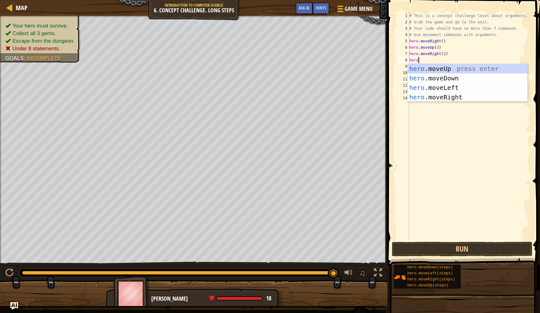
type textarea "hero."
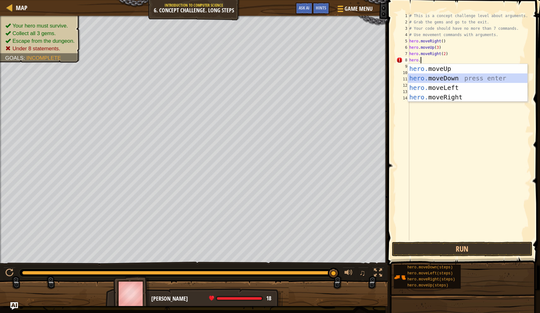
click at [433, 74] on div "hero. moveUp press enter hero. moveDown press enter hero. moveLeft press enter …" at bounding box center [467, 92] width 119 height 57
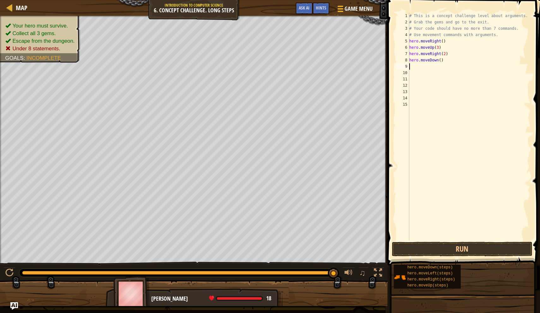
click at [441, 61] on div "# This is a concept challenge level about arguments. # Grab the gems and go to …" at bounding box center [469, 133] width 123 height 240
type textarea "hero.moveDown(3)"
click at [426, 72] on div "# This is a concept challenge level about arguments. # Grab the gems and go to …" at bounding box center [469, 133] width 123 height 240
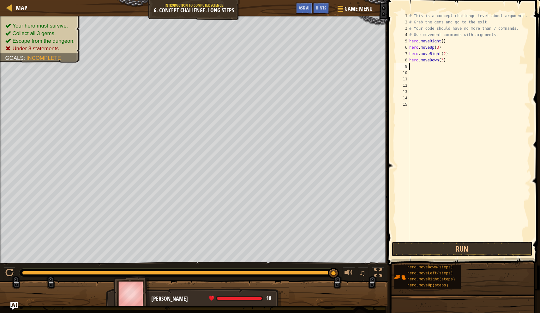
click at [426, 68] on div "# This is a concept challenge level about arguments. # Grab the gems and go to …" at bounding box center [469, 133] width 123 height 240
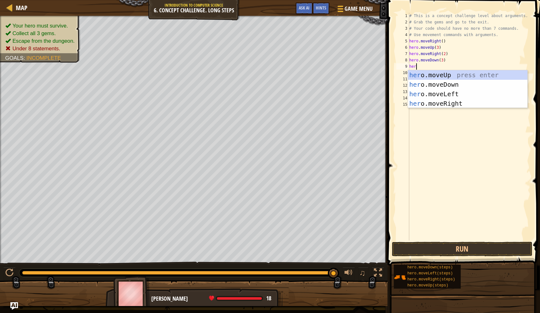
scroll to position [3, 0]
type textarea "hero"
click at [431, 94] on div "hero .moveUp press enter hero .moveDown press enter hero .moveLeft press enter …" at bounding box center [467, 98] width 119 height 57
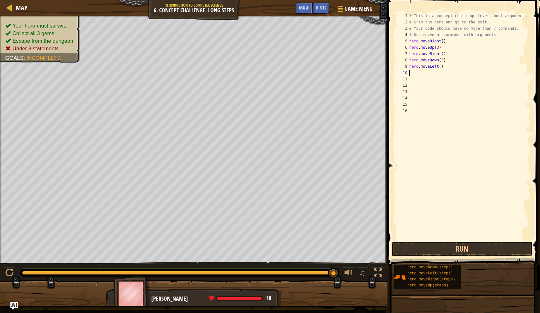
click at [442, 65] on div "# This is a concept challenge level about arguments. # Grab the gems and go to …" at bounding box center [469, 133] width 123 height 240
type textarea "hero.moveLeft()"
click at [424, 76] on div "# This is a concept challenge level about arguments. # Grab the gems and go to …" at bounding box center [469, 133] width 123 height 240
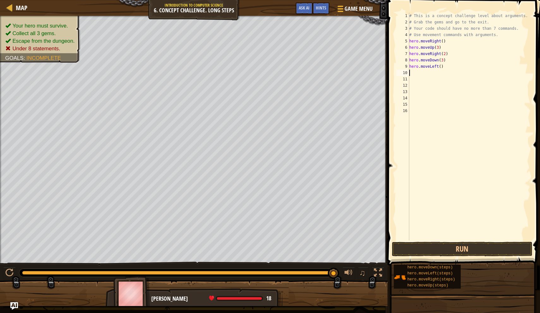
click at [424, 73] on div "# This is a concept challenge level about arguments. # Grab the gems and go to …" at bounding box center [469, 133] width 123 height 240
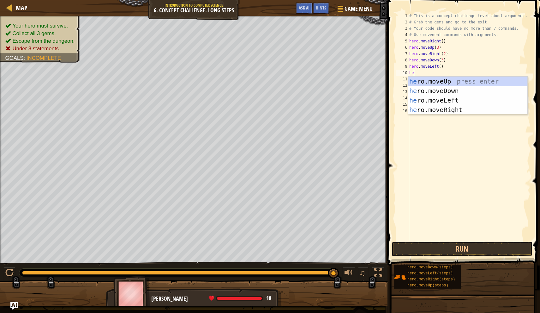
type textarea "her"
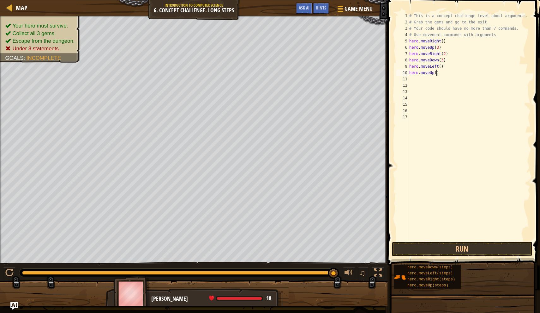
click at [437, 74] on div "# This is a concept challenge level about arguments. # Grab the gems and go to …" at bounding box center [469, 133] width 123 height 240
type textarea "hero.moveUp(2)"
click at [422, 83] on div "# This is a concept challenge level about arguments. # Grab the gems and go to …" at bounding box center [469, 133] width 123 height 240
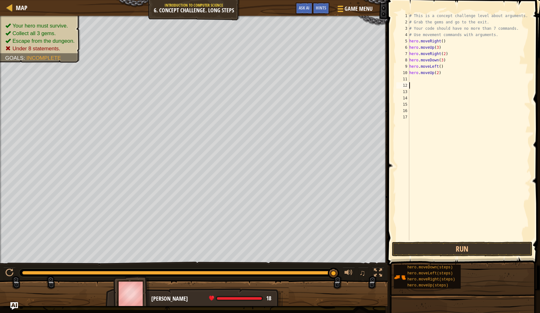
click at [422, 80] on div "# This is a concept challenge level about arguments. # Grab the gems and go to …" at bounding box center [469, 133] width 123 height 240
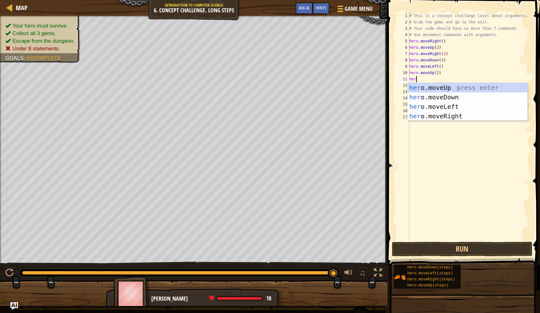
type textarea "hero"
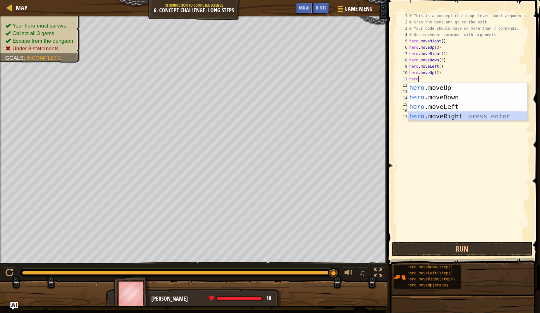
click at [438, 113] on div "hero .moveUp press enter hero .moveDown press enter hero .moveLeft press enter …" at bounding box center [467, 111] width 119 height 57
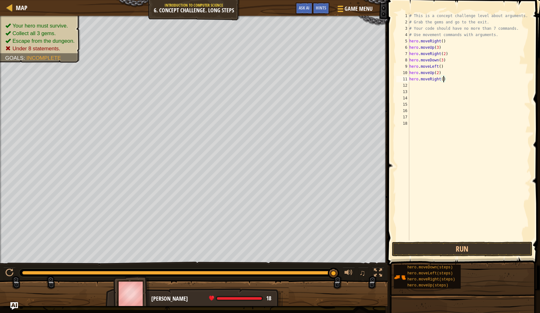
click at [444, 80] on div "# This is a concept challenge level about arguments. # Grab the gems and go to …" at bounding box center [469, 133] width 123 height 240
type textarea "hero.moveRight(3)"
click at [451, 253] on button "Run" at bounding box center [462, 248] width 141 height 15
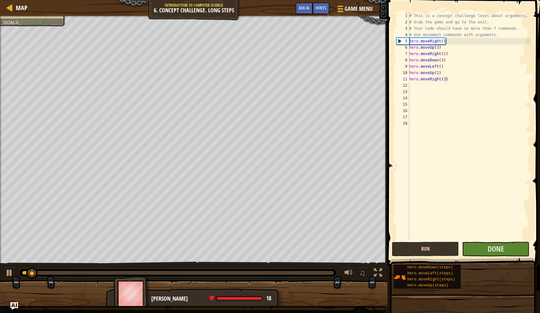
click at [453, 248] on button "Run" at bounding box center [425, 248] width 67 height 15
click at [468, 246] on button "Done" at bounding box center [495, 248] width 67 height 15
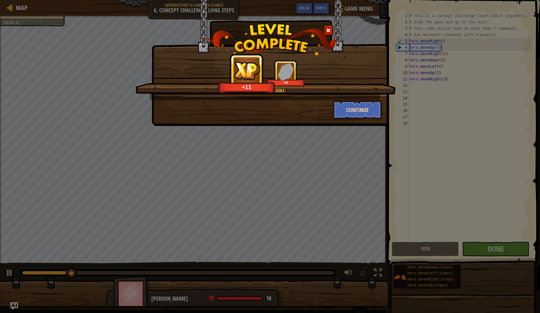
click at [349, 112] on button "Continue" at bounding box center [357, 109] width 49 height 19
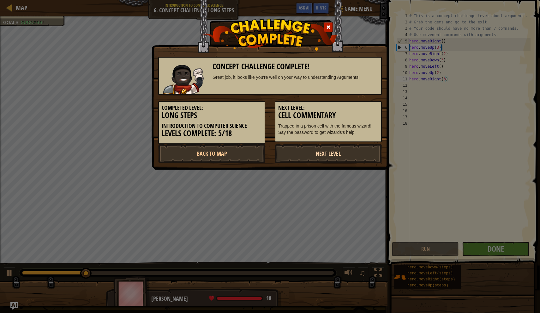
click at [293, 150] on link "Next Level" at bounding box center [328, 153] width 107 height 19
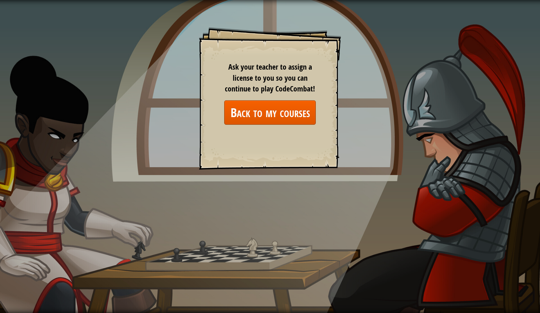
click at [260, 118] on link "Back to my courses" at bounding box center [270, 112] width 92 height 24
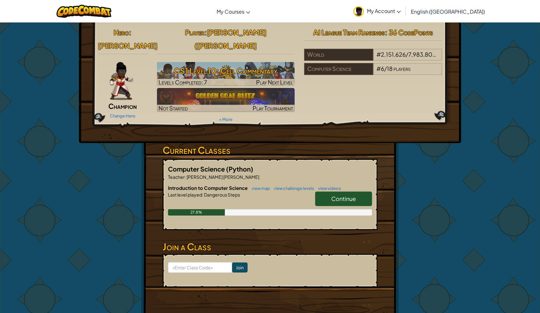
click at [339, 191] on link "Continue" at bounding box center [343, 198] width 57 height 15
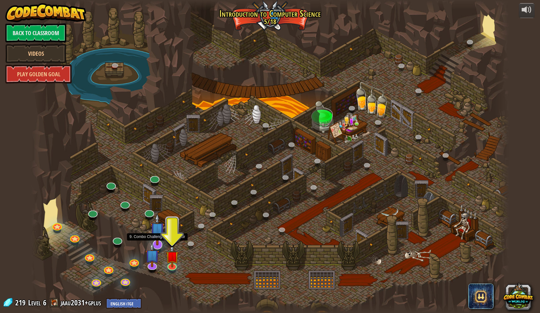
click at [156, 239] on img at bounding box center [157, 229] width 14 height 32
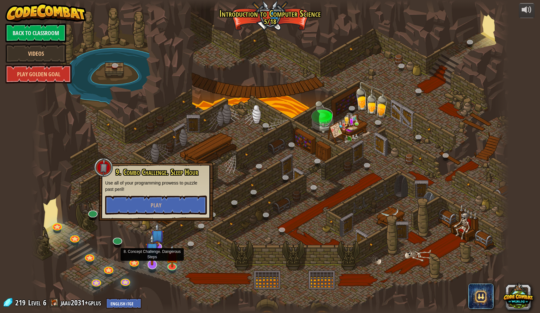
click at [151, 254] on img at bounding box center [152, 249] width 14 height 32
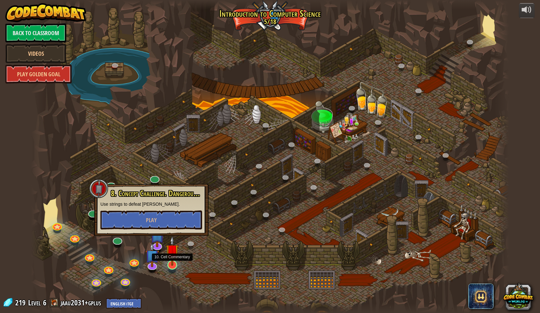
click at [174, 255] on img at bounding box center [172, 250] width 13 height 30
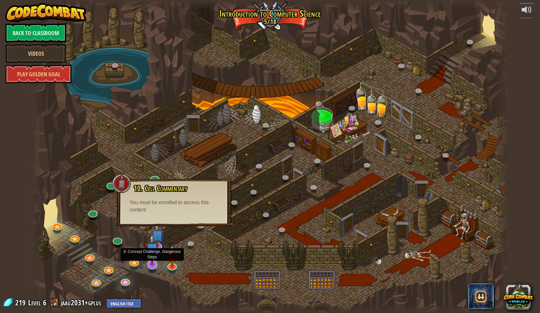
click at [154, 265] on img at bounding box center [152, 249] width 14 height 32
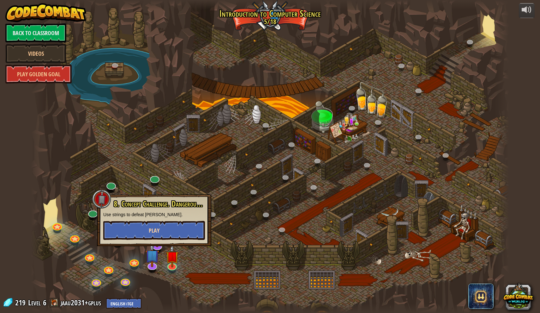
click at [162, 230] on button "Play" at bounding box center [154, 230] width 102 height 19
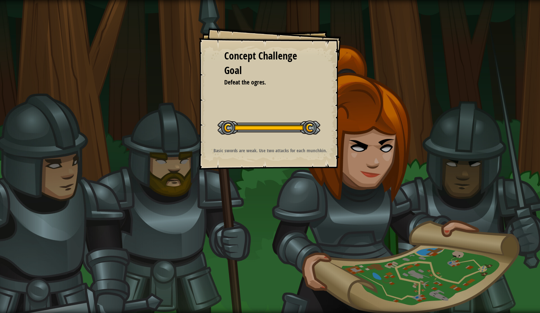
click at [253, 150] on p "Basic swords are weak. Use two attacks for each munchkin." at bounding box center [270, 150] width 127 height 7
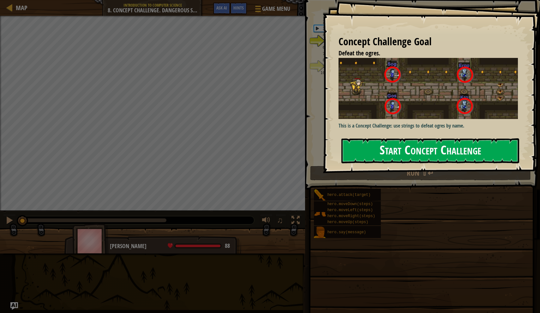
click at [395, 138] on button "Start Concept Challenge" at bounding box center [431, 150] width 178 height 25
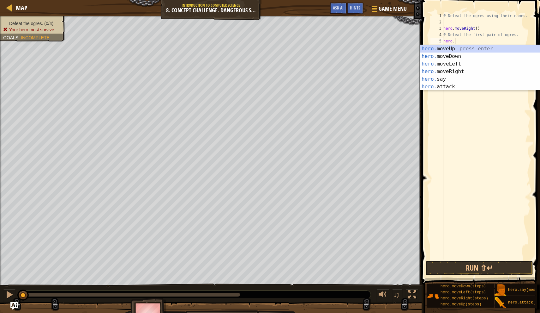
scroll to position [3, 1]
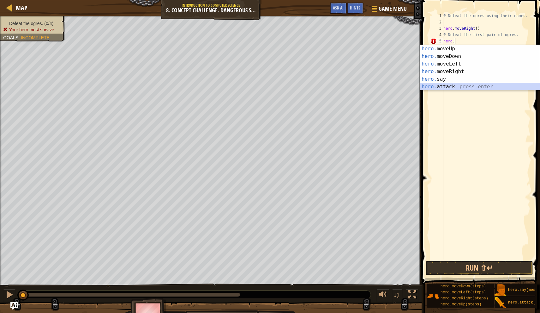
click at [441, 85] on div "hero. moveUp press enter hero. moveDown press enter hero. moveLeft press enter …" at bounding box center [480, 75] width 119 height 61
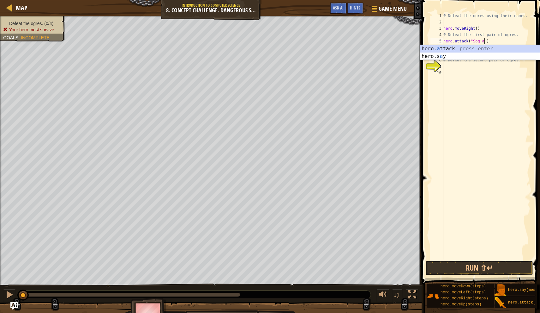
scroll to position [3, 3]
type textarea "hero.attack("Sog")"
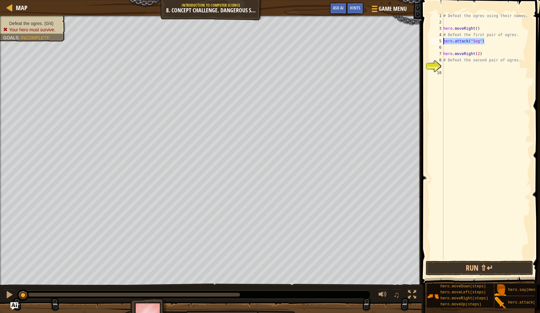
click at [418, 42] on div "Map Introduction to Computer Science 8. Concept Challenge. Dangerous Steps Game…" at bounding box center [270, 156] width 540 height 313
click at [451, 46] on div "# Defeat the ogres using their names. hero . moveRight ( ) # Defeat the first p…" at bounding box center [486, 142] width 88 height 259
type textarea "hero.attack("Sog")"
click at [477, 56] on div "# Defeat the ogres using their names. hero . moveRight ( ) # Defeat the first p…" at bounding box center [486, 142] width 88 height 259
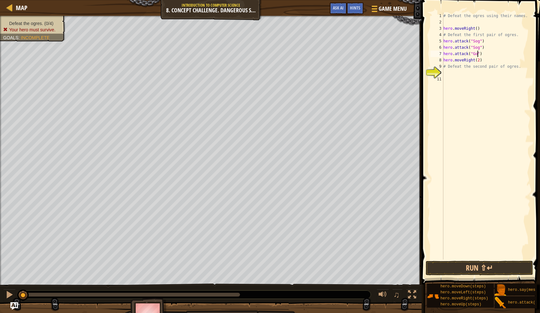
scroll to position [3, 3]
drag, startPoint x: 487, startPoint y: 54, endPoint x: 436, endPoint y: 54, distance: 51.2
click at [436, 54] on div "hero.attack("Gos") 1 2 3 4 5 6 7 8 9 10 11 # Defeat the ogres using their names…" at bounding box center [480, 136] width 101 height 247
type textarea "hero.attack("Gos")"
click at [487, 55] on div "# Defeat the ogres using their names. hero . moveRight ( ) # Defeat the first p…" at bounding box center [486, 142] width 88 height 259
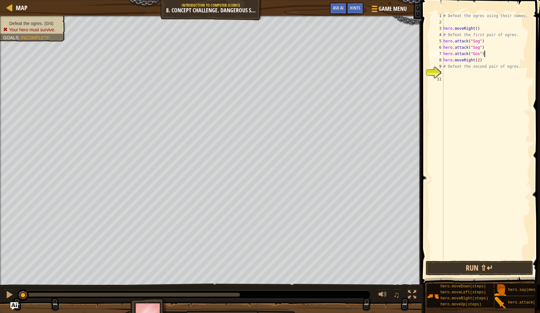
scroll to position [3, 0]
paste textarea "hero.attack("Gos")"
type textarea "hero.attack("Gos")"
click at [454, 80] on div "# Defeat the ogres using their names. hero . moveRight ( ) # Defeat the first p…" at bounding box center [486, 142] width 88 height 259
type textarea "H"
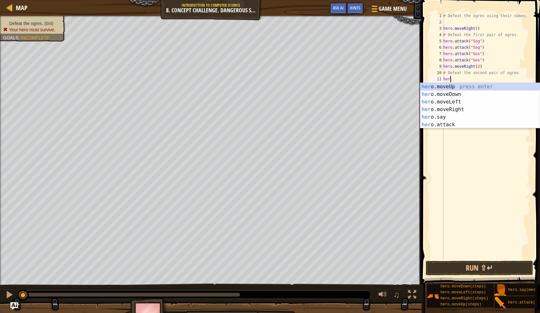
scroll to position [3, 0]
click at [446, 125] on div "her o.moveUp press enter her o.moveDown press enter her o.moveLeft press enter …" at bounding box center [480, 113] width 119 height 61
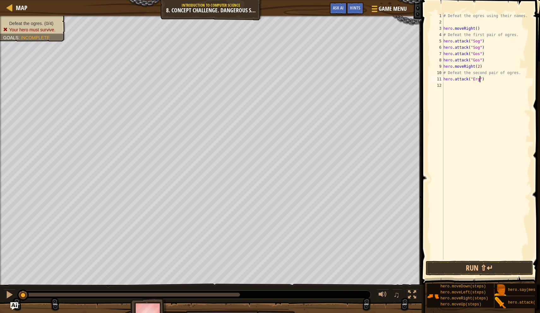
scroll to position [3, 3]
type textarea "hero.attack("Ergo")"
drag, startPoint x: 487, startPoint y: 80, endPoint x: 429, endPoint y: 80, distance: 57.8
click at [429, 80] on div "hero.attack("Ergo") 1 2 3 4 5 6 7 8 9 10 11 12 # Defeat the ogres using their n…" at bounding box center [480, 154] width 120 height 303
click at [453, 87] on div "# Defeat the ogres using their names. hero . moveRight ( ) # Defeat the first p…" at bounding box center [486, 142] width 88 height 259
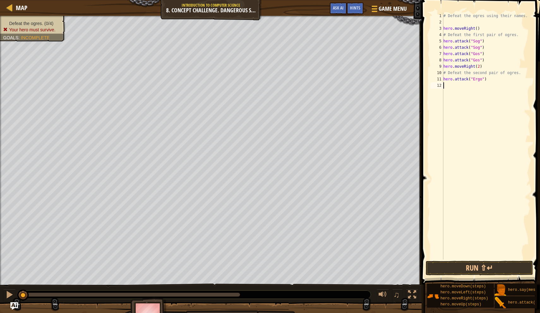
paste textarea "hero.attack("Ergo")"
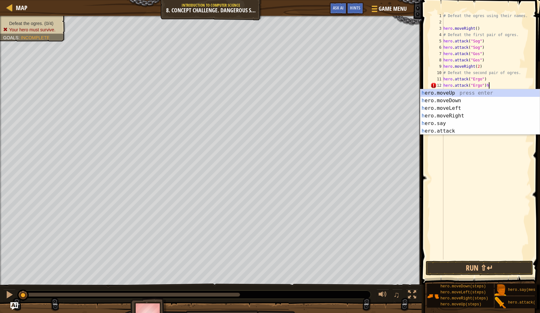
type textarea "hero.attack("Ergo")"
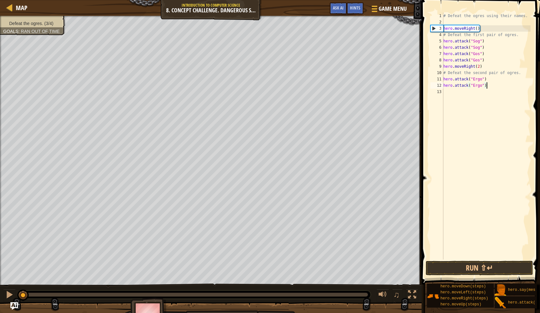
click at [467, 93] on div "# Defeat the ogres using their names. hero . moveRight ( ) # Defeat the first p…" at bounding box center [486, 142] width 88 height 259
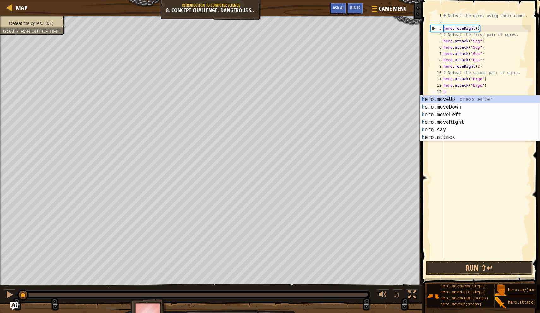
scroll to position [3, 0]
click at [443, 138] on div "hero .moveUp press enter hero .moveDown press enter hero .moveLeft press enter …" at bounding box center [480, 125] width 119 height 61
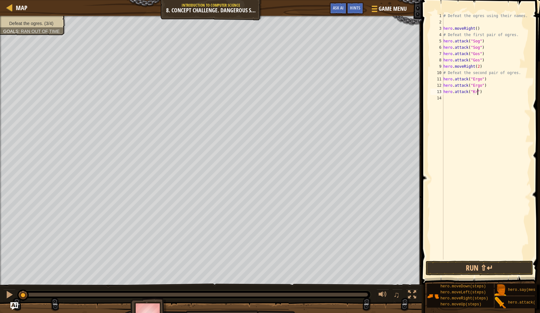
type textarea "hero.attack("Kro")"
drag, startPoint x: 498, startPoint y: 93, endPoint x: 426, endPoint y: 92, distance: 71.4
click at [426, 92] on div "hero.attack("Kro") 1 2 3 4 5 6 7 8 9 10 11 12 13 14 # Defeat the ogres using th…" at bounding box center [480, 154] width 120 height 303
click at [447, 99] on div "# Defeat the ogres using their names. hero . moveRight ( ) # Defeat the first p…" at bounding box center [486, 142] width 88 height 259
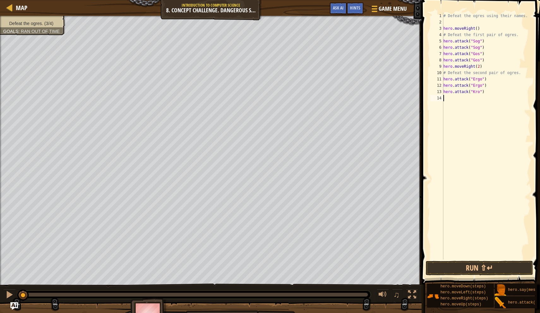
scroll to position [3, 0]
paste textarea "hero.attack("Kro")"
click at [475, 267] on button "Run ⇧↵" at bounding box center [479, 267] width 107 height 15
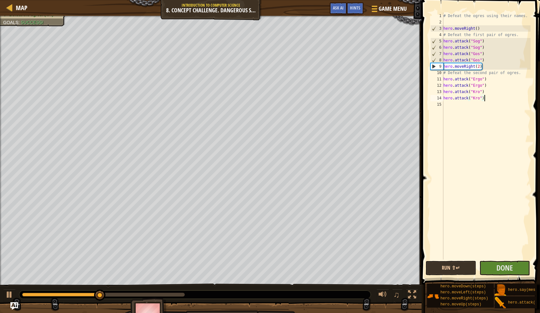
click at [442, 267] on button "Run ⇧↵" at bounding box center [451, 267] width 51 height 15
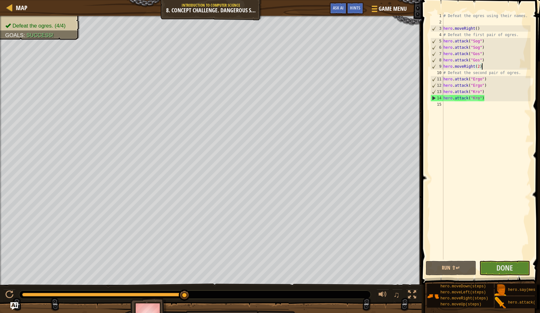
click at [486, 66] on div "# Defeat the ogres using their names. hero . moveRight ( ) # Defeat the first p…" at bounding box center [486, 142] width 88 height 259
click at [489, 59] on div "# Defeat the ogres using their names. hero . moveRight ( ) # Defeat the first p…" at bounding box center [486, 142] width 88 height 259
type textarea "hero.attack("Gos")"
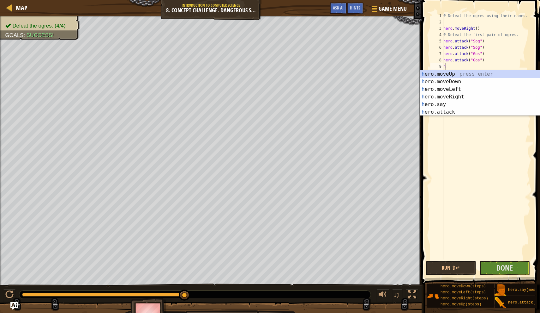
type textarea "her"
click at [461, 83] on div "her o.moveUp press enter her o.moveDown press enter her o.moveLeft press enter …" at bounding box center [480, 100] width 119 height 61
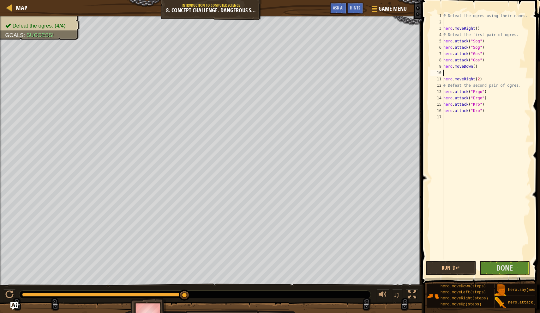
scroll to position [3, 0]
click at [452, 119] on div "# Defeat the ogres using their names. hero . moveRight ( ) # Defeat the first p…" at bounding box center [486, 142] width 88 height 259
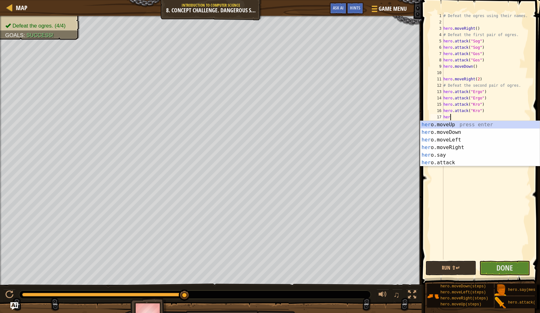
scroll to position [3, 0]
type textarea "her."
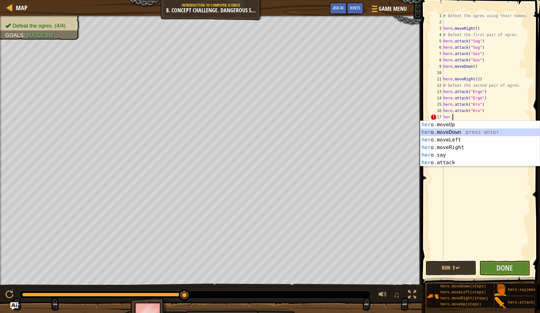
click at [448, 134] on div "her o . moveUp press enter her o . moveDown press enter her o . moveLeft press …" at bounding box center [480, 151] width 119 height 61
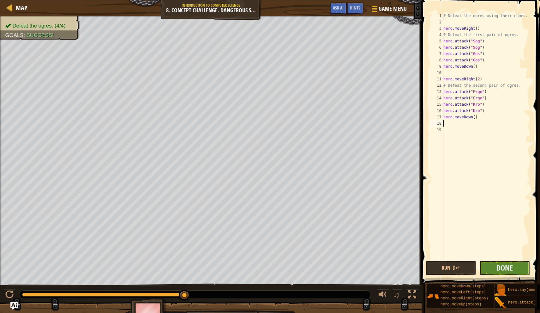
click at [495, 269] on button "Done" at bounding box center [505, 267] width 51 height 15
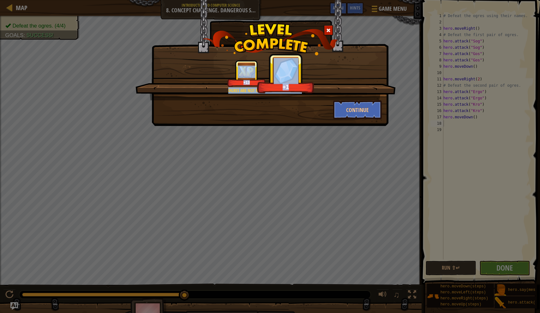
drag, startPoint x: 477, startPoint y: 130, endPoint x: 447, endPoint y: 56, distance: 79.2
click at [447, 56] on div "Ogres are not masters of camouflage. +13 +1 Continue" at bounding box center [270, 156] width 540 height 313
click at [443, 115] on div "Ogres are not masters of camouflage. +13 +17 Continue" at bounding box center [270, 156] width 540 height 313
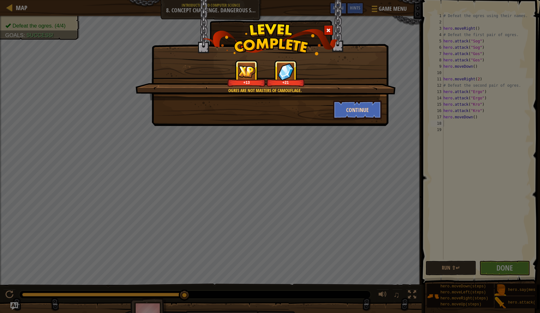
click at [345, 113] on button "Continue" at bounding box center [357, 109] width 49 height 19
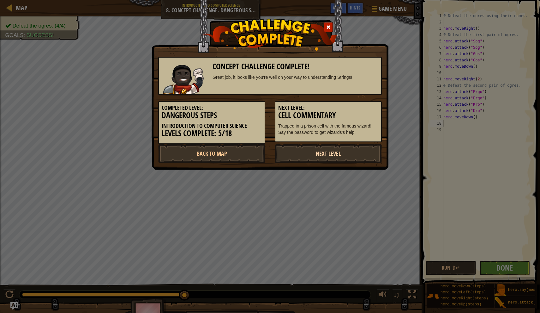
click at [285, 153] on link "Next Level" at bounding box center [328, 153] width 107 height 19
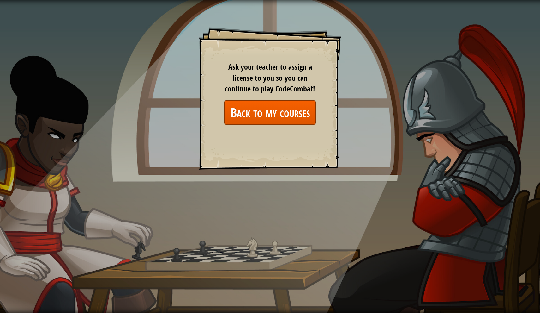
click at [286, 121] on link "Back to my courses" at bounding box center [270, 112] width 92 height 24
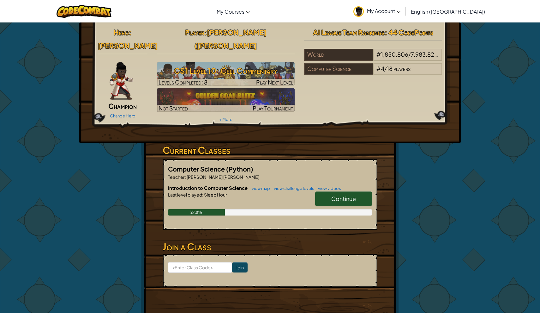
click at [326, 191] on link "Continue" at bounding box center [343, 198] width 57 height 15
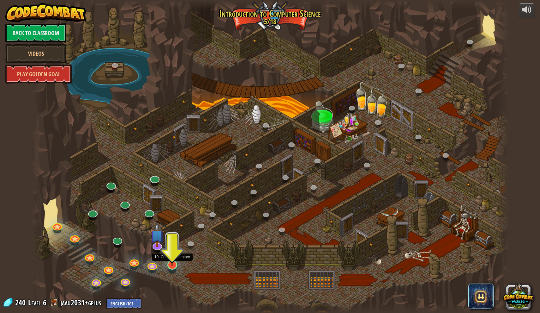
click at [169, 261] on img at bounding box center [172, 250] width 13 height 30
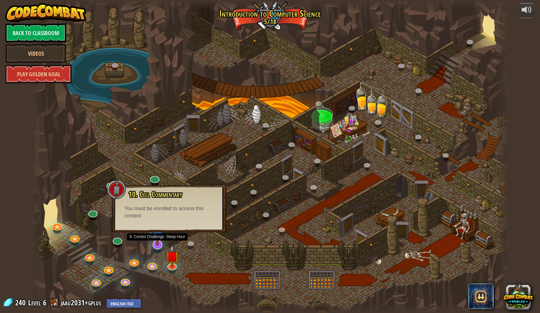
click at [159, 249] on link at bounding box center [156, 243] width 13 height 13
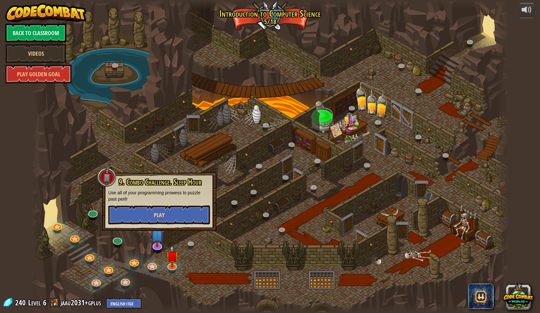
click at [156, 218] on span "Play" at bounding box center [159, 215] width 11 height 8
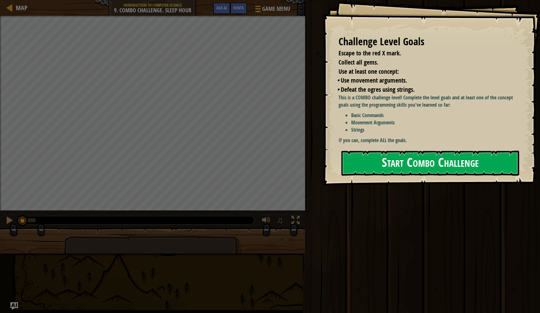
click at [413, 160] on button "Start Combo Challenge" at bounding box center [431, 162] width 178 height 25
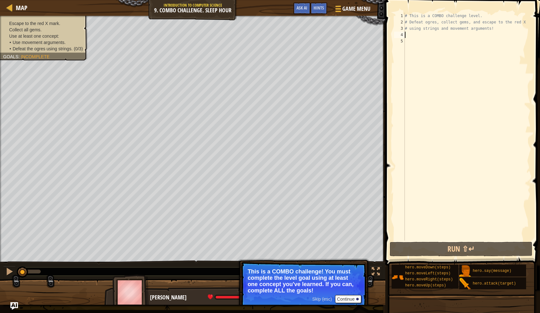
click at [428, 36] on div "# This is a COMBO challenge level. # Defeat ogres, collect gems, and escape to …" at bounding box center [467, 133] width 127 height 240
click at [352, 299] on button "Continue" at bounding box center [348, 299] width 26 height 8
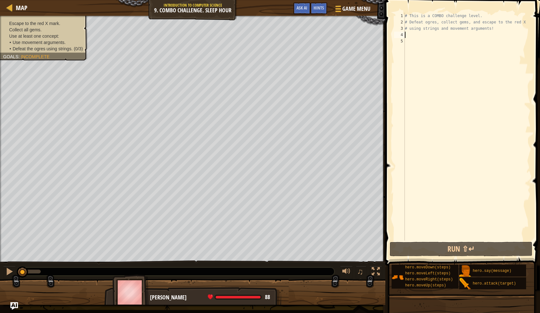
scroll to position [3, 0]
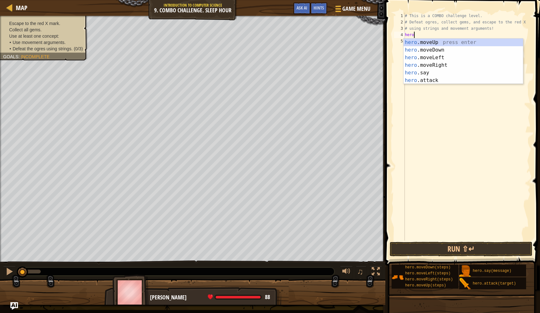
type textarea "hero."
click at [457, 47] on div "hero. moveUp press enter hero. moveDown press enter hero. moveLeft press enter …" at bounding box center [463, 69] width 119 height 61
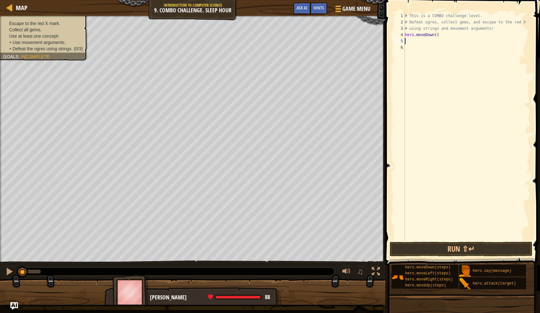
scroll to position [3, 0]
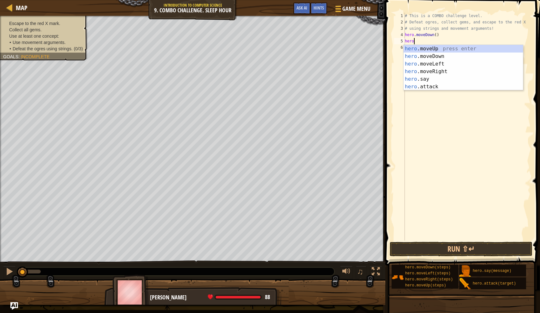
type textarea "hero."
click at [419, 70] on div "hero. moveUp press enter hero. moveDown press enter hero. moveLeft press enter …" at bounding box center [463, 75] width 119 height 61
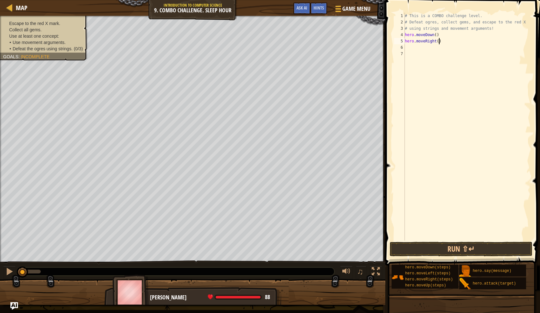
click at [440, 43] on div "# This is a COMBO challenge level. # Defeat ogres, collect gems, and escape to …" at bounding box center [467, 133] width 127 height 240
type textarea "hero.moveRight(2)"
click at [409, 49] on div "# This is a COMBO challenge level. # Defeat ogres, collect gems, and escape to …" at bounding box center [467, 133] width 127 height 240
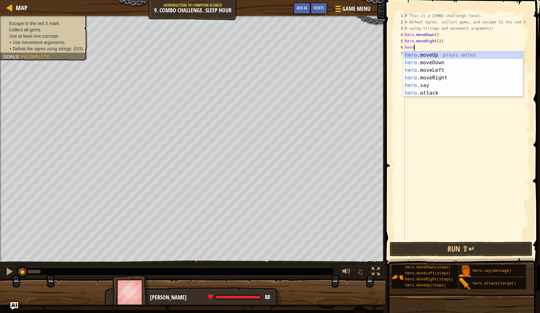
type textarea "hero."
click at [447, 56] on div "hero. moveUp press enter hero. moveDown press enter hero. moveLeft press enter …" at bounding box center [463, 81] width 119 height 61
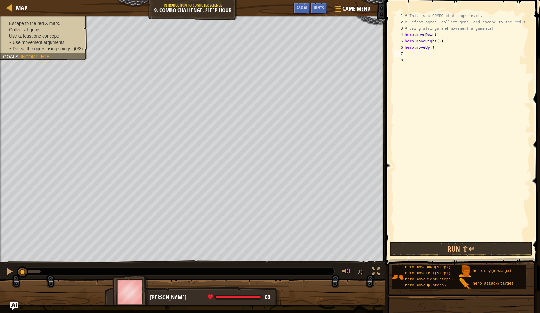
type textarea "e"
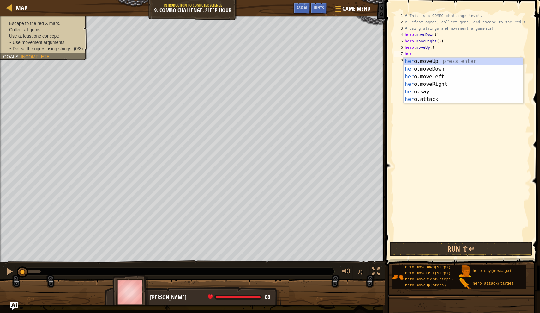
scroll to position [3, 0]
click at [426, 98] on div "her o.moveUp press enter her o.moveDown press enter her o.moveLeft press enter …" at bounding box center [463, 88] width 119 height 61
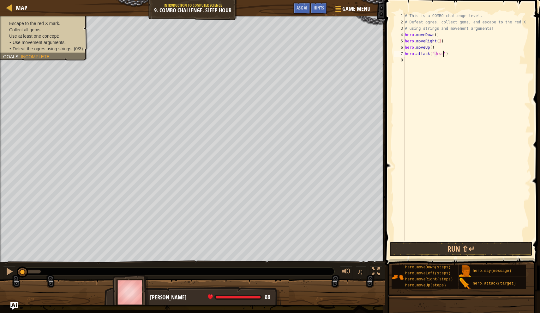
scroll to position [3, 3]
type textarea "hero.attack("Ursa")"
drag, startPoint x: 455, startPoint y: 56, endPoint x: 385, endPoint y: 56, distance: 70.5
click at [385, 55] on div "hero.attack("Ursa") 1 2 3 4 5 6 7 8 # This is a COMBO challenge level. # Defeat…" at bounding box center [462, 145] width 157 height 284
click at [417, 59] on div "# This is a COMBO challenge level. # Defeat ogres, collect gems, and escape to …" at bounding box center [467, 133] width 127 height 240
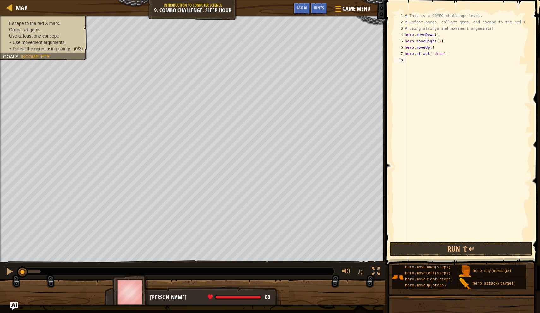
scroll to position [3, 0]
paste textarea "hero.attack("Ursa")"
type textarea "hero.attack("Ursa")"
click at [408, 66] on div "# This is a COMBO challenge level. # Defeat ogres, collect gems, and escape to …" at bounding box center [467, 133] width 127 height 240
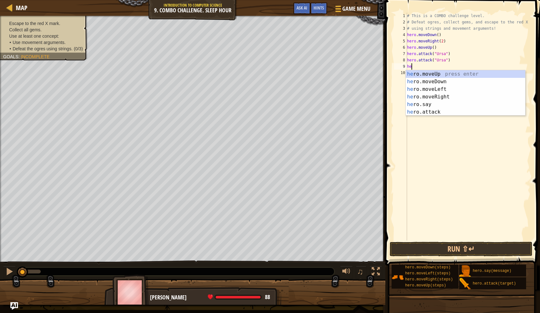
type textarea "hero"
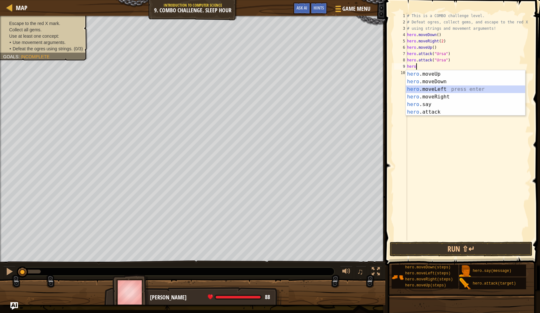
click at [420, 88] on div "hero .moveUp press enter hero .moveDown press enter hero .moveLeft press enter …" at bounding box center [465, 100] width 119 height 61
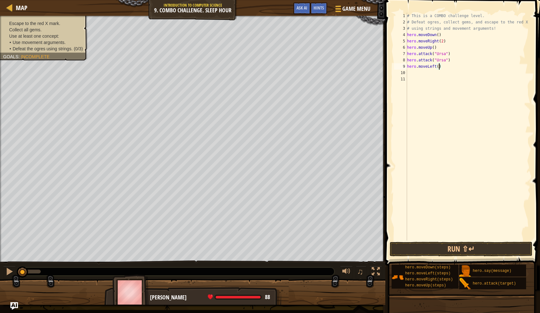
click at [440, 67] on div "# This is a COMBO challenge level. # Defeat ogres, collect gems, and escape to …" at bounding box center [468, 133] width 125 height 240
type textarea "hero.moveLeft(2)"
click at [417, 75] on div "# This is a COMBO challenge level. # Defeat ogres, collect gems, and escape to …" at bounding box center [468, 133] width 125 height 240
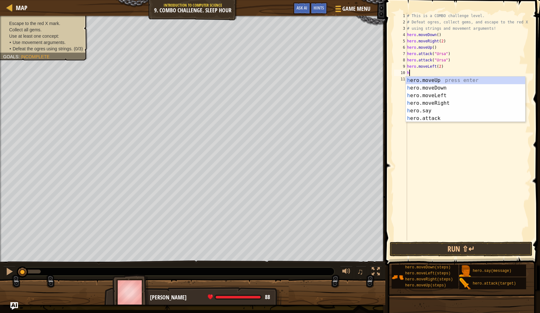
type textarea "hero"
click at [421, 78] on div "hero .moveUp press enter hero .moveDown press enter hero .moveLeft press enter …" at bounding box center [465, 106] width 119 height 61
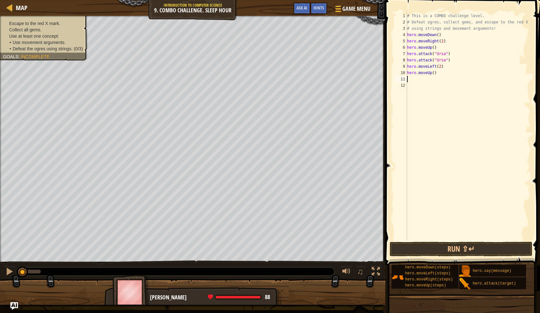
click at [417, 78] on div "# This is a COMBO challenge level. # Defeat ogres, collect gems, and escape to …" at bounding box center [468, 133] width 125 height 240
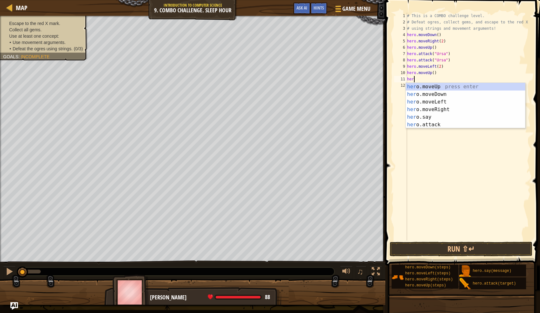
scroll to position [3, 0]
click at [428, 124] on div "her o.moveUp press enter her o.moveDown press enter her o.moveLeft press enter …" at bounding box center [465, 113] width 119 height 61
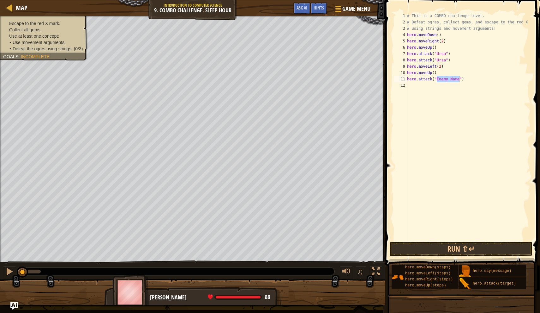
click at [31, 41] on span "Use movement arguments." at bounding box center [39, 42] width 53 height 5
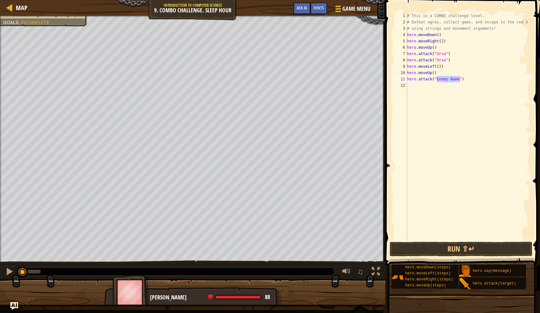
click at [443, 81] on div "# This is a COMBO challenge level. # Defeat ogres, collect gems, and escape to …" at bounding box center [468, 133] width 125 height 240
type textarea "hero.attack("Rexxar")"
drag, startPoint x: 461, startPoint y: 81, endPoint x: 394, endPoint y: 81, distance: 67.3
click at [394, 81] on div "hero.attack("Rexxar") 1 2 3 4 5 6 7 8 9 10 11 12 # This is a COMBO challenge le…" at bounding box center [462, 127] width 138 height 228
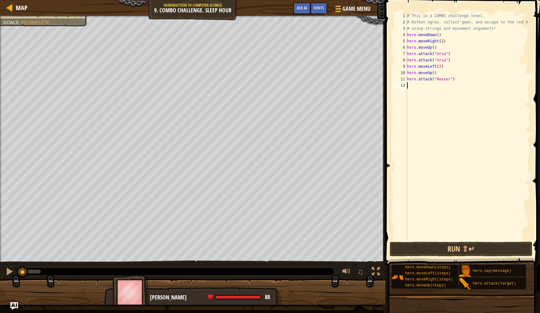
click at [409, 88] on div "# This is a COMBO challenge level. # Defeat ogres, collect gems, and escape to …" at bounding box center [468, 133] width 125 height 240
paste textarea "hero.attack("Rexxar")"
type textarea "hero.attack("Rexxar")"
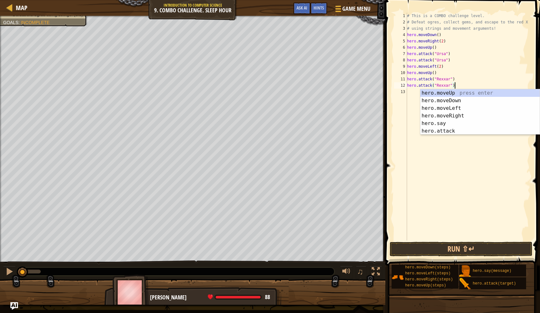
click at [411, 91] on div "# This is a COMBO challenge level. # Defeat ogres, collect gems, and escape to …" at bounding box center [468, 133] width 125 height 240
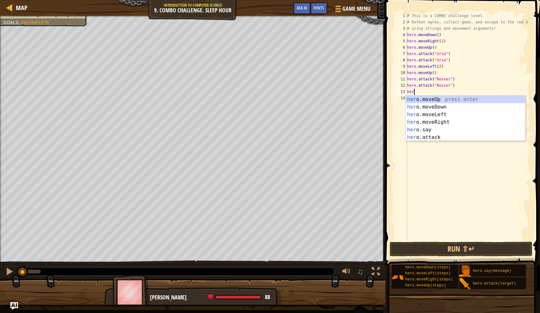
type textarea "hero"
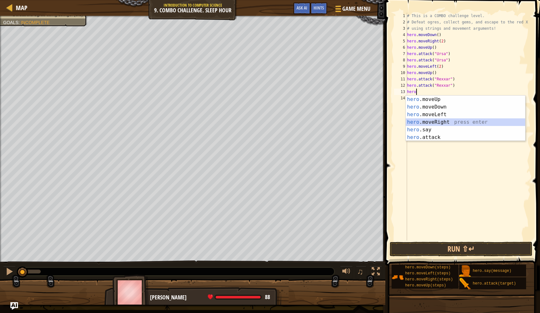
click at [428, 125] on div "hero .moveUp press enter hero .moveDown press enter hero .moveLeft press enter …" at bounding box center [465, 125] width 119 height 61
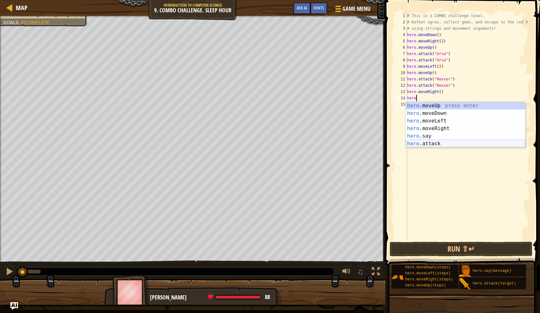
click at [414, 143] on div "hero .moveUp press enter hero .moveDown press enter hero .moveLeft press enter …" at bounding box center [465, 132] width 119 height 61
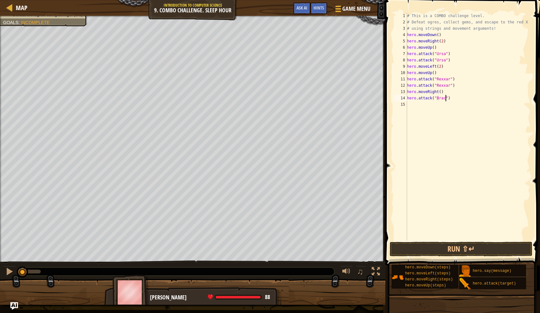
type textarea "hero.attack("Brack")"
drag, startPoint x: 462, startPoint y: 98, endPoint x: 398, endPoint y: 98, distance: 64.5
click at [398, 98] on div "hero.attack("Brack") 1 2 3 4 5 6 7 8 9 10 11 12 13 14 15 # This is a COMBO chal…" at bounding box center [462, 127] width 138 height 228
click at [413, 107] on div "# This is a COMBO challenge level. # Defeat ogres, collect gems, and escape to …" at bounding box center [468, 133] width 125 height 240
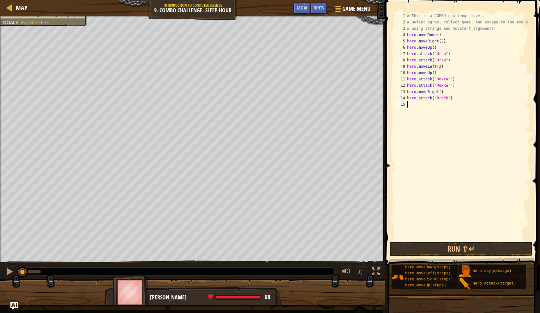
scroll to position [3, 0]
paste textarea "hero.attack("Brack")"
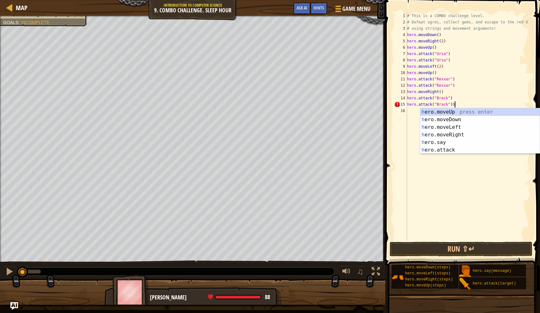
type textarea "hero.attack("Brack")"
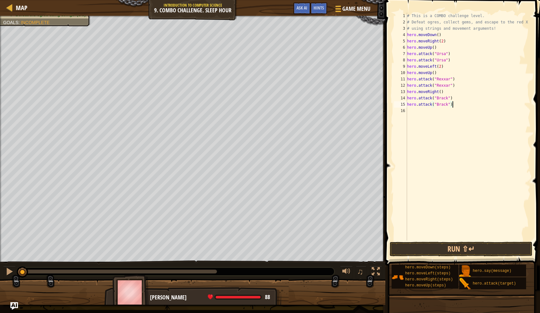
click at [439, 113] on div "# This is a COMBO challenge level. # Defeat ogres, collect gems, and escape to …" at bounding box center [468, 133] width 125 height 240
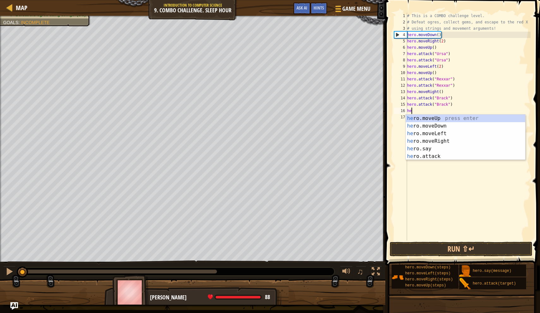
scroll to position [3, 0]
type textarea "hero"
click at [429, 143] on div "hero .moveUp press enter hero .moveDown press enter hero .moveLeft press enter …" at bounding box center [465, 144] width 119 height 61
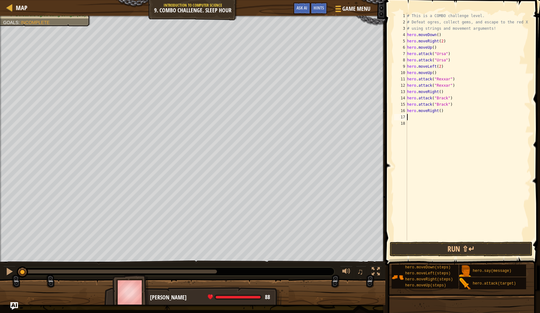
click at [441, 112] on div "# This is a COMBO challenge level. # Defeat ogres, collect gems, and escape to …" at bounding box center [468, 133] width 125 height 240
type textarea "hero.moveRight(2)"
click at [430, 251] on button "Run ⇧↵" at bounding box center [461, 248] width 143 height 15
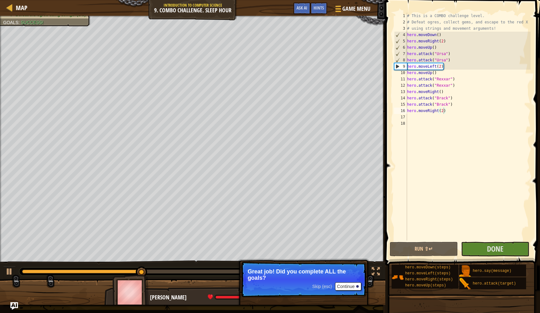
click at [352, 286] on button "Continue" at bounding box center [348, 286] width 26 height 8
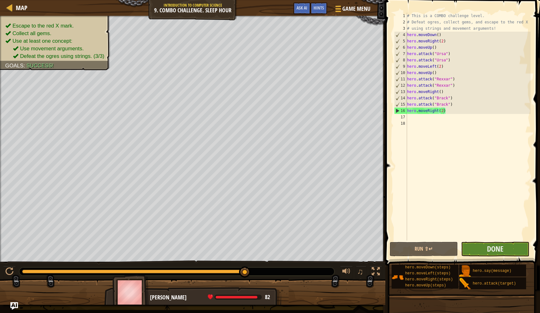
click at [483, 249] on button "Done" at bounding box center [495, 248] width 68 height 15
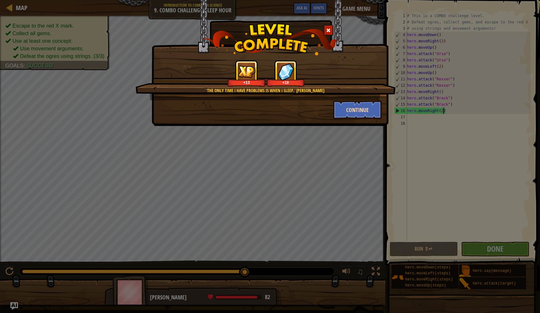
click at [350, 114] on button "Continue" at bounding box center [357, 109] width 49 height 19
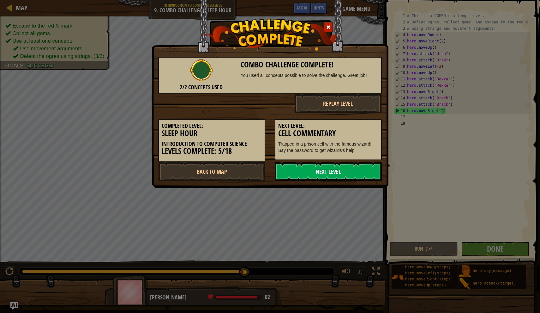
click at [341, 170] on link "Next Level" at bounding box center [328, 171] width 107 height 19
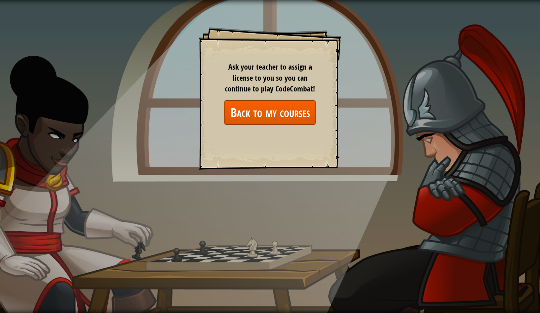
click at [284, 118] on link "Back to my courses" at bounding box center [270, 112] width 92 height 24
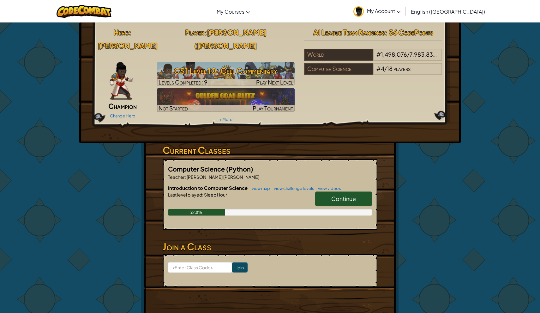
click at [332, 195] on span "Continue" at bounding box center [344, 198] width 25 height 7
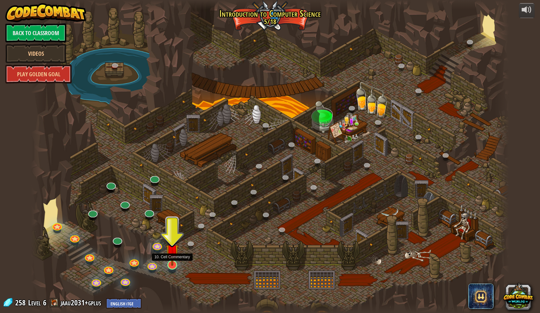
click at [168, 266] on link at bounding box center [171, 264] width 13 height 13
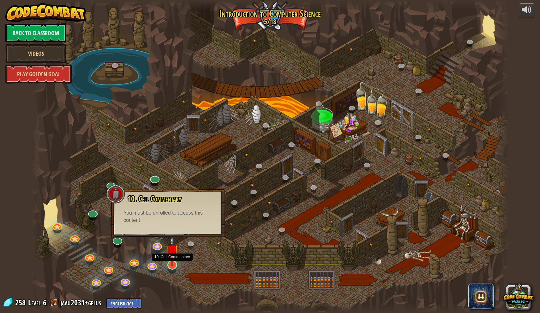
click at [172, 259] on img at bounding box center [172, 250] width 13 height 30
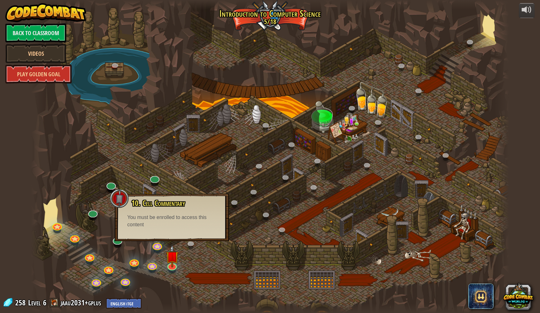
click at [280, 235] on div at bounding box center [270, 156] width 478 height 313
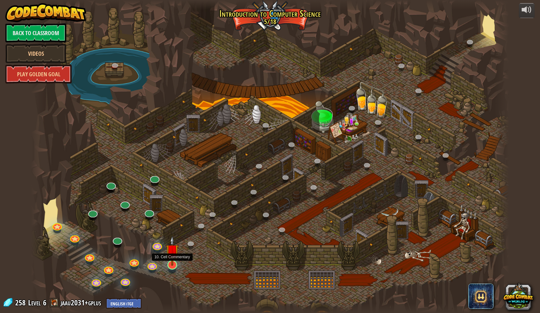
click at [168, 262] on img at bounding box center [172, 250] width 13 height 30
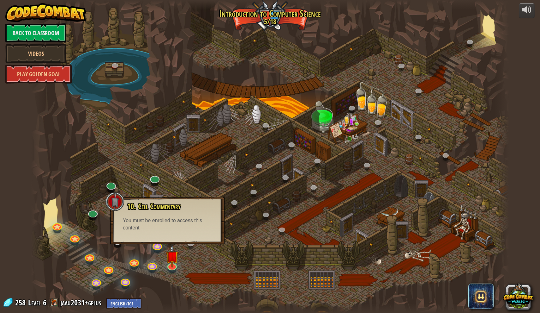
click at [245, 239] on div at bounding box center [270, 156] width 478 height 313
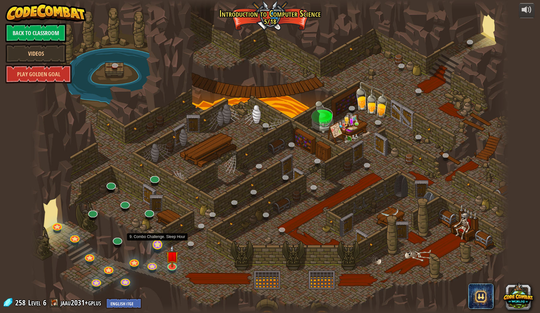
click at [159, 244] on link at bounding box center [156, 243] width 13 height 13
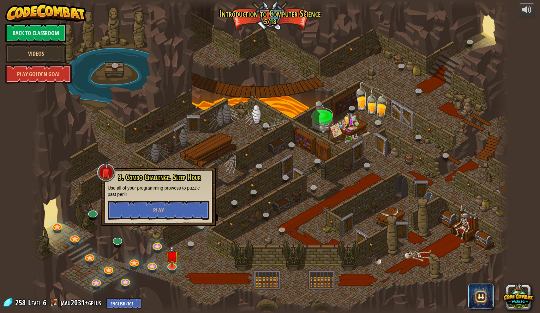
click at [199, 230] on div "25. Kithgard Gates (Locked) Escape the Kithgard dungeons, and don't let the gua…" at bounding box center [270, 156] width 478 height 313
click at [194, 242] on link at bounding box center [191, 243] width 13 height 13
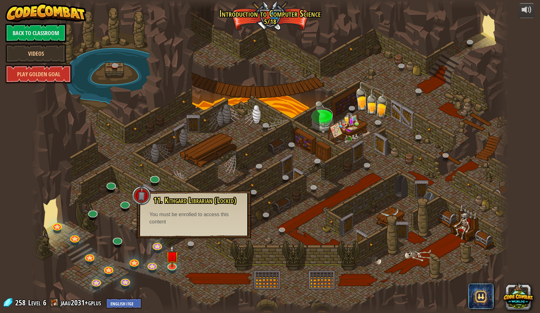
drag, startPoint x: 189, startPoint y: 230, endPoint x: 165, endPoint y: 231, distance: 24.0
click at [166, 231] on div "11. Kithgard Librarian (Locked) Seek help from a friendly Librarian! You must b…" at bounding box center [194, 214] width 114 height 47
click at [119, 245] on link at bounding box center [116, 238] width 13 height 13
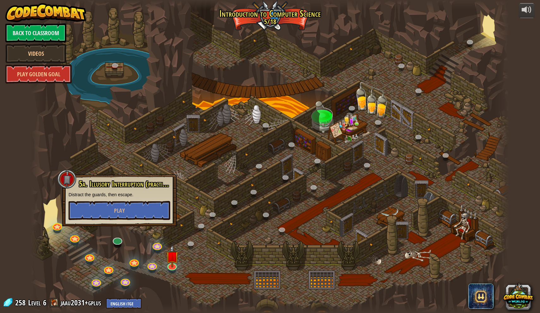
click at [180, 174] on div at bounding box center [270, 156] width 478 height 313
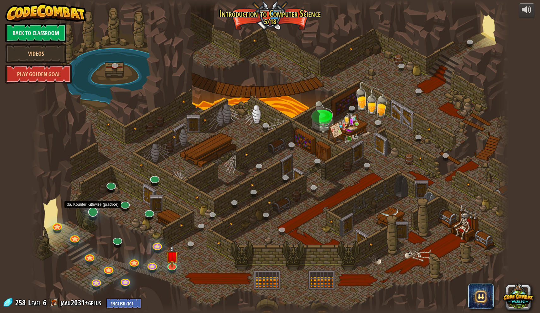
click at [92, 212] on link at bounding box center [92, 210] width 13 height 13
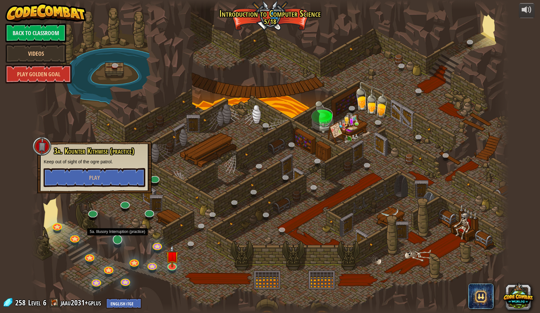
click at [118, 244] on div "25. Kithgard Gates (Locked) Escape the Kithgard dungeons, and don't let the gua…" at bounding box center [270, 156] width 478 height 313
click at [119, 240] on link at bounding box center [116, 238] width 13 height 13
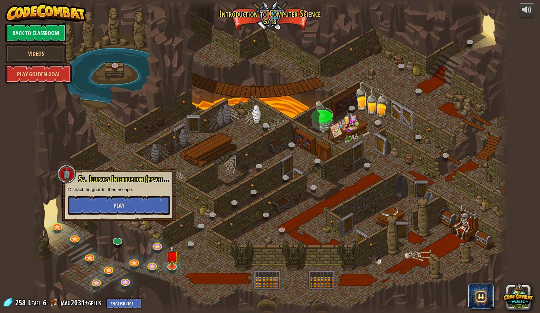
click at [122, 202] on span "Play" at bounding box center [119, 205] width 11 height 8
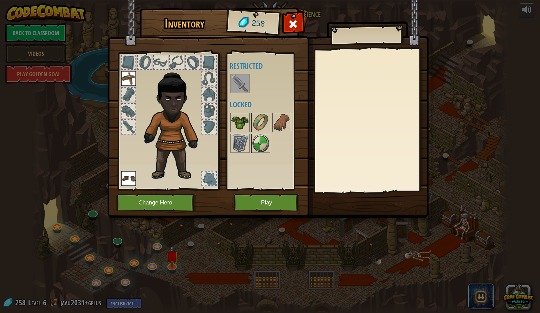
click at [235, 128] on img at bounding box center [240, 122] width 18 height 18
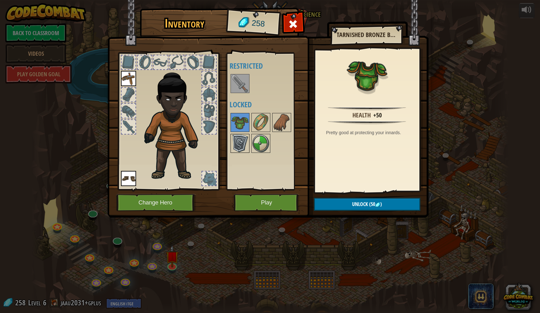
click at [248, 139] on img at bounding box center [240, 143] width 18 height 18
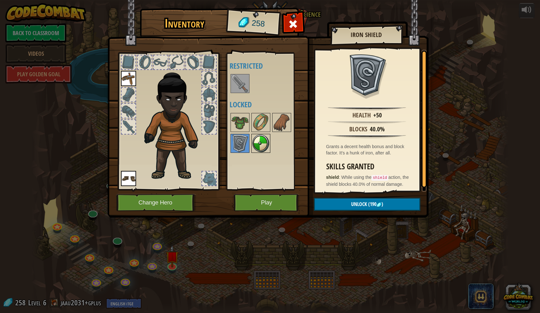
click at [256, 145] on img at bounding box center [261, 143] width 18 height 18
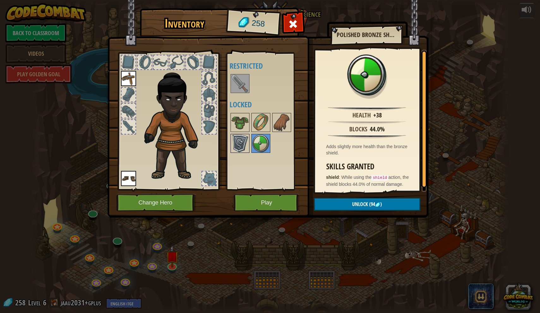
click at [241, 142] on img at bounding box center [240, 143] width 18 height 18
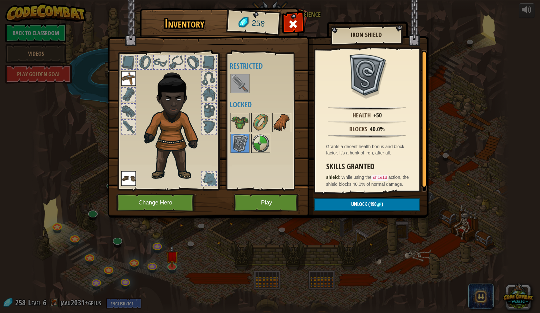
click at [280, 123] on img at bounding box center [282, 122] width 18 height 18
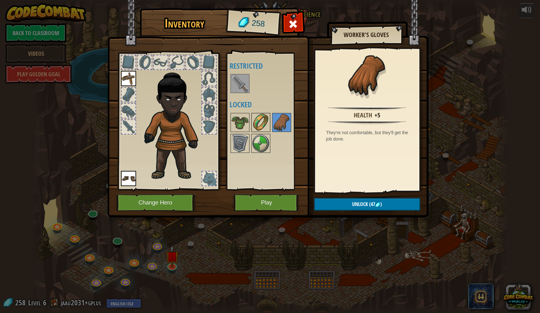
click at [257, 123] on img at bounding box center [261, 122] width 18 height 18
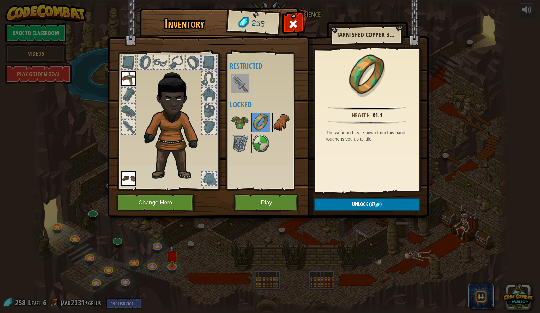
click at [277, 125] on img at bounding box center [282, 122] width 18 height 18
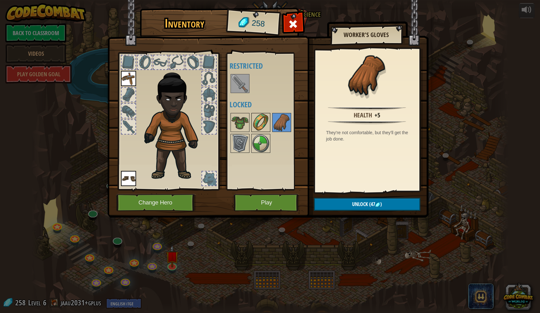
click at [262, 124] on img at bounding box center [261, 122] width 18 height 18
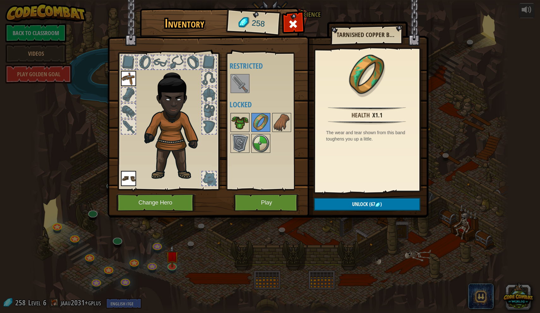
click at [243, 123] on img at bounding box center [240, 122] width 18 height 18
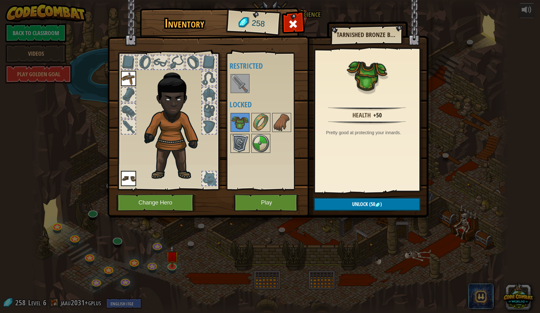
click at [238, 146] on img at bounding box center [240, 143] width 18 height 18
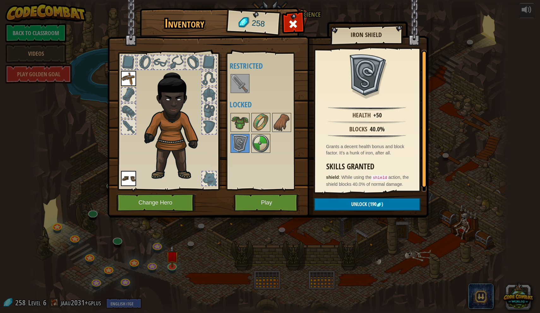
click at [348, 206] on button "Unlock (190 )" at bounding box center [367, 204] width 107 height 13
click at [263, 116] on img at bounding box center [261, 122] width 18 height 18
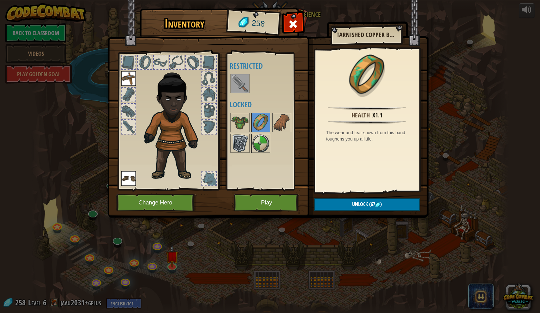
click at [240, 139] on img at bounding box center [240, 143] width 18 height 18
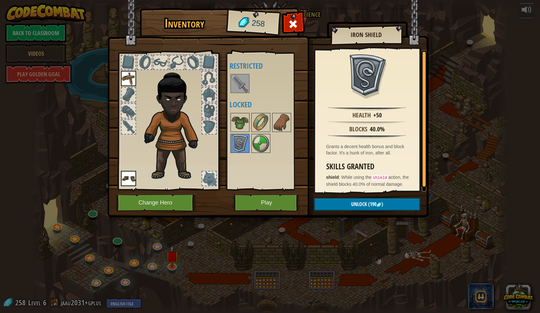
click at [371, 205] on span "(190" at bounding box center [371, 203] width 9 height 7
click at [343, 204] on button "Confirm" at bounding box center [367, 204] width 107 height 13
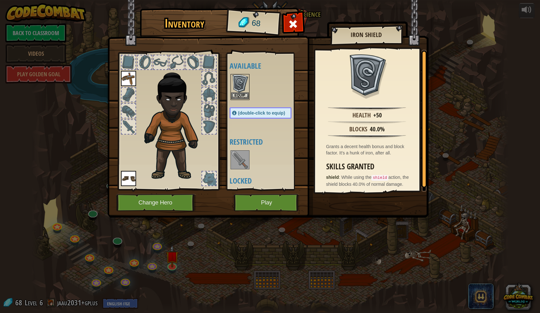
click at [238, 94] on button "Equip" at bounding box center [240, 95] width 18 height 7
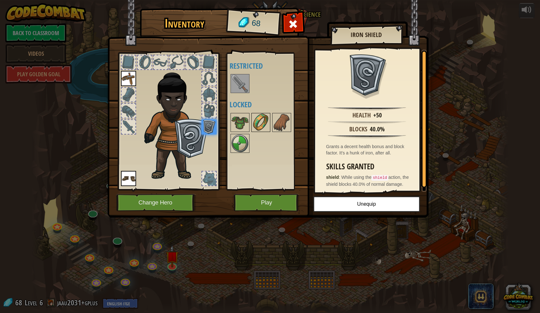
click at [263, 128] on img at bounding box center [261, 122] width 18 height 18
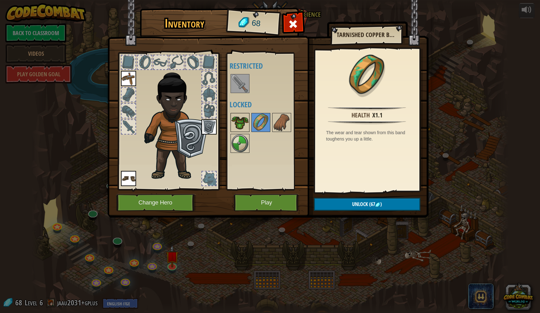
click at [235, 121] on img at bounding box center [240, 122] width 18 height 18
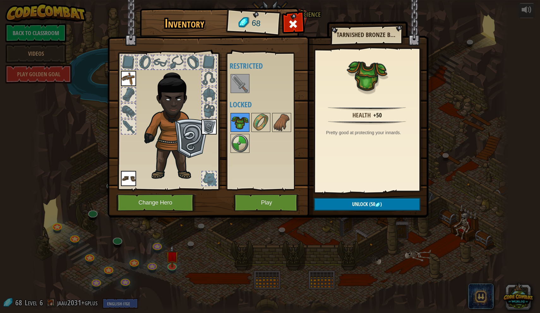
click at [245, 123] on img at bounding box center [240, 122] width 18 height 18
click at [257, 118] on img at bounding box center [261, 122] width 18 height 18
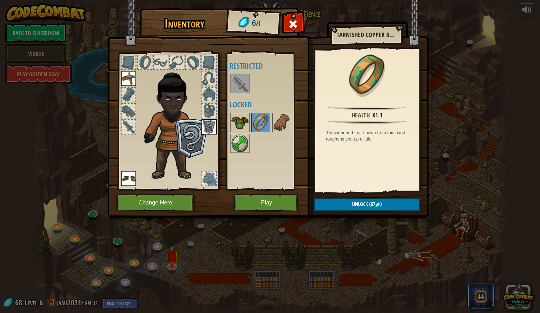
click at [234, 121] on img at bounding box center [240, 122] width 18 height 18
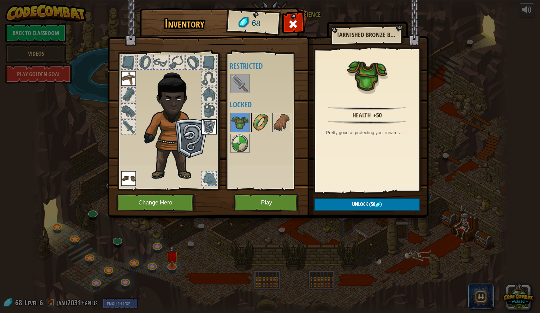
click at [261, 125] on img at bounding box center [261, 122] width 18 height 18
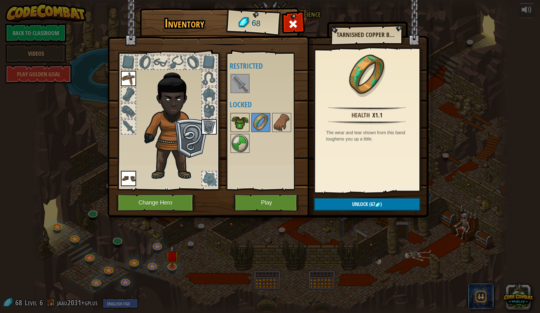
click at [242, 129] on img at bounding box center [240, 122] width 18 height 18
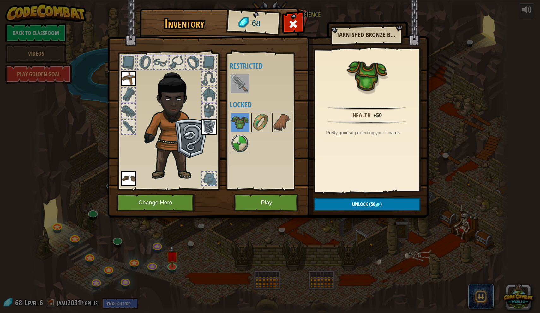
click at [331, 207] on button "Unlock (50 )" at bounding box center [367, 204] width 107 height 13
click at [331, 207] on button "Confirm" at bounding box center [367, 204] width 107 height 13
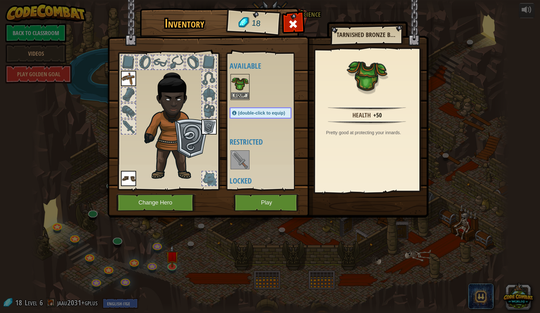
click at [236, 94] on button "Equip" at bounding box center [240, 95] width 18 height 7
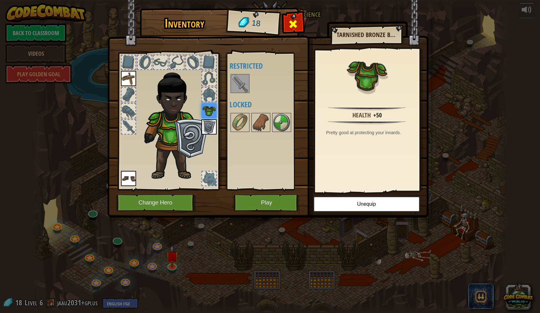
click at [292, 21] on span at bounding box center [293, 24] width 10 height 10
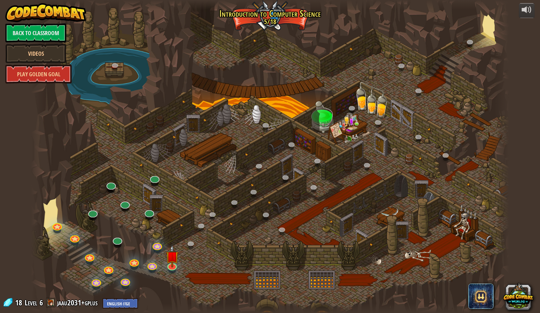
click at [113, 76] on div at bounding box center [270, 156] width 478 height 313
click at [115, 69] on link at bounding box center [115, 65] width 13 height 13
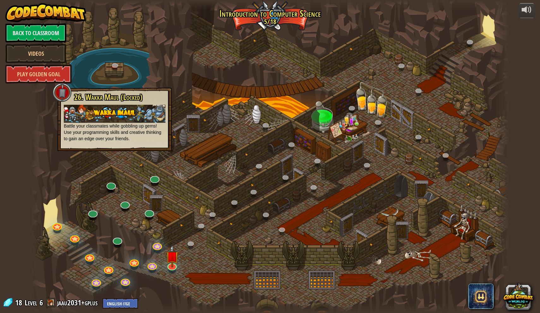
click at [175, 270] on div at bounding box center [172, 270] width 8 height 6
click at [174, 269] on link at bounding box center [171, 264] width 13 height 13
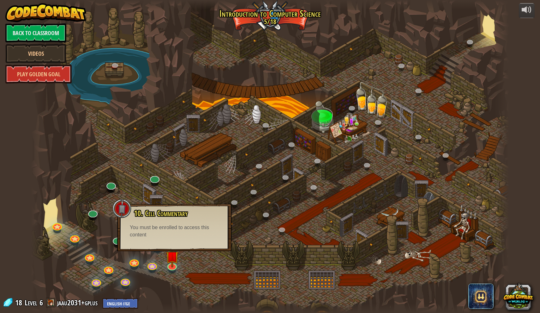
click at [191, 224] on div "You must be enrolled to access this content" at bounding box center [174, 231] width 89 height 15
click at [140, 258] on div at bounding box center [270, 156] width 478 height 313
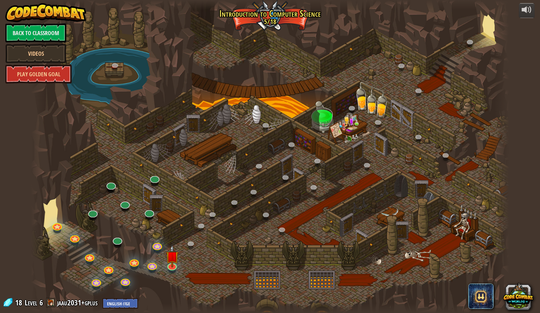
click at [111, 243] on div at bounding box center [270, 156] width 478 height 313
click at [114, 243] on link at bounding box center [116, 238] width 13 height 13
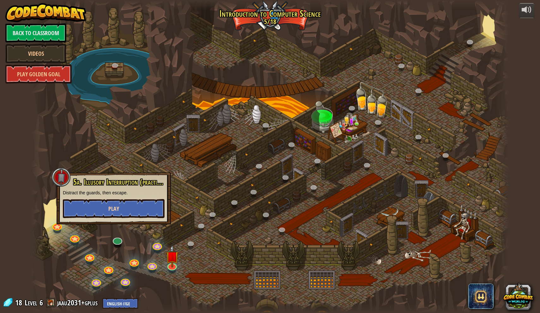
click at [139, 217] on button "Play" at bounding box center [114, 208] width 102 height 19
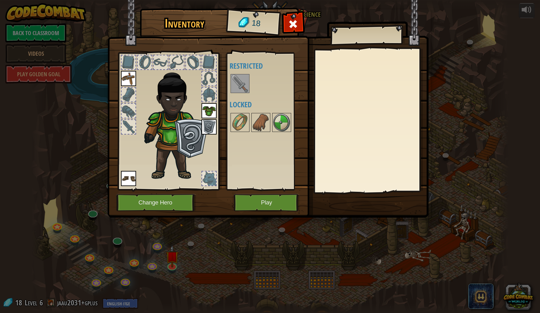
click at [249, 203] on button "Play" at bounding box center [267, 202] width 66 height 17
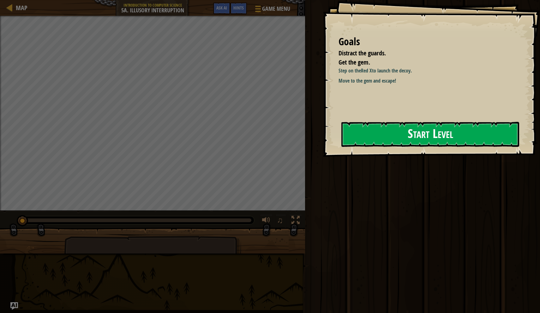
click at [358, 140] on button "Start Level" at bounding box center [431, 134] width 178 height 25
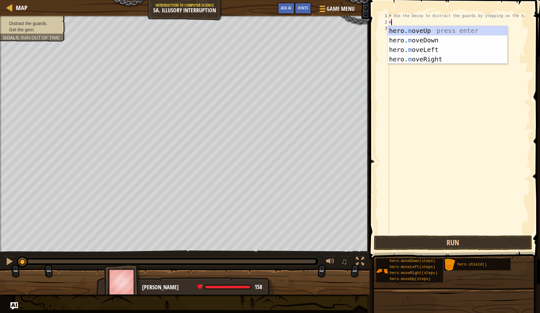
scroll to position [3, 0]
type textarea "mo"
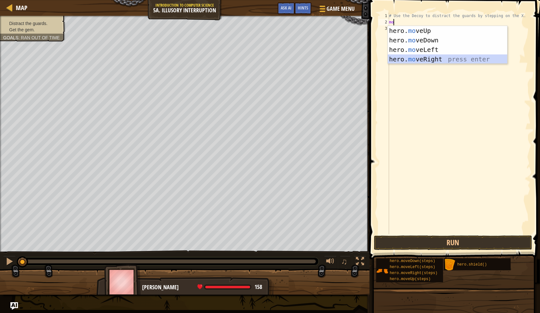
click at [407, 61] on div "hero. mo veUp press enter hero. mo veDown press enter hero. mo veLeft press ent…" at bounding box center [447, 54] width 119 height 57
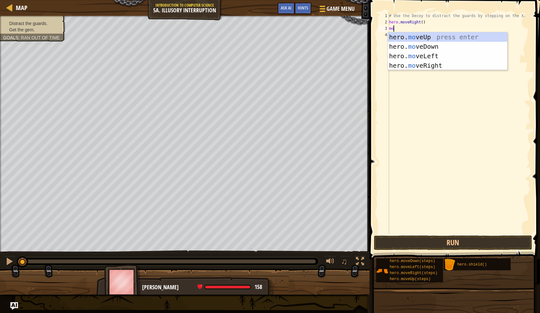
type textarea "move"
click at [423, 50] on div "hero. move Up press enter hero. move Down press enter hero. move Left press ent…" at bounding box center [447, 60] width 119 height 57
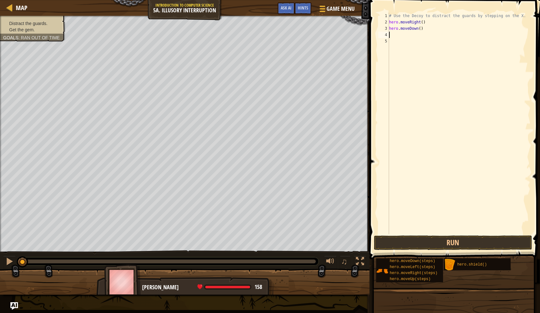
scroll to position [3, 0]
click at [421, 29] on div "# Use the Decoy to distract the guards by stepping on the X. hero . moveRight (…" at bounding box center [459, 130] width 143 height 234
type textarea "hero.moveDown()"
drag, startPoint x: 430, startPoint y: 31, endPoint x: 389, endPoint y: 31, distance: 40.8
click at [389, 31] on div "hero.moveDown() 1 2 3 4 5 # Use the Decoy to distract the guards by stepping on…" at bounding box center [454, 123] width 154 height 221
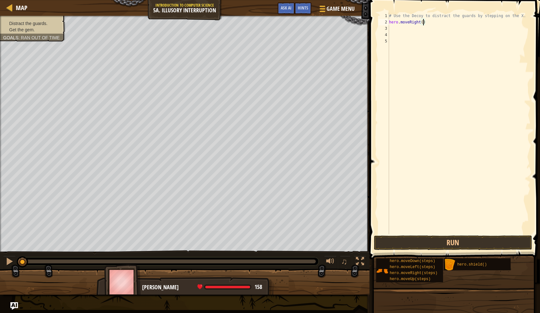
click at [423, 21] on div "# Use the Decoy to distract the guards by stepping on the X. hero . moveRight (…" at bounding box center [459, 130] width 143 height 234
type textarea "hero.moveRight(4)"
click at [398, 30] on div "# Use the Decoy to distract the guards by stepping on the X. hero . moveRight (…" at bounding box center [459, 130] width 143 height 234
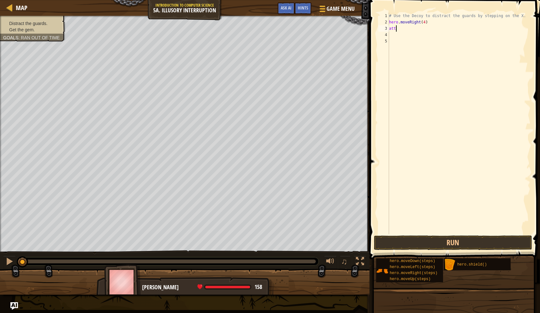
type textarea "a"
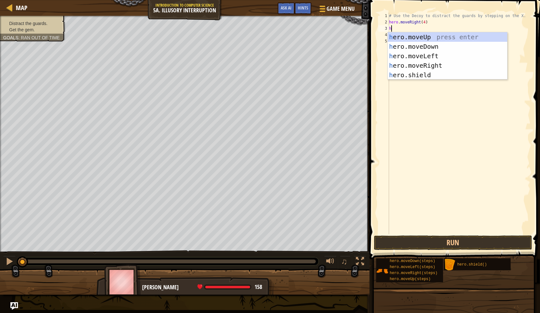
type textarea "hero"
click at [410, 57] on div "hero .moveUp press enter hero .moveDown press enter hero .moveLeft press enter …" at bounding box center [447, 65] width 119 height 66
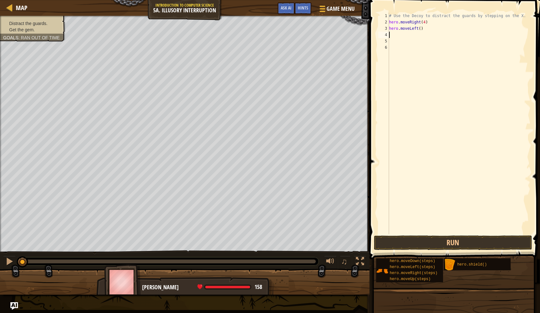
scroll to position [3, 0]
click at [419, 29] on div "# Use the Decoy to distract the guards by stepping on the X. hero . moveRight (…" at bounding box center [459, 130] width 143 height 234
type textarea "hero.moveLeft4()"
click at [405, 39] on div "# Use the Decoy to distract the guards by stepping on the X. hero . moveRight (…" at bounding box center [459, 130] width 143 height 234
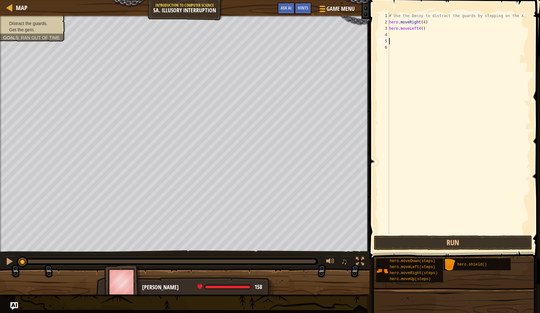
scroll to position [3, 0]
click at [405, 32] on div "# Use the Decoy to distract the guards by stepping on the X. hero . moveRight (…" at bounding box center [459, 130] width 143 height 234
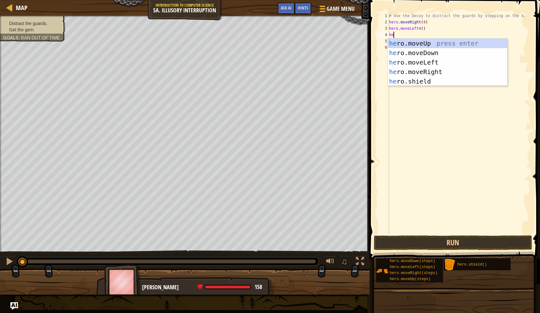
type textarea "hero"
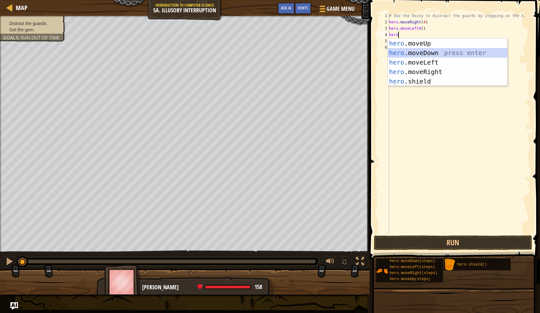
click at [417, 54] on div "hero .moveUp press enter hero .moveDown press enter hero .moveLeft press enter …" at bounding box center [447, 72] width 119 height 66
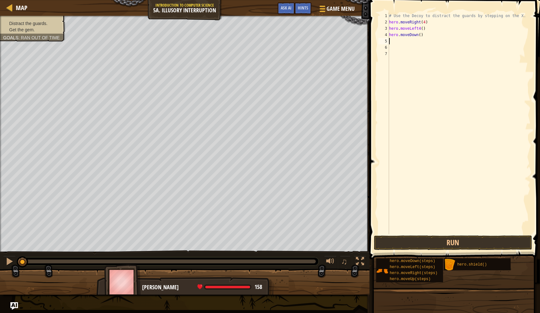
click at [420, 37] on div "# Use the Decoy to distract the guards by stepping on the X. hero . moveRight (…" at bounding box center [459, 130] width 143 height 234
click at [420, 27] on div "# Use the Decoy to distract the guards by stepping on the X. hero . moveRight (…" at bounding box center [459, 130] width 143 height 234
click at [421, 29] on div "# Use the Decoy to distract the guards by stepping on the X. hero . moveRight (…" at bounding box center [459, 130] width 143 height 234
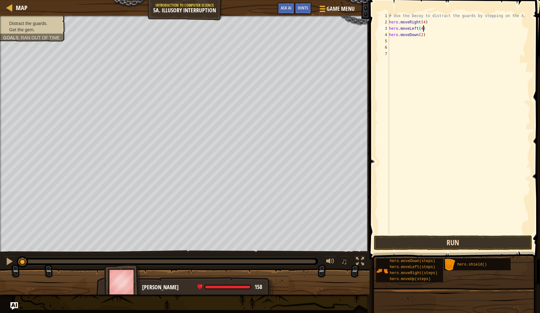
type textarea "hero.moveLeft(4)"
click at [458, 246] on button "Run" at bounding box center [453, 242] width 158 height 15
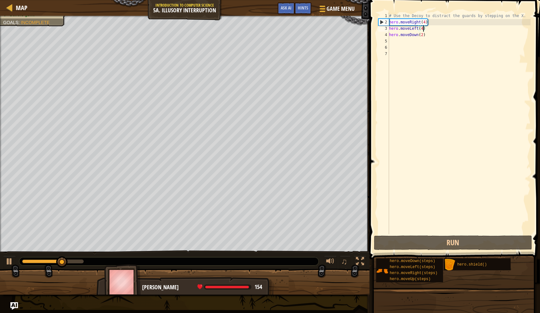
click at [403, 188] on div "# Use the Decoy to distract the guards by stepping on the X. hero . moveRight (…" at bounding box center [459, 130] width 143 height 234
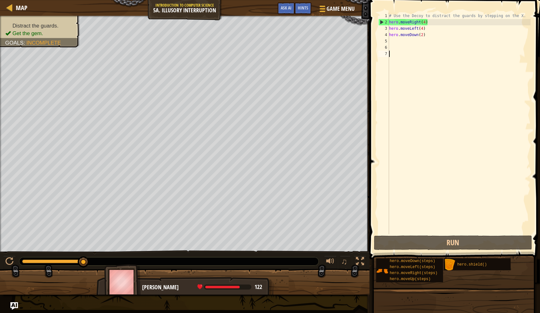
click at [428, 35] on div "# Use the Decoy to distract the guards by stepping on the X. hero . moveRight (…" at bounding box center [459, 130] width 143 height 234
type textarea "hero.moveDown(2)"
drag, startPoint x: 428, startPoint y: 34, endPoint x: 374, endPoint y: 34, distance: 54.4
click at [374, 34] on div "hero.moveDown(2) 1 2 3 4 5 6 7 # Use the Decoy to distract the guards by steppi…" at bounding box center [454, 142] width 173 height 278
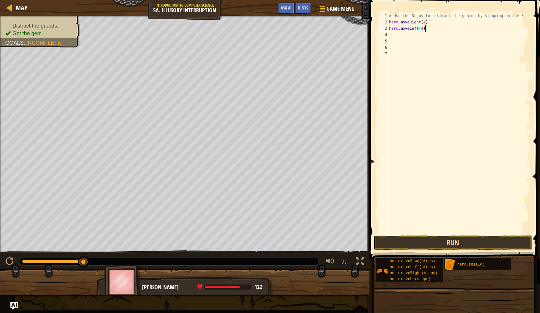
click at [425, 28] on div "# Use the Decoy to distract the guards by stepping on the X. hero . moveRight (…" at bounding box center [459, 130] width 143 height 234
type textarea "h"
click at [426, 23] on div "# Use the Decoy to distract the guards by stepping on the X. hero . moveRight (…" at bounding box center [459, 130] width 143 height 234
click at [428, 23] on div "# Use the Decoy to distract the guards by stepping on the X. hero . moveRight (…" at bounding box center [459, 130] width 143 height 234
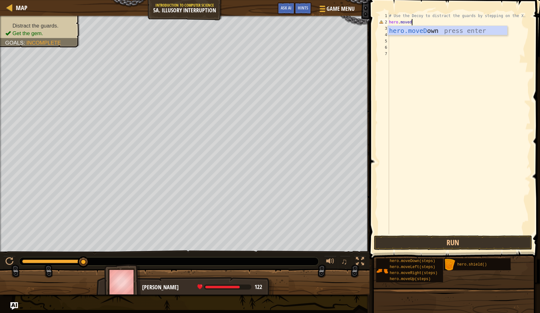
type textarea "hero.movedo"
click at [457, 33] on div "hero.moveDo wn press enter" at bounding box center [447, 40] width 119 height 28
click at [421, 22] on div "# Use the Decoy to distract the guards by stepping on the X. hero . moveDown ( )" at bounding box center [459, 130] width 143 height 234
click at [418, 21] on div "# Use the Decoy to distract the guards by stepping on the X. hero . moveDown ( )" at bounding box center [459, 130] width 143 height 234
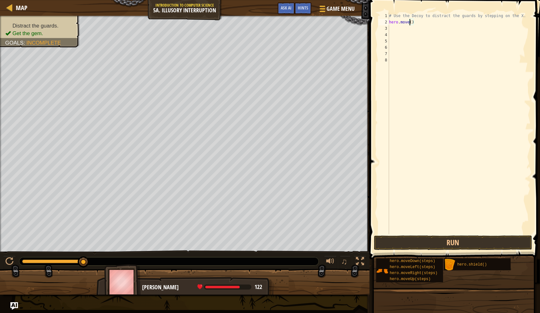
scroll to position [3, 2]
click at [430, 34] on div "hero.moveRi ght press enter" at bounding box center [447, 40] width 119 height 28
type textarea "hero.moveRight"
click at [402, 32] on div "# Use the Decoy to distract the guards by stepping on the X. hero . moveRight" at bounding box center [459, 130] width 143 height 234
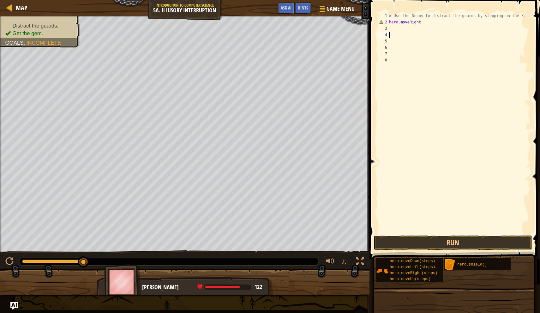
click at [403, 28] on div "# Use the Decoy to distract the guards by stepping on the X. hero . moveRight" at bounding box center [459, 130] width 143 height 234
click at [425, 21] on div "# Use the Decoy to distract the guards by stepping on the X. hero . moveRight h…" at bounding box center [459, 130] width 143 height 234
click at [402, 30] on div "# Use the Decoy to distract the guards by stepping on the X. hero . moveRight (…" at bounding box center [459, 130] width 143 height 234
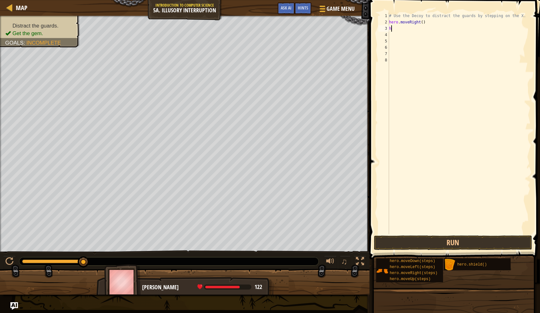
type textarea "hero"
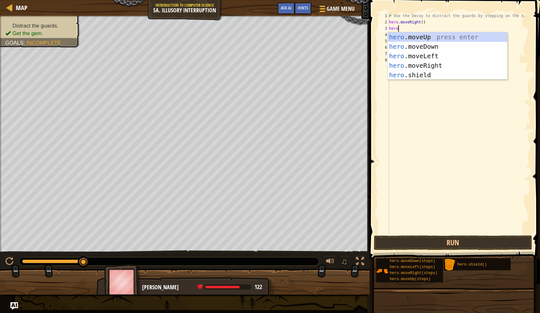
scroll to position [3, 0]
click at [409, 44] on div "hero .moveUp press enter hero .moveDown press enter hero .moveLeft press enter …" at bounding box center [447, 65] width 119 height 66
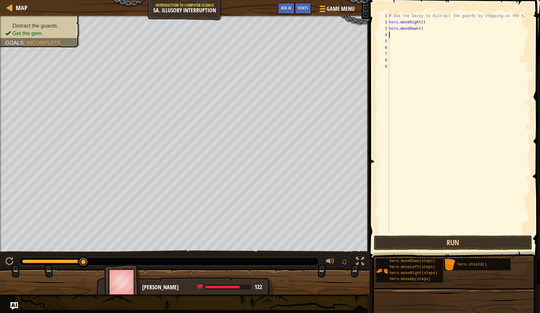
click at [421, 29] on div "# Use the Decoy to distract the guards by stepping on the X. hero . moveRight (…" at bounding box center [459, 130] width 143 height 234
type textarea "hero.moveDown(2)"
click at [395, 37] on div "# Use the Decoy to distract the guards by stepping on the X. hero . moveRight (…" at bounding box center [459, 130] width 143 height 234
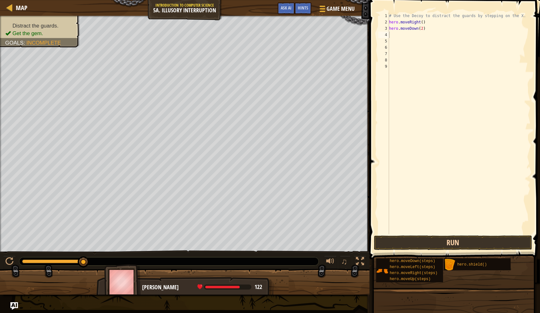
click at [436, 245] on button "Run" at bounding box center [453, 242] width 158 height 15
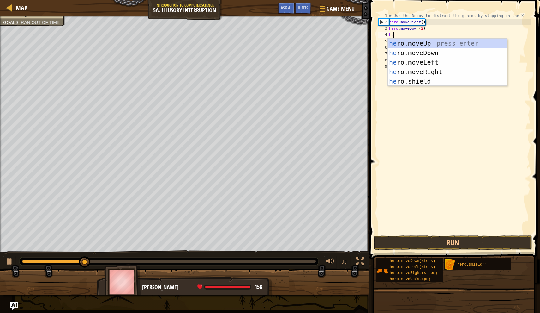
type textarea "her"
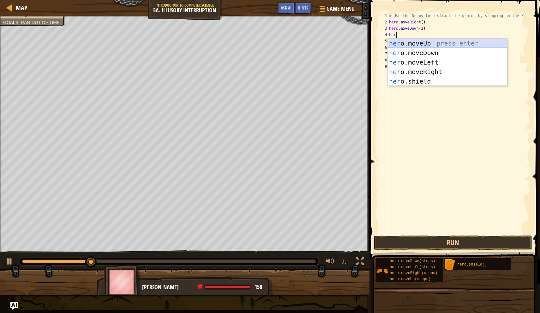
click at [415, 41] on div "her o.moveUp press enter her o.moveDown press enter her o.moveLeft press enter …" at bounding box center [447, 72] width 119 height 66
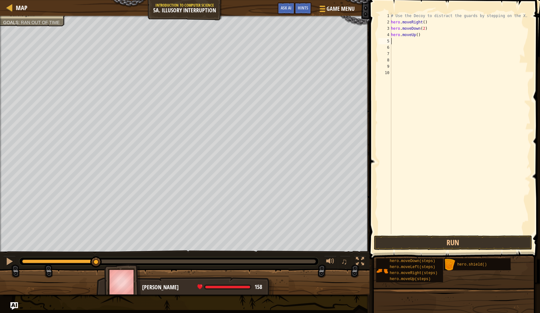
click at [419, 36] on div "# Use the Decoy to distract the guards by stepping on the X. hero . moveRight (…" at bounding box center [460, 130] width 141 height 234
type textarea "hero.moveUp(2)"
click at [405, 43] on div "# Use the Decoy to distract the guards by stepping on the X. hero . moveRight (…" at bounding box center [460, 130] width 141 height 234
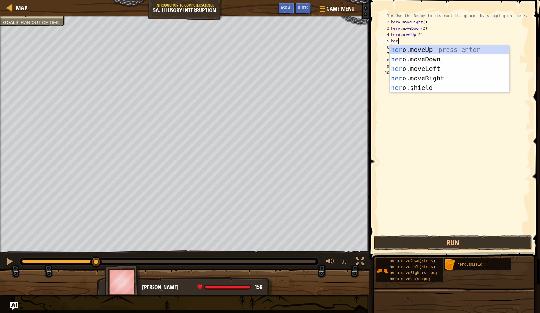
type textarea "hero."
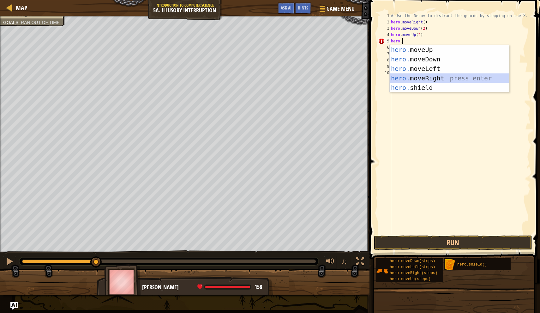
click at [410, 79] on div "hero. moveUp press enter hero. moveDown press enter hero. moveLeft press enter …" at bounding box center [449, 78] width 119 height 66
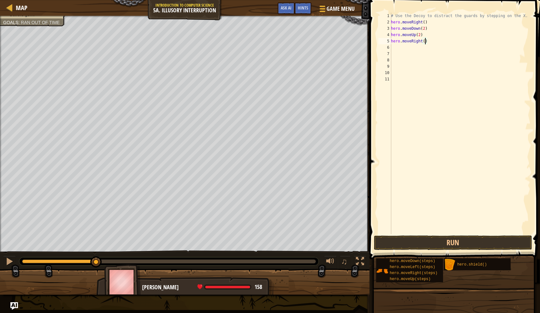
click at [426, 41] on div "# Use the Decoy to distract the guards by stepping on the X. hero . moveRight (…" at bounding box center [460, 130] width 141 height 234
type textarea "hero.moveRight(3)"
click at [399, 46] on div "# Use the Decoy to distract the guards by stepping on the X. hero . moveRight (…" at bounding box center [460, 130] width 141 height 234
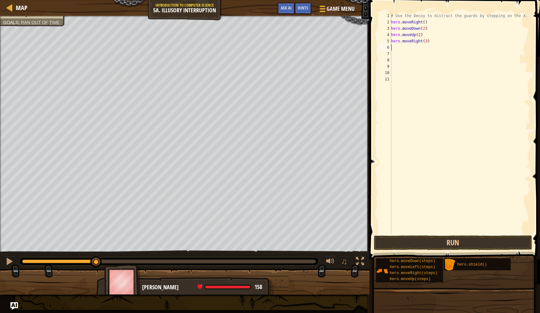
type textarea "her"
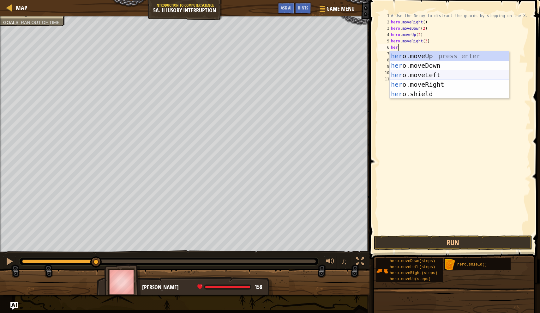
click at [399, 74] on div "her o.moveUp press enter her o.moveDown press enter her o.moveLeft press enter …" at bounding box center [449, 84] width 119 height 66
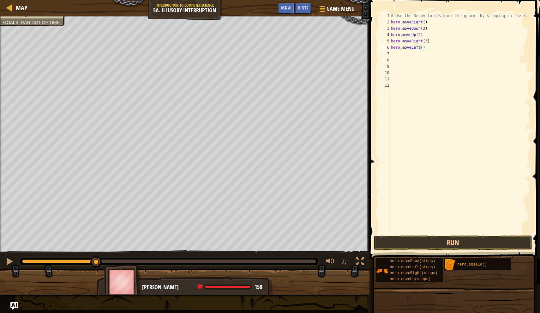
click at [422, 47] on div "# Use the Decoy to distract the guards by stepping on the X. hero . moveRight (…" at bounding box center [460, 130] width 141 height 234
type textarea "hero.moveLeft3()"
click at [406, 58] on div "# Use the Decoy to distract the guards by stepping on the X. hero . moveRight (…" at bounding box center [460, 130] width 141 height 234
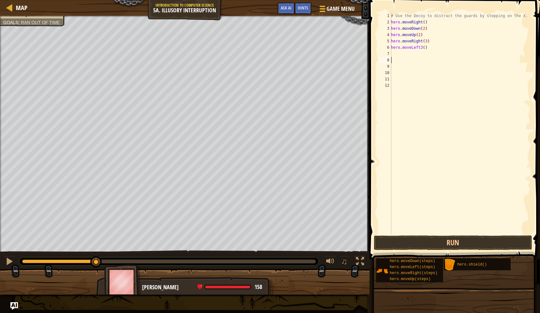
click at [406, 52] on div "# Use the Decoy to distract the guards by stepping on the X. hero . moveRight (…" at bounding box center [460, 130] width 141 height 234
type textarea "e"
type textarea "her"
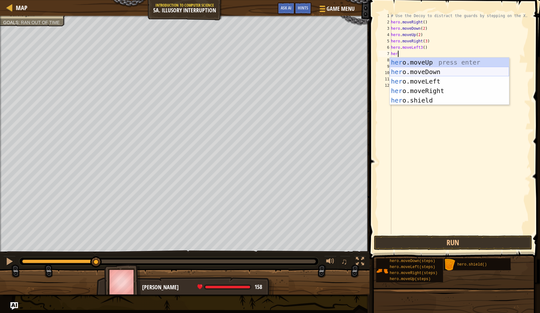
click at [424, 70] on div "her o.moveUp press enter her o.moveDown press enter her o.moveLeft press enter …" at bounding box center [449, 91] width 119 height 66
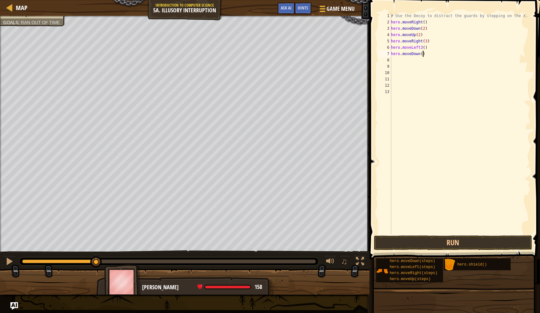
click at [423, 55] on div "# Use the Decoy to distract the guards by stepping on the X. hero . moveRight (…" at bounding box center [460, 130] width 141 height 234
click at [410, 245] on button "Run" at bounding box center [453, 242] width 158 height 15
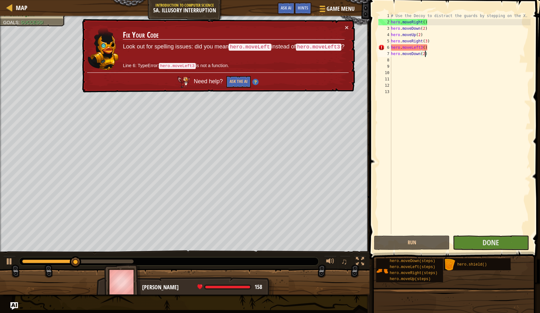
click at [422, 51] on div "# Use the Decoy to distract the guards by stepping on the X. hero . moveRight (…" at bounding box center [460, 130] width 141 height 234
click at [421, 47] on div "# Use the Decoy to distract the guards by stepping on the X. hero . moveRight (…" at bounding box center [460, 130] width 141 height 234
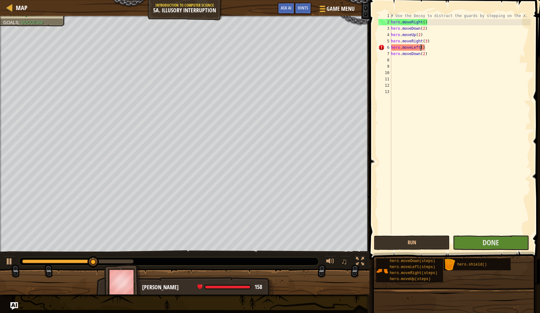
scroll to position [3, 3]
type textarea "hero.moveLeft(3)"
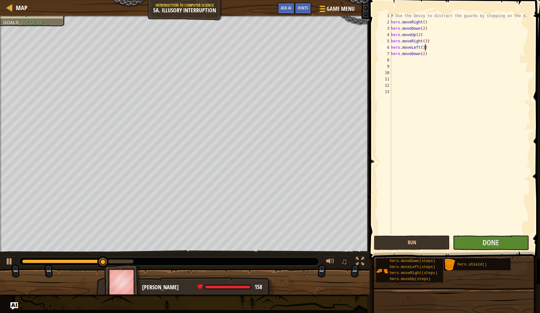
click at [424, 72] on div "# Use the Decoy to distract the guards by stepping on the X. hero . moveRight (…" at bounding box center [460, 130] width 141 height 234
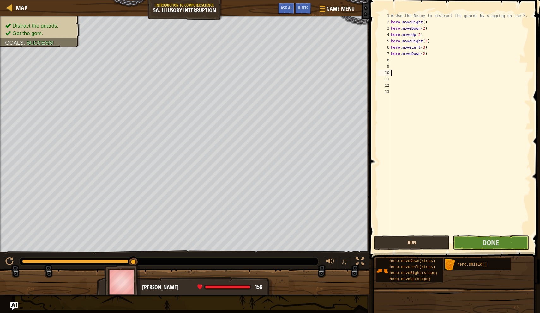
click at [418, 241] on button "Run" at bounding box center [412, 242] width 76 height 15
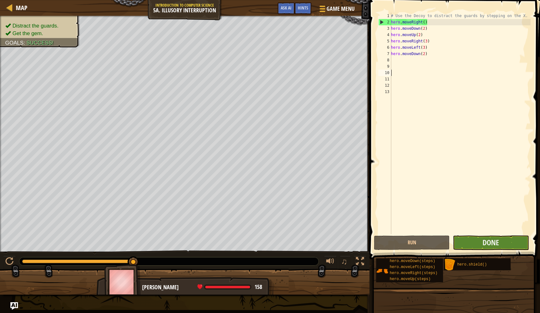
click at [465, 243] on button "Done" at bounding box center [491, 242] width 76 height 15
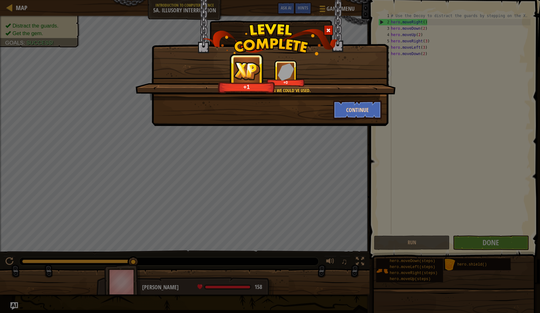
click at [356, 104] on button "Continue" at bounding box center [357, 109] width 49 height 19
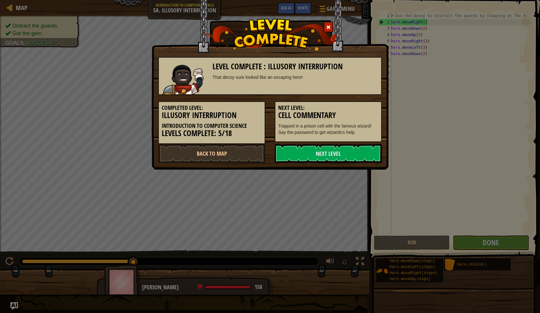
click at [355, 105] on h5 "Next Level:" at bounding box center [328, 108] width 100 height 6
click at [337, 148] on link "Next Level" at bounding box center [328, 153] width 107 height 19
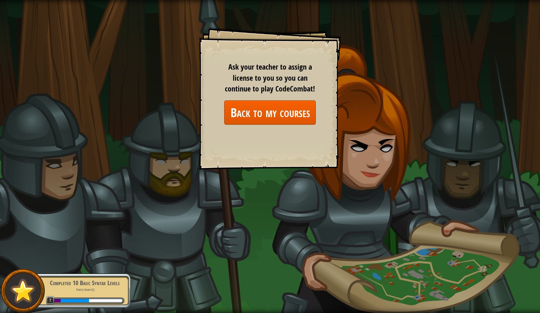
click at [297, 114] on link "Back to my courses" at bounding box center [270, 112] width 92 height 24
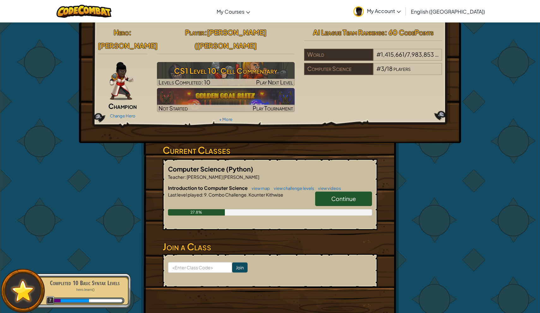
click at [328, 191] on link "Continue" at bounding box center [343, 198] width 57 height 15
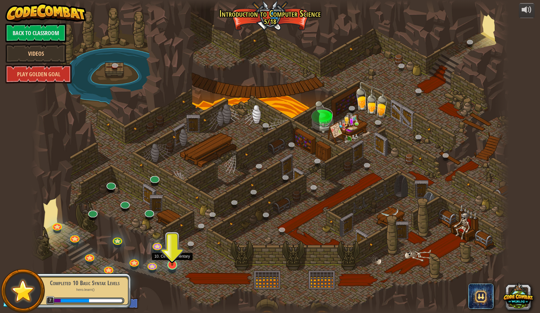
click at [169, 269] on link at bounding box center [171, 264] width 13 height 13
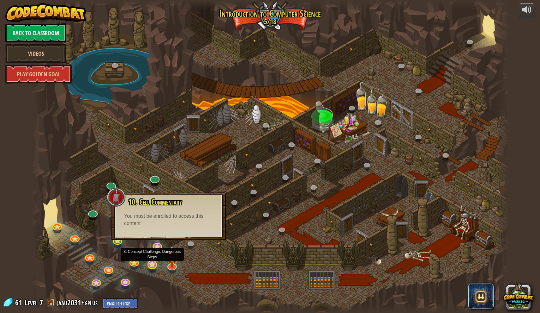
click at [153, 263] on link at bounding box center [151, 263] width 13 height 13
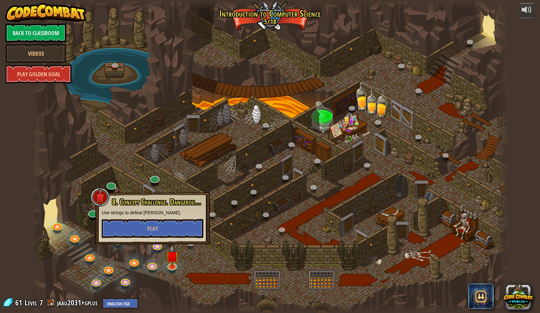
click at [139, 252] on div at bounding box center [270, 156] width 478 height 313
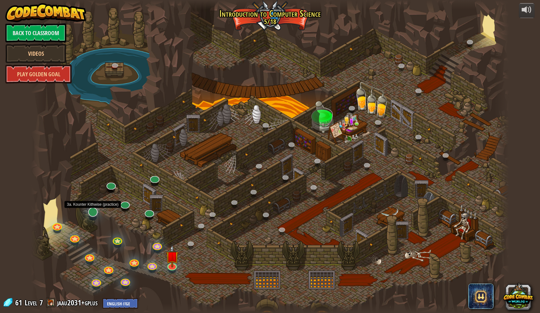
click at [95, 212] on link at bounding box center [92, 210] width 13 height 13
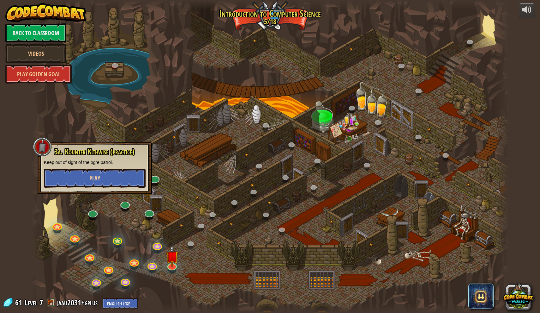
click at [87, 176] on button "Play" at bounding box center [95, 177] width 102 height 19
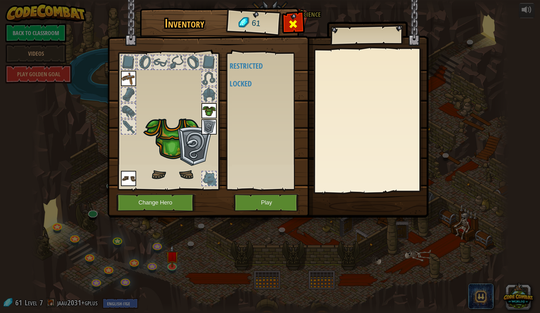
click at [287, 29] on div at bounding box center [294, 26] width 20 height 20
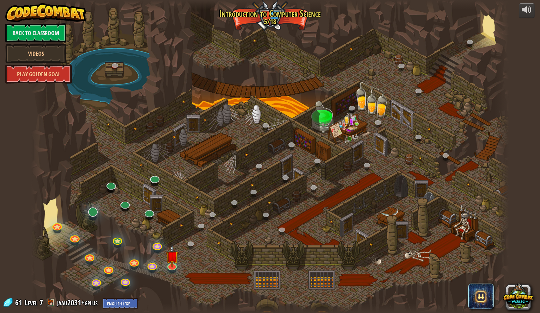
click at [95, 212] on link at bounding box center [92, 210] width 13 height 13
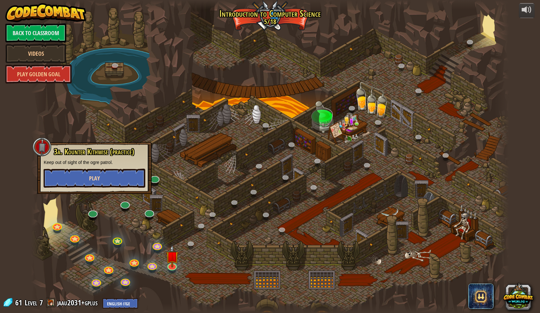
click at [110, 178] on button "Play" at bounding box center [95, 177] width 102 height 19
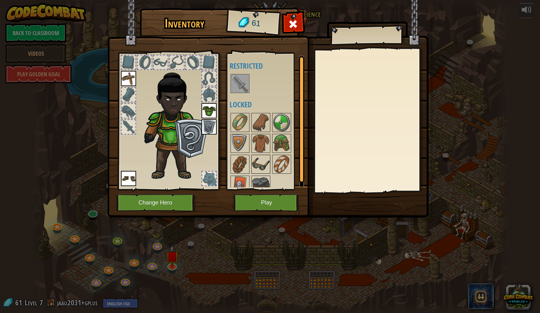
click at [252, 168] on img at bounding box center [261, 164] width 18 height 18
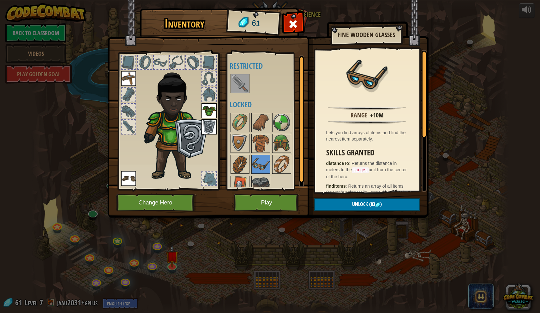
click at [289, 199] on button "Play" at bounding box center [267, 202] width 66 height 17
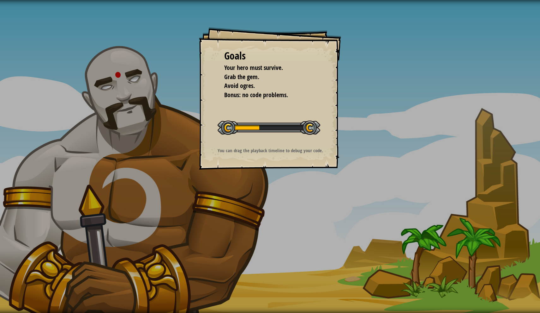
click at [260, 178] on div "Goals Your hero must survive. Grab the gem. Avoid ogres. Bonus: no code problem…" at bounding box center [270, 156] width 540 height 313
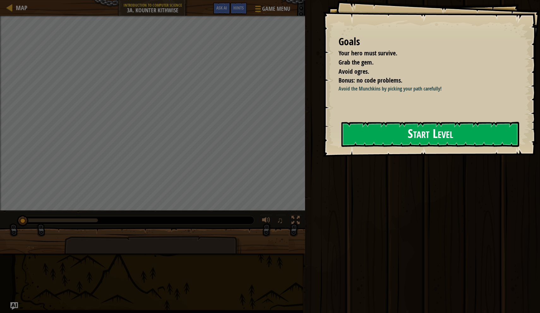
click at [360, 143] on button "Start Level" at bounding box center [431, 134] width 178 height 25
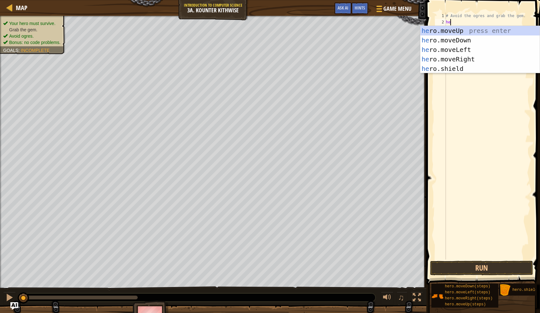
scroll to position [3, 0]
type textarea "hero"
click at [429, 37] on div "hero .moveUp press enter hero .moveDown press enter hero .moveLeft press enter …" at bounding box center [480, 59] width 119 height 66
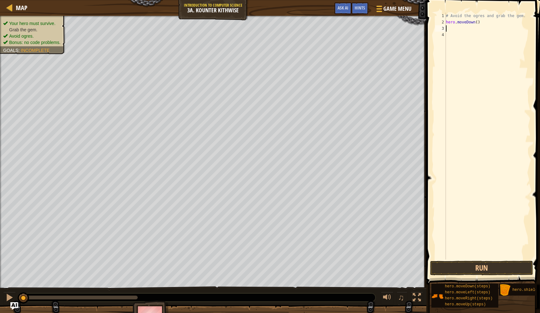
scroll to position [3, 0]
click at [478, 24] on div "# Avoid the ogres and grab the gem. hero . moveDown ( )" at bounding box center [488, 142] width 86 height 259
type textarea "hero.moveDown(2)"
click at [460, 34] on div "# Avoid the ogres and grab the gem. hero . moveDown ( 2 )" at bounding box center [488, 142] width 86 height 259
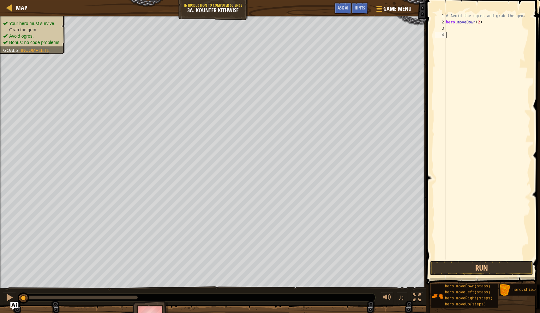
scroll to position [3, 0]
click at [462, 30] on div "# Avoid the ogres and grab the gem. hero . moveDown ( 2 )" at bounding box center [488, 142] width 86 height 259
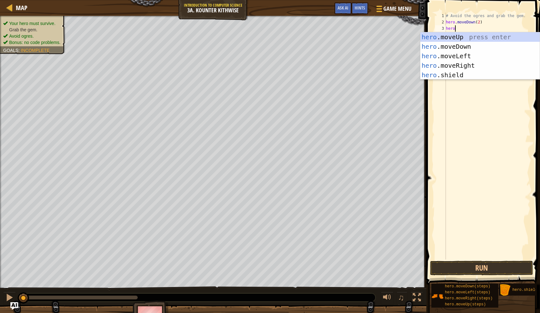
type textarea "hero."
click at [468, 76] on div "hero. moveUp press enter hero. moveDown press enter hero. moveLeft press enter …" at bounding box center [480, 65] width 119 height 66
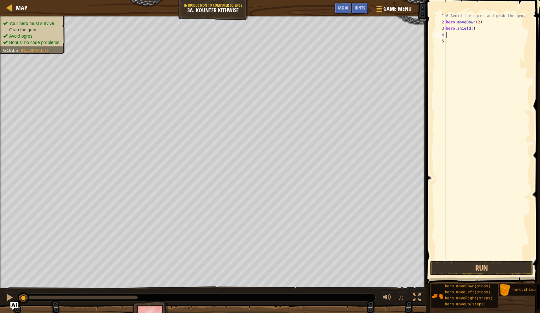
scroll to position [3, 0]
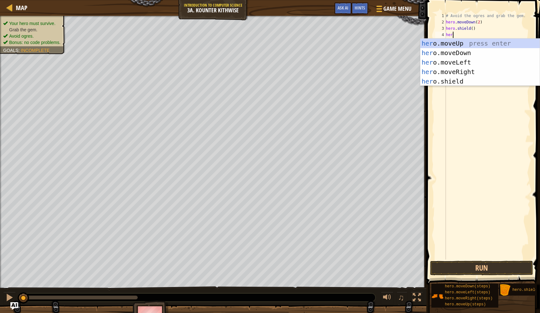
type textarea "hero."
click at [461, 47] on div "hero. moveUp press enter hero. moveDown press enter hero. moveLeft press enter …" at bounding box center [480, 72] width 119 height 66
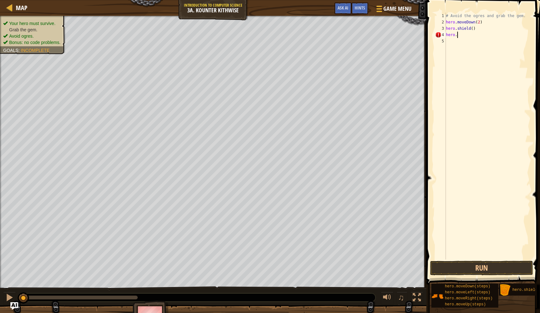
scroll to position [3, 0]
click at [473, 35] on div "# Avoid the ogres and grab the gem. hero . moveDown ( 2 ) hero . shield ( ) her…" at bounding box center [488, 142] width 86 height 259
drag, startPoint x: 482, startPoint y: 34, endPoint x: 437, endPoint y: 22, distance: 46.9
click at [437, 22] on div "hero.moveUp() 1 2 3 4 5 6 # Avoid the ogres and grab the gem. hero . moveDown (…" at bounding box center [482, 136] width 97 height 247
type textarea "hero.moveDown(2) hero.shield()"
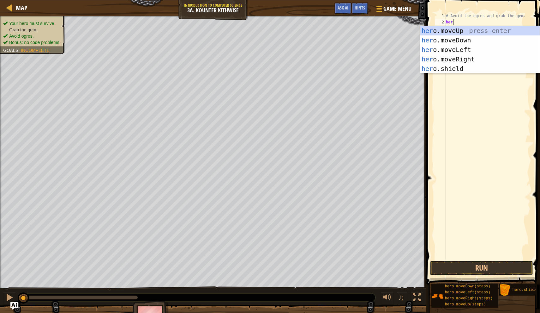
type textarea "hero."
click at [471, 44] on div "hero. moveUp press enter hero. moveDown press enter hero. moveLeft press enter …" at bounding box center [480, 59] width 119 height 66
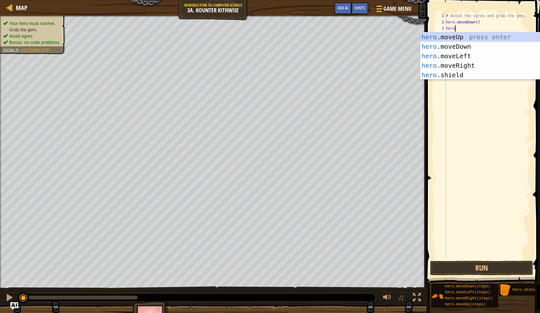
scroll to position [3, 0]
type textarea "hero."
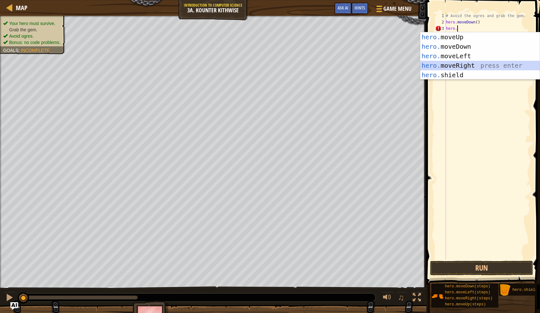
click at [459, 65] on div "hero. moveUp press enter hero. moveDown press enter hero. moveLeft press enter …" at bounding box center [480, 65] width 119 height 66
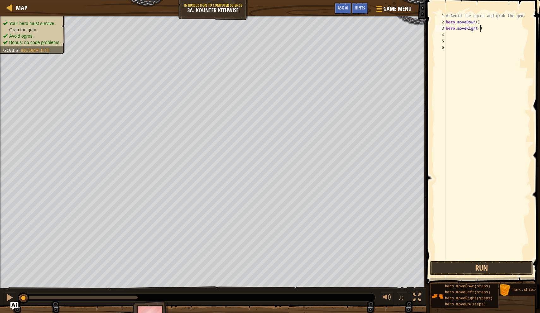
click at [481, 28] on div "# Avoid the ogres and grab the gem. hero . moveDown ( ) hero . moveRight ( )" at bounding box center [488, 142] width 86 height 259
type textarea "hero.moveRight(2)"
click at [472, 265] on button "Run" at bounding box center [481, 267] width 103 height 15
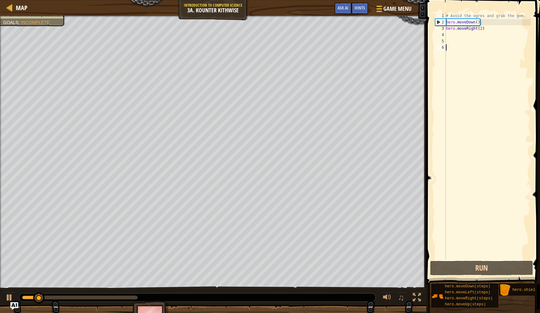
click at [464, 189] on div "# Avoid the ogres and grab the gem. hero . moveDown ( ) hero . moveRight ( 2 )" at bounding box center [488, 142] width 86 height 259
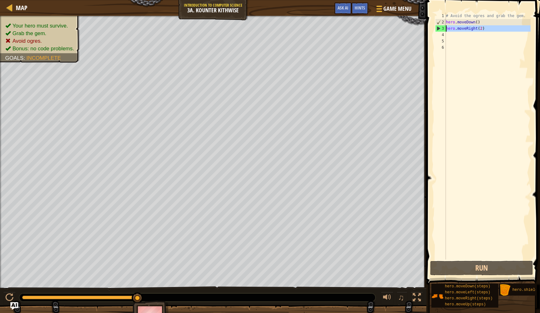
drag, startPoint x: 486, startPoint y: 32, endPoint x: 436, endPoint y: 32, distance: 49.9
click at [436, 32] on div "1 2 3 4 5 6 # Avoid the ogres and grab the gem. hero . moveDown ( ) hero . move…" at bounding box center [482, 136] width 97 height 247
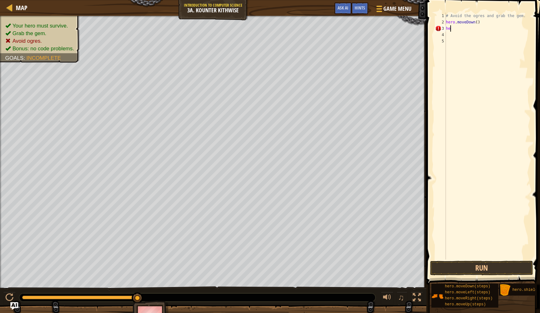
type textarea "h"
click at [479, 23] on div "# Avoid the ogres and grab the gem. hero . moveDown ( )" at bounding box center [488, 142] width 86 height 259
click at [476, 20] on div "# Avoid the ogres and grab the gem. hero . moveDown ( )" at bounding box center [488, 142] width 86 height 259
click at [478, 24] on div "# Avoid the ogres and grab the gem. hero . moveDown ( )" at bounding box center [488, 142] width 86 height 259
type textarea "hero.moveDown(w)"
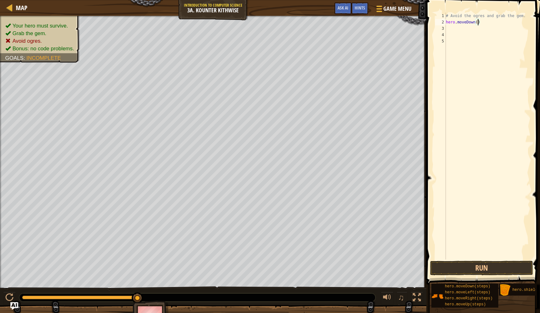
scroll to position [3, 3]
click at [454, 43] on div "# Avoid the ogres and grab the gem. hero . moveDown ( w )" at bounding box center [488, 142] width 86 height 259
click at [481, 21] on div "# Avoid the ogres and grab the gem. hero . moveDown ( w )" at bounding box center [488, 142] width 86 height 259
type textarea "hero.moveDown(2)"
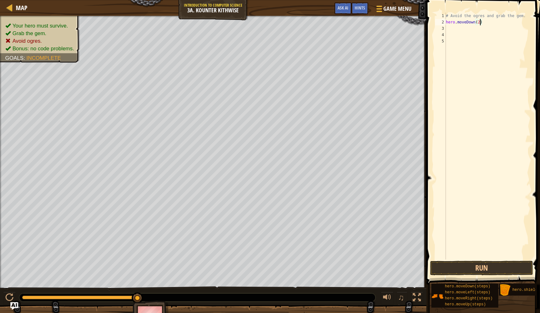
scroll to position [3, 3]
click at [464, 31] on div "# Avoid the ogres and grab the gem. hero . moveDown ( 2 )" at bounding box center [488, 142] width 86 height 259
click at [473, 266] on button "Run" at bounding box center [481, 267] width 103 height 15
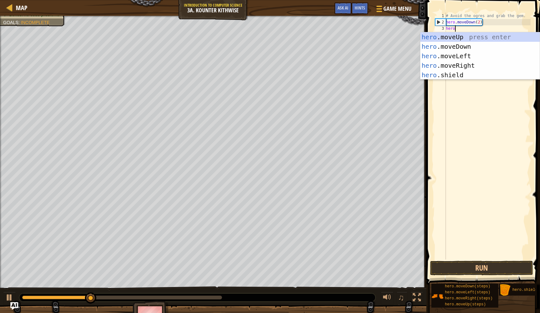
type textarea "hero."
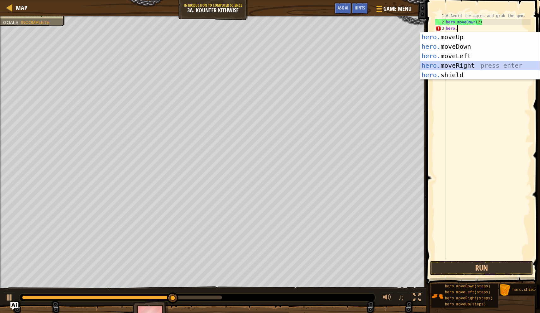
click at [466, 67] on div "hero. moveUp press enter hero. moveDown press enter hero. moveLeft press enter …" at bounding box center [480, 65] width 119 height 66
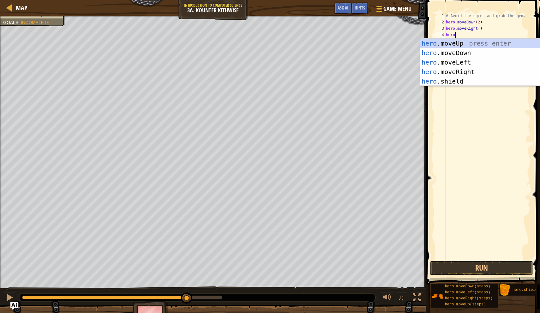
type textarea "hero."
click at [464, 43] on div "hero. moveUp press enter hero. moveDown press enter hero. moveLeft press enter …" at bounding box center [480, 72] width 119 height 66
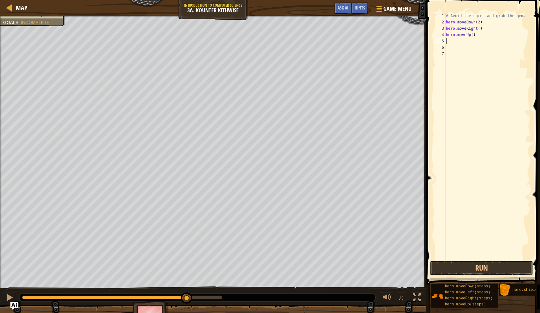
click at [460, 43] on div "# Avoid the ogres and grab the gem. hero . moveDown ( 2 ) hero . moveRight ( ) …" at bounding box center [488, 142] width 86 height 259
type textarea "h"
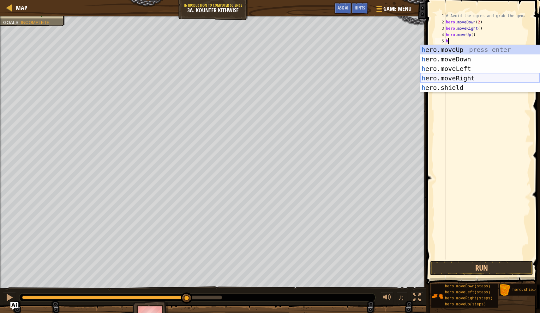
click at [458, 78] on div "h ero.moveUp press enter h ero.moveDown press enter h ero.moveLeft press enter …" at bounding box center [480, 78] width 119 height 66
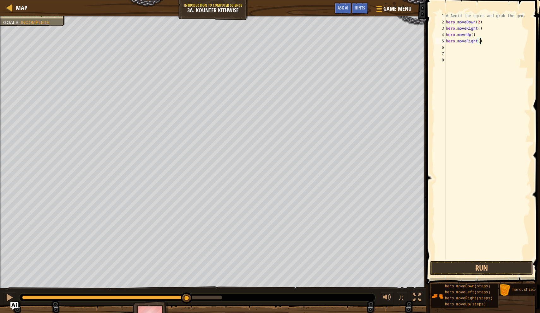
click at [480, 42] on div "# Avoid the ogres and grab the gem. hero . moveDown ( 2 ) hero . moveRight ( ) …" at bounding box center [488, 142] width 86 height 259
type textarea "hero.moveRight(2)"
click at [455, 272] on button "Run" at bounding box center [481, 267] width 103 height 15
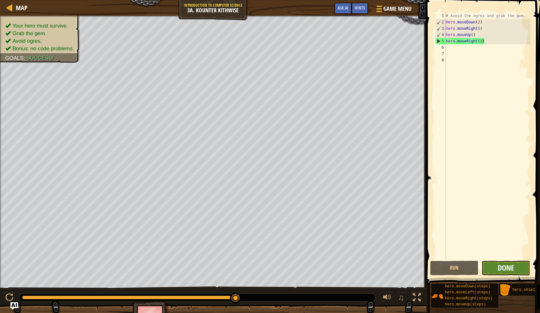
click at [510, 267] on span "Done" at bounding box center [506, 267] width 16 height 10
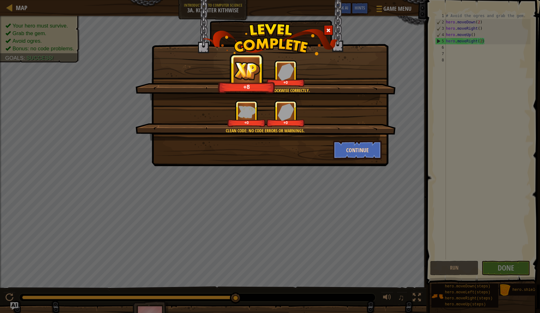
click at [366, 153] on button "Continue" at bounding box center [357, 149] width 49 height 19
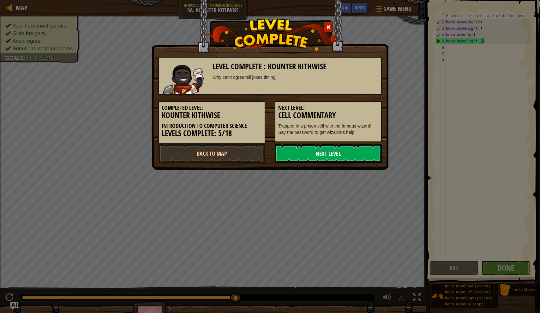
click at [345, 155] on link "Next Level" at bounding box center [328, 153] width 107 height 19
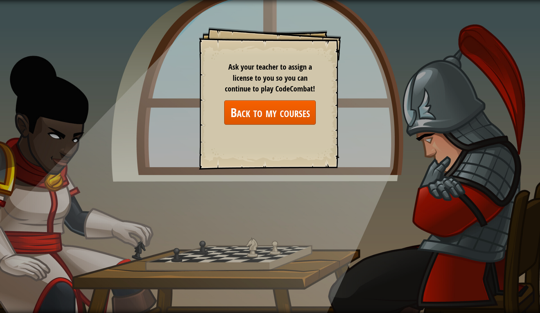
click at [277, 115] on link "Back to my courses" at bounding box center [270, 112] width 92 height 24
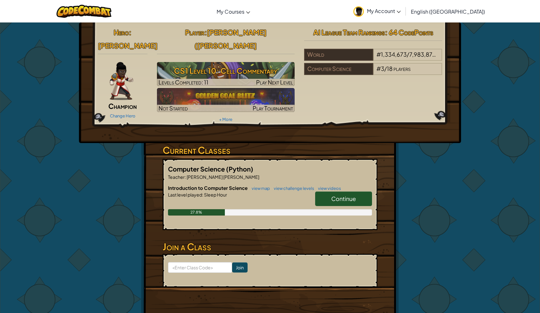
click at [356, 195] on span "Continue" at bounding box center [344, 198] width 25 height 7
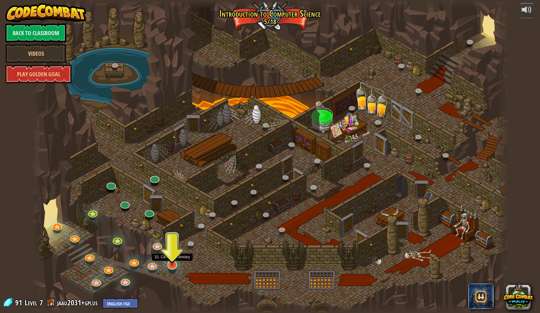
click at [172, 262] on img at bounding box center [172, 250] width 13 height 30
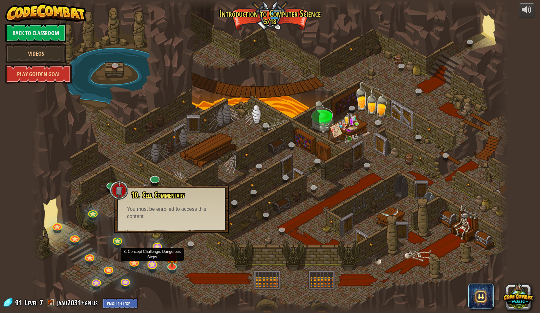
click at [153, 265] on link at bounding box center [151, 263] width 13 height 13
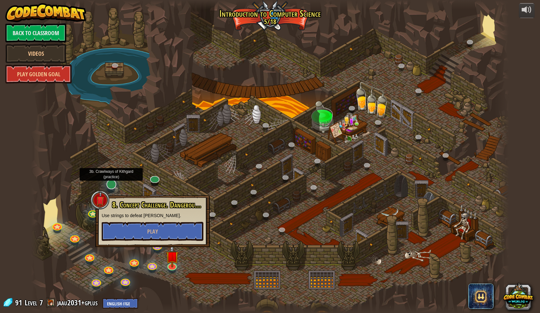
click at [109, 186] on link at bounding box center [110, 183] width 13 height 13
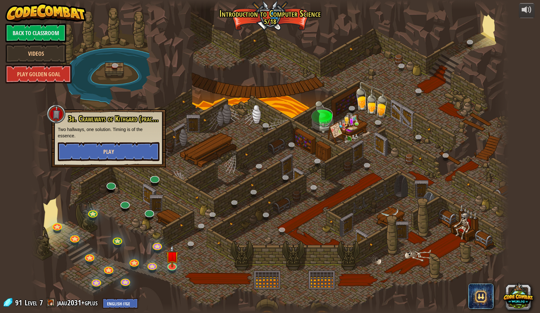
click at [125, 150] on button "Play" at bounding box center [109, 151] width 102 height 19
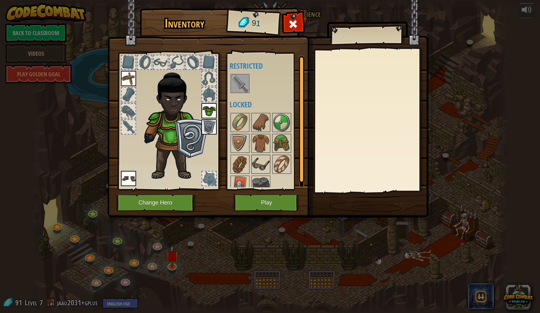
click at [260, 162] on img at bounding box center [261, 164] width 18 height 18
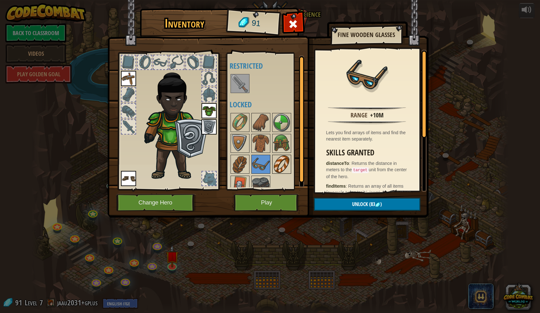
click at [278, 170] on img at bounding box center [282, 164] width 18 height 18
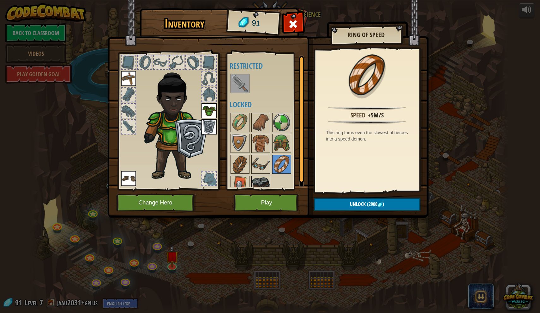
click at [268, 178] on img at bounding box center [261, 185] width 18 height 18
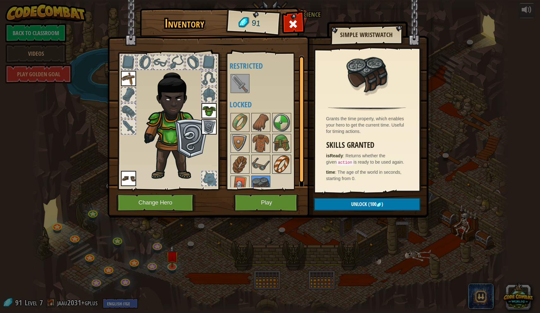
click at [286, 165] on img at bounding box center [282, 164] width 18 height 18
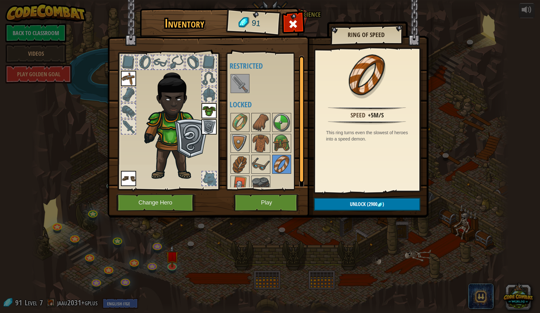
click at [349, 200] on button "Unlock (2900 )" at bounding box center [367, 204] width 107 height 13
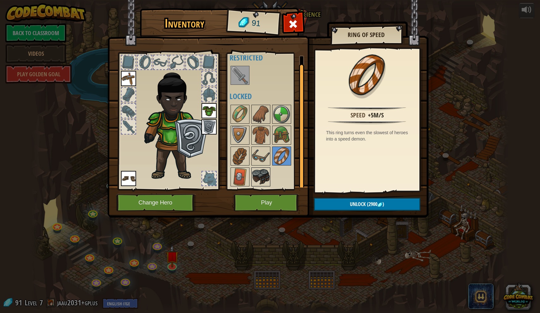
scroll to position [8, 0]
click at [258, 180] on img at bounding box center [261, 177] width 18 height 18
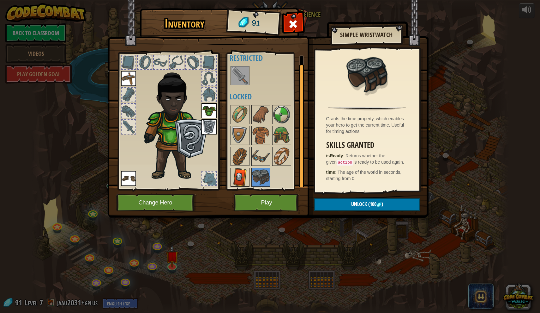
click at [245, 177] on img at bounding box center [240, 177] width 18 height 18
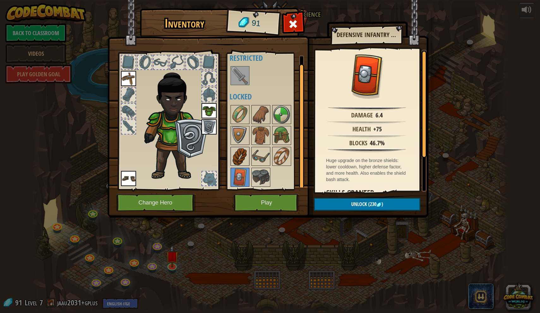
click at [247, 157] on img at bounding box center [240, 156] width 18 height 18
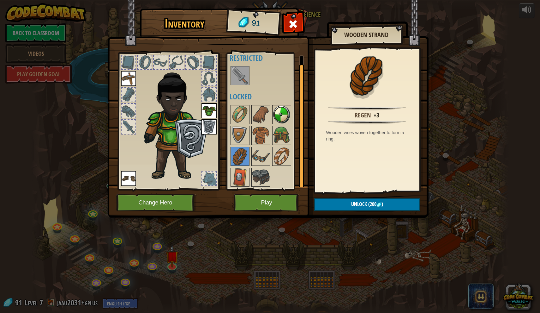
click at [286, 123] on div at bounding box center [281, 114] width 19 height 19
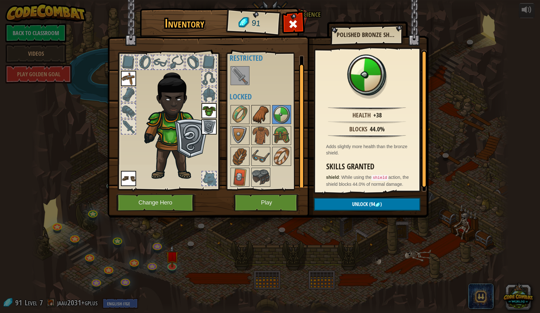
click at [266, 119] on img at bounding box center [261, 115] width 18 height 18
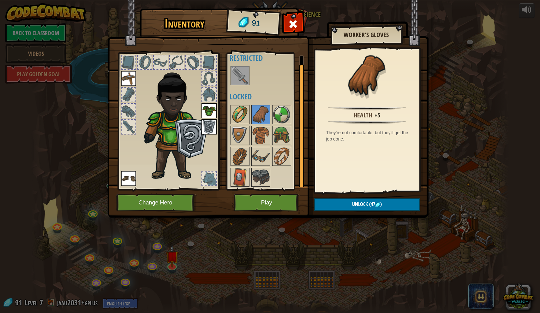
click at [249, 122] on img at bounding box center [240, 115] width 18 height 18
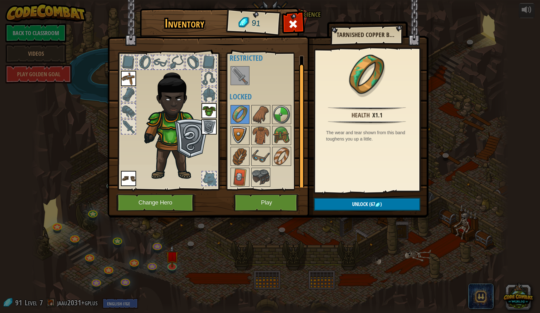
click at [239, 142] on img at bounding box center [240, 135] width 18 height 18
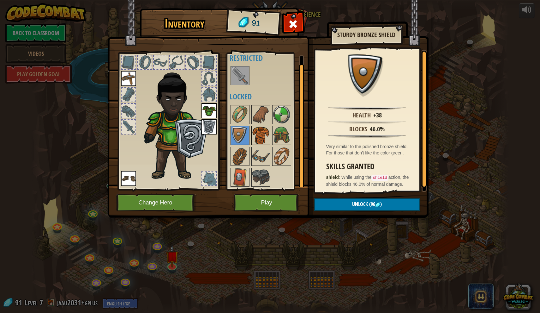
click at [255, 140] on img at bounding box center [261, 135] width 18 height 18
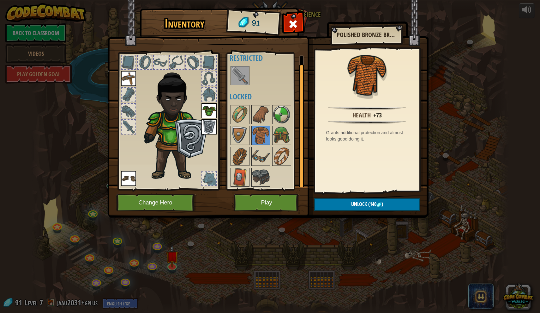
click at [271, 140] on div at bounding box center [267, 145] width 75 height 83
click at [270, 207] on button "Play" at bounding box center [267, 202] width 66 height 17
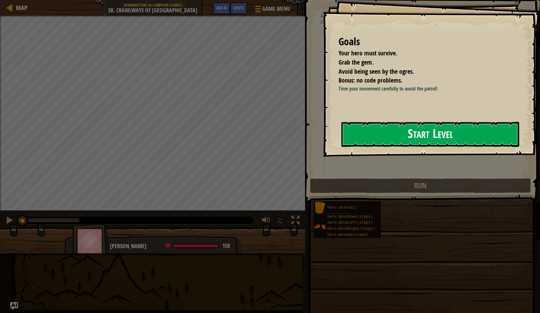
click at [352, 128] on button "Start Level" at bounding box center [431, 134] width 178 height 25
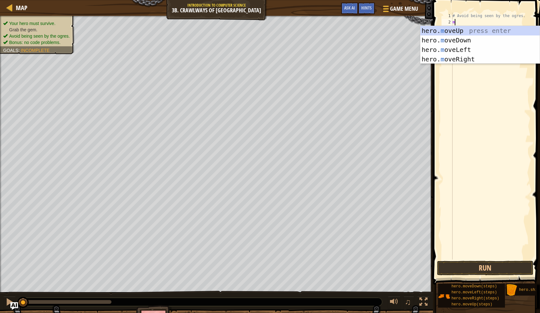
scroll to position [3, 0]
type textarea "mov"
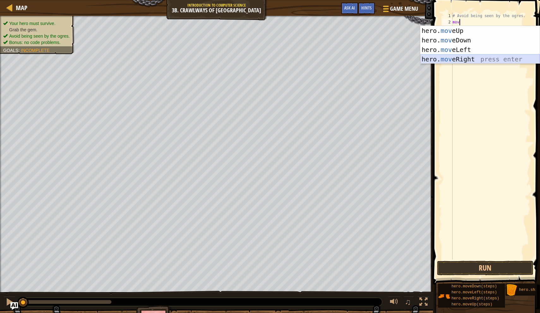
click at [452, 59] on div "hero. mov eUp press enter hero. mov eDown press enter hero. mov eLeft press ent…" at bounding box center [480, 54] width 119 height 57
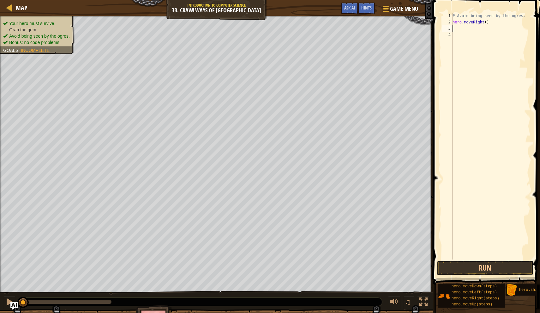
click at [489, 22] on div "# Avoid being seen by the ogres. hero . moveRight ( )" at bounding box center [491, 142] width 79 height 259
click at [462, 263] on button "Run" at bounding box center [485, 267] width 96 height 15
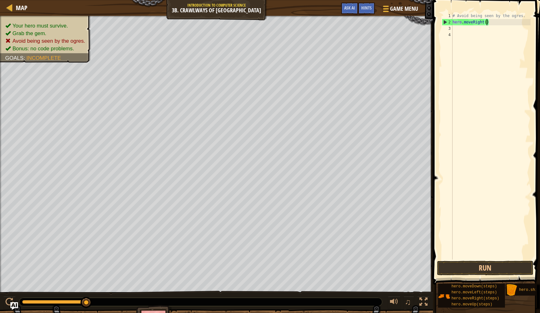
type textarea "hero.moveRight(1)"
click at [482, 266] on button "Run" at bounding box center [485, 267] width 96 height 15
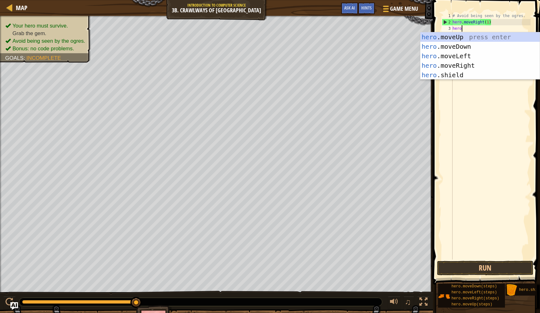
scroll to position [3, 1]
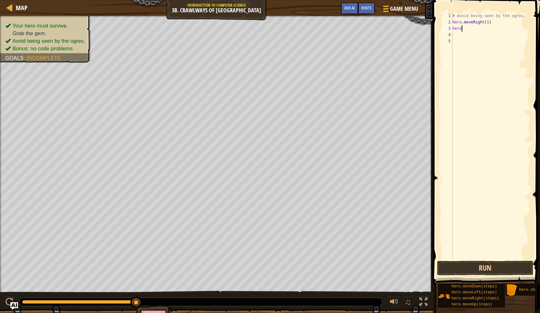
type textarea "hero."
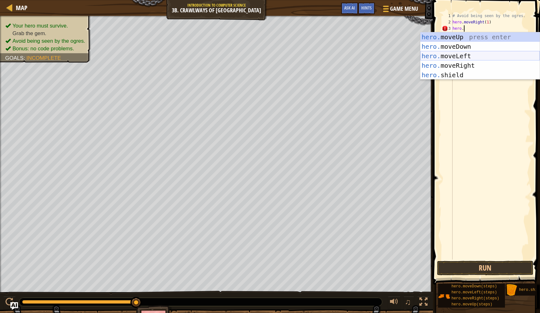
click at [459, 58] on div "hero. moveUp press enter hero. moveDown press enter hero. moveLeft press enter …" at bounding box center [480, 65] width 119 height 66
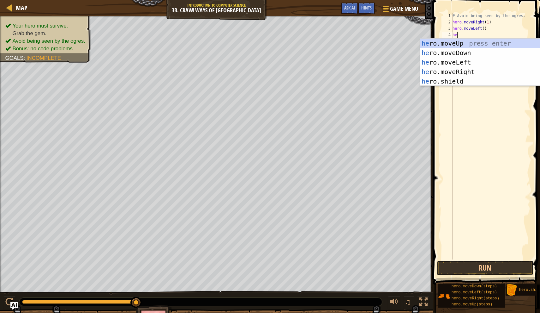
type textarea "her"
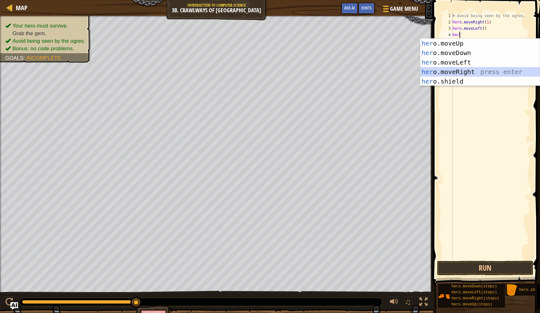
click at [460, 74] on div "her o.moveUp press enter her o.moveDown press enter her o.moveLeft press enter …" at bounding box center [480, 72] width 119 height 66
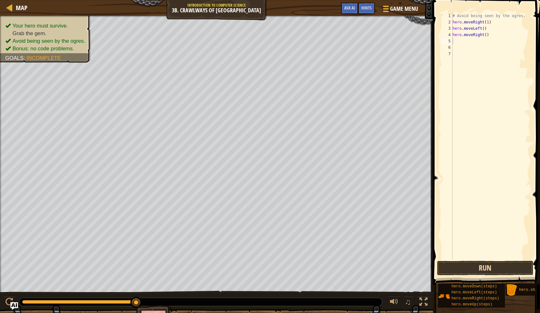
click at [457, 266] on button "Run" at bounding box center [485, 267] width 96 height 15
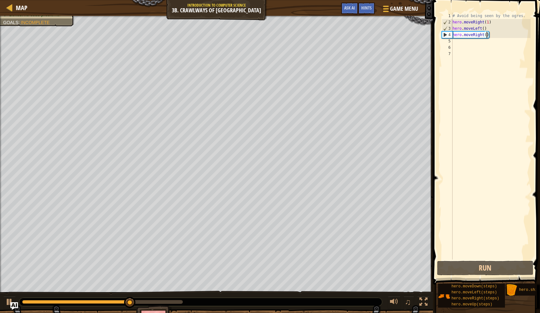
click at [487, 32] on div "# Avoid being seen by the ogres. hero . moveRight ( 1 ) hero . moveLeft ( ) her…" at bounding box center [491, 142] width 79 height 259
type textarea "hero.moveRight(2)"
click at [478, 274] on button "Run" at bounding box center [485, 267] width 96 height 15
click at [495, 265] on button "Done" at bounding box center [507, 267] width 45 height 15
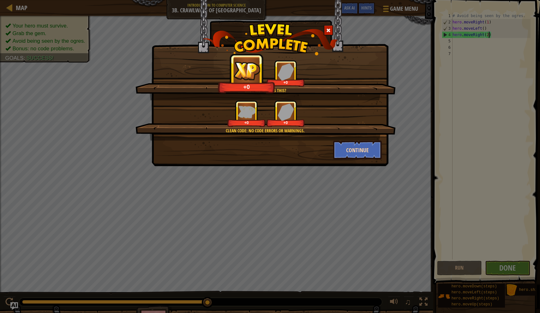
click at [347, 158] on button "Continue" at bounding box center [357, 149] width 49 height 19
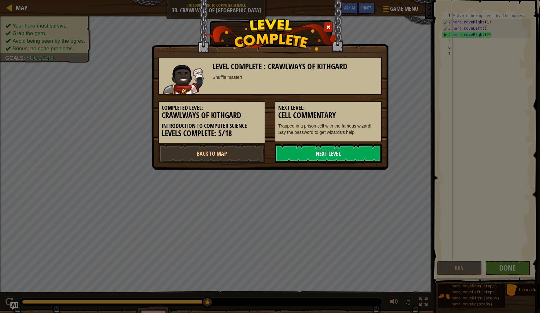
click at [347, 154] on link "Next Level" at bounding box center [328, 153] width 107 height 19
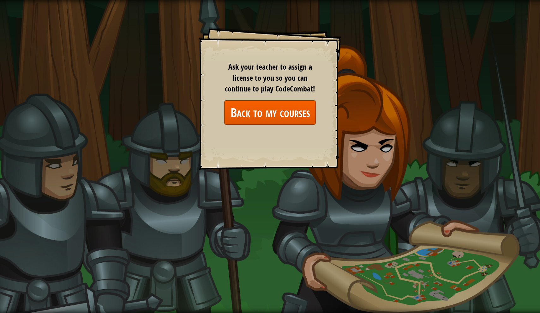
click at [254, 117] on link "Back to my courses" at bounding box center [270, 112] width 92 height 24
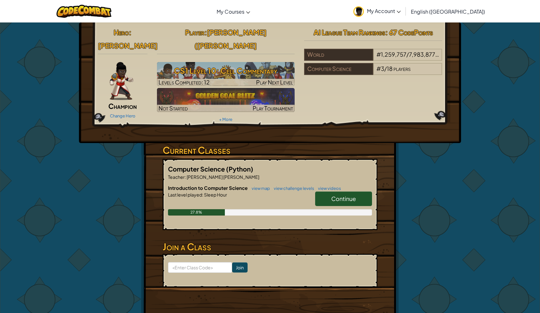
click at [333, 195] on span "Continue" at bounding box center [344, 198] width 25 height 7
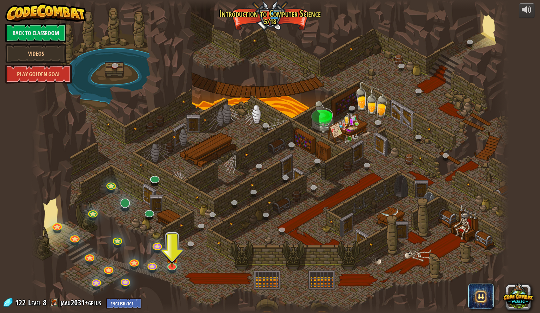
click at [128, 207] on div "25. Kithgard Gates (Locked) Escape the Kithgard dungeons, and don't let the gua…" at bounding box center [270, 156] width 478 height 313
click at [126, 205] on link at bounding box center [124, 202] width 13 height 13
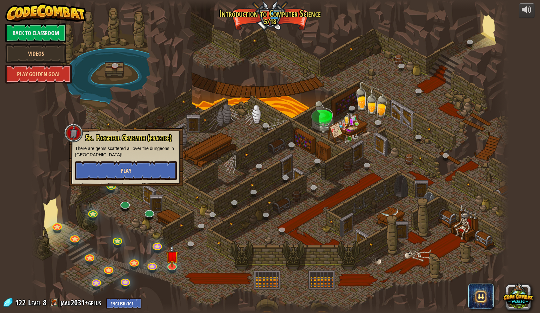
click at [153, 175] on button "Play" at bounding box center [126, 170] width 102 height 19
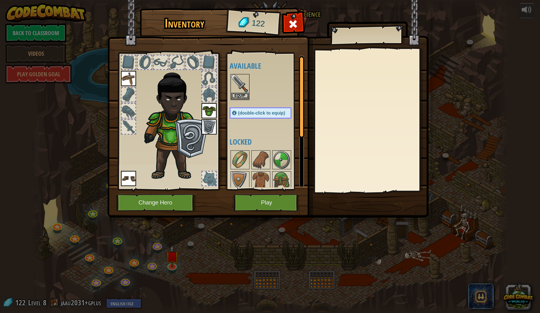
click at [254, 204] on button "Play" at bounding box center [267, 202] width 66 height 17
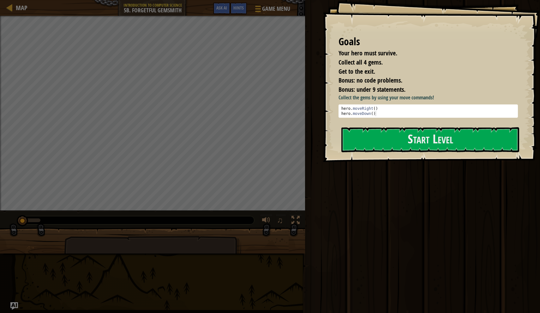
click at [411, 56] on li "Your hero must survive." at bounding box center [424, 53] width 186 height 9
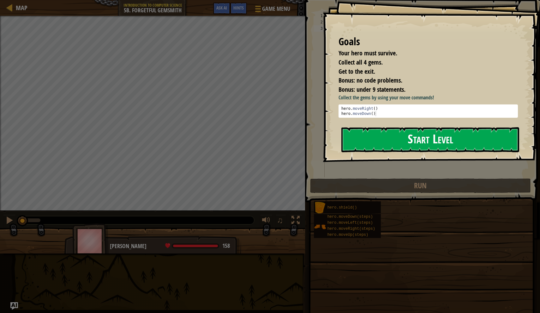
click at [360, 139] on button "Start Level" at bounding box center [431, 139] width 178 height 25
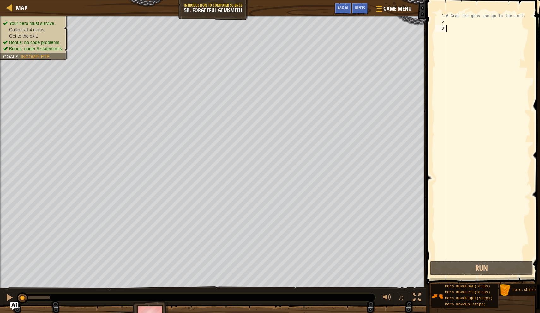
click at [454, 23] on div "# Grab the gems and go to the exit." at bounding box center [488, 142] width 86 height 259
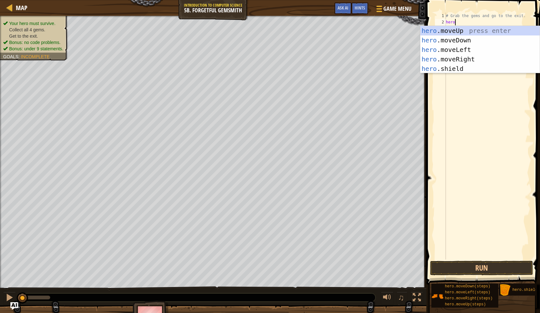
type textarea "hero."
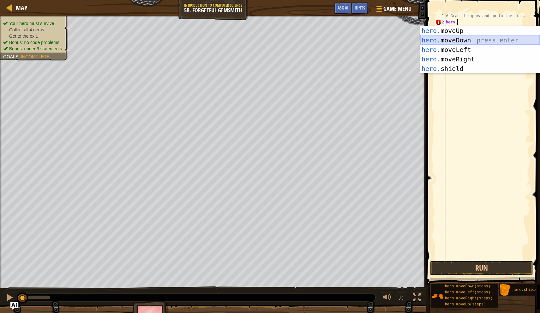
click at [464, 39] on div "hero. moveUp press enter hero. moveDown press enter hero. moveLeft press enter …" at bounding box center [480, 59] width 119 height 66
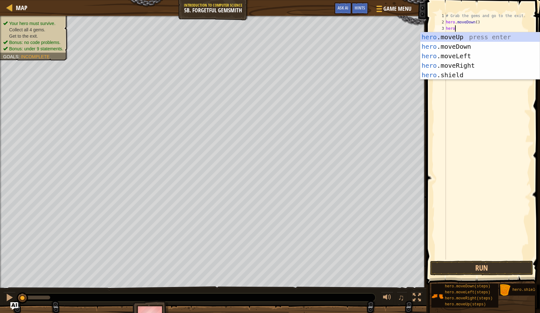
type textarea "hero."
click at [463, 67] on div "hero. moveUp press enter hero. moveDown press enter hero. moveLeft press enter …" at bounding box center [480, 65] width 119 height 66
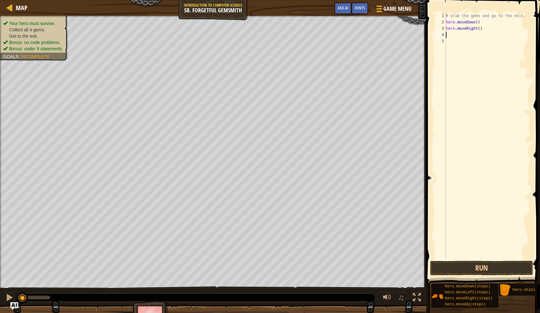
scroll to position [3, 0]
click at [481, 28] on div "# Grab the gems and go to the exit. hero . moveDown ( ) hero . moveRight ( )" at bounding box center [488, 142] width 86 height 259
type textarea "hero.moveRight(2)"
click at [456, 38] on div "# Grab the gems and go to the exit. hero . moveDown ( ) hero . moveRight ( 2 )" at bounding box center [488, 142] width 86 height 259
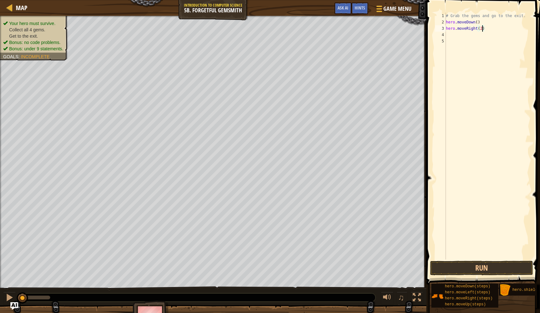
scroll to position [3, 0]
click at [457, 36] on div "# Grab the gems and go to the exit. hero . moveDown ( ) hero . moveRight ( 2 )" at bounding box center [488, 142] width 86 height 259
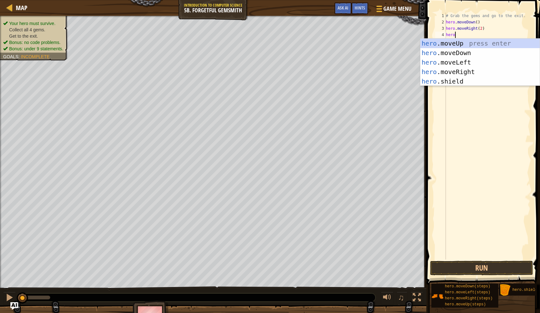
type textarea "hero."
click at [463, 44] on div "hero. moveUp press enter hero. moveDown press enter hero. moveLeft press enter …" at bounding box center [480, 72] width 119 height 66
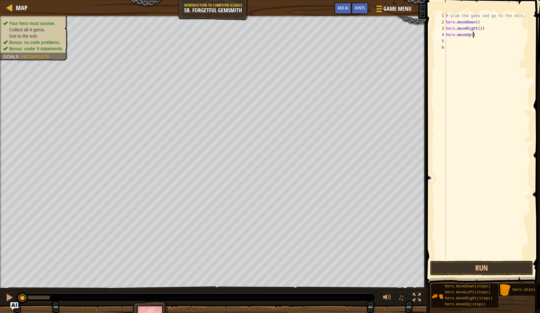
click at [473, 37] on div "# Grab the gems and go to the exit. hero . moveDown ( ) hero . moveRight ( 2 ) …" at bounding box center [488, 142] width 86 height 259
type textarea "hero.moveUp()"
click at [465, 45] on div "# Grab the gems and go to the exit. hero . moveDown ( ) hero . moveRight ( 2 ) …" at bounding box center [488, 142] width 86 height 259
click at [464, 42] on div "# Grab the gems and go to the exit. hero . moveDown ( ) hero . moveRight ( 2 ) …" at bounding box center [488, 142] width 86 height 259
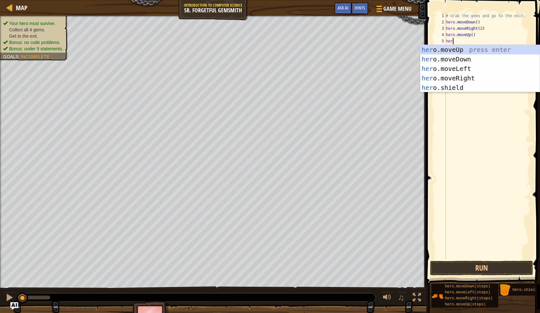
scroll to position [3, 1]
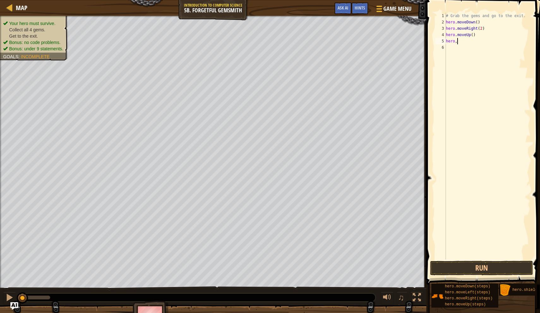
type textarea "hero."
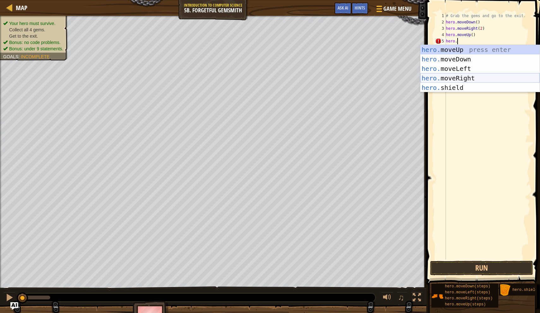
click at [459, 77] on div "hero. moveUp press enter hero. moveDown press enter hero. moveLeft press enter …" at bounding box center [480, 78] width 119 height 66
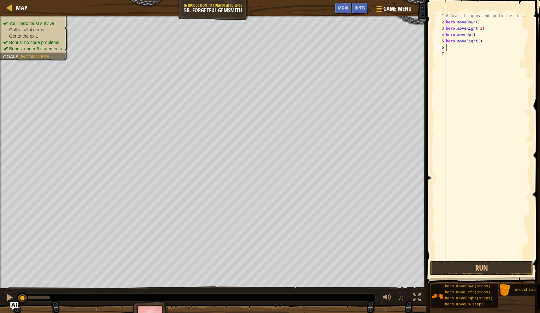
scroll to position [3, 0]
click at [481, 43] on div "# Grab the gems and go to the exit. hero . moveDown ( ) hero . moveRight ( 2 ) …" at bounding box center [488, 142] width 86 height 259
click at [466, 270] on button "Run" at bounding box center [481, 267] width 103 height 15
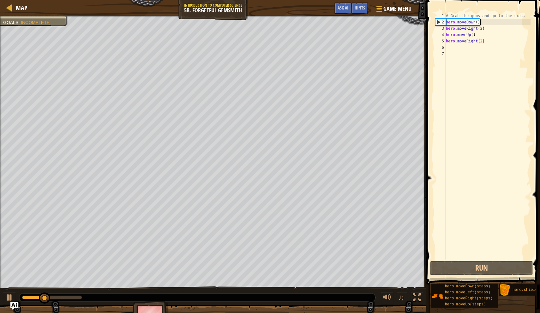
click at [482, 20] on div "# Grab the gems and go to the exit. hero . moveDown ( ) hero . moveRight ( 2 ) …" at bounding box center [488, 142] width 86 height 259
type textarea "hero.moveDown()"
click at [482, 25] on div "# Grab the gems and go to the exit. hero . moveDown ( ) hero . moveRight ( 2 ) …" at bounding box center [488, 142] width 86 height 259
click at [482, 21] on div "# Grab the gems and go to the exit. hero . moveDown ( ) hero . moveRight ( 2 ) …" at bounding box center [488, 142] width 86 height 259
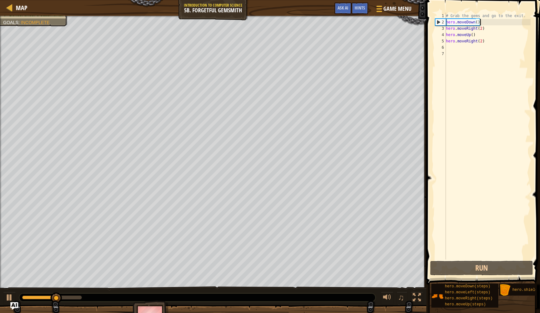
scroll to position [3, 0]
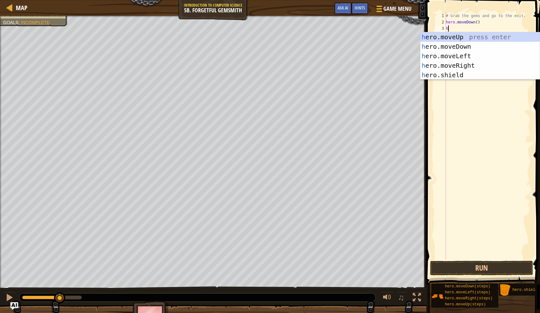
type textarea "her"
click at [458, 46] on div "her o.moveUp press enter her o.moveDown press enter her o.moveLeft press enter …" at bounding box center [480, 65] width 119 height 66
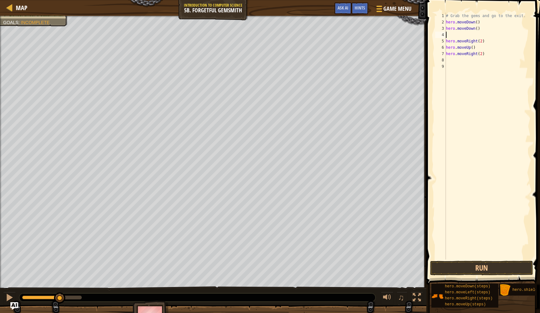
click at [474, 22] on div "# Grab the gems and go to the exit. hero . moveDown ( ) hero . moveDown ( ) her…" at bounding box center [488, 142] width 86 height 259
type textarea "hero.moveRight"
click at [463, 38] on div "# Grab the gems and go to the exit. hero . moveRight hero . moveDown ( ) hero .…" at bounding box center [488, 142] width 86 height 259
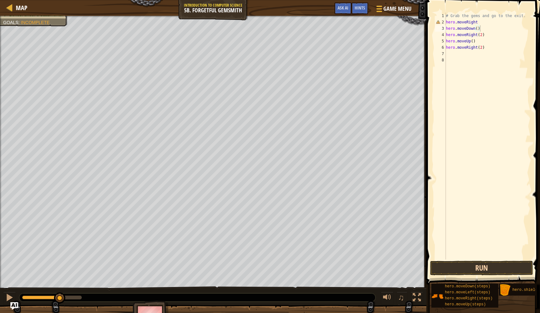
click at [481, 267] on button "Run" at bounding box center [481, 267] width 103 height 15
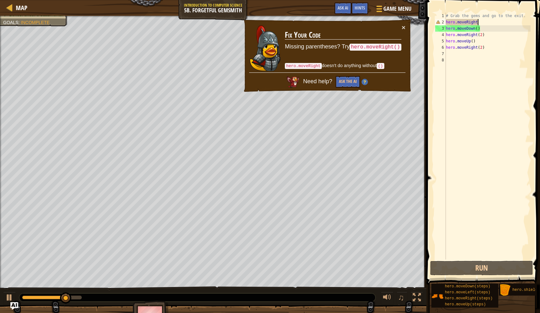
click at [481, 22] on div "# Grab the gems and go to the exit. hero . moveRight hero . moveDown ( ) hero .…" at bounding box center [488, 142] width 86 height 259
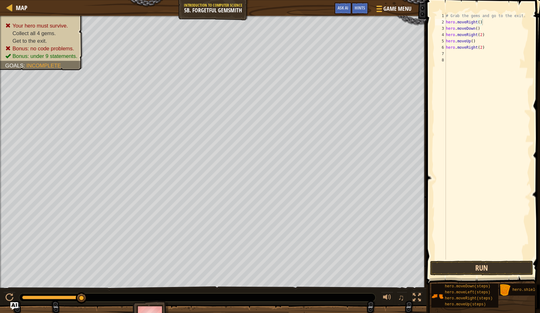
click at [458, 273] on button "Run" at bounding box center [481, 267] width 103 height 15
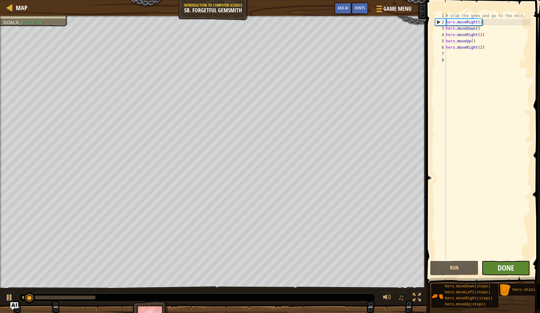
click at [501, 270] on span "Done" at bounding box center [506, 267] width 16 height 10
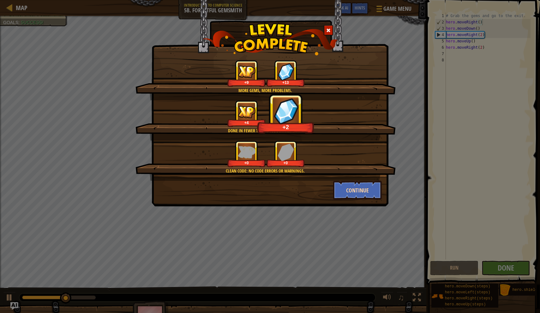
click at [351, 189] on button "Continue" at bounding box center [357, 189] width 49 height 19
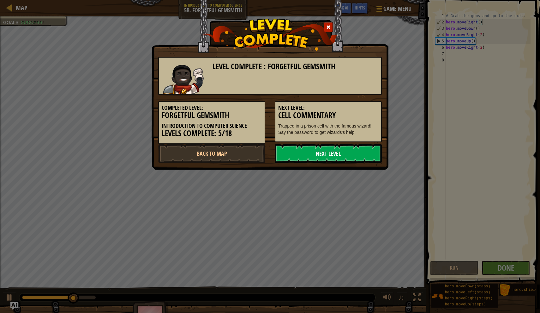
click at [340, 159] on link "Next Level" at bounding box center [328, 153] width 107 height 19
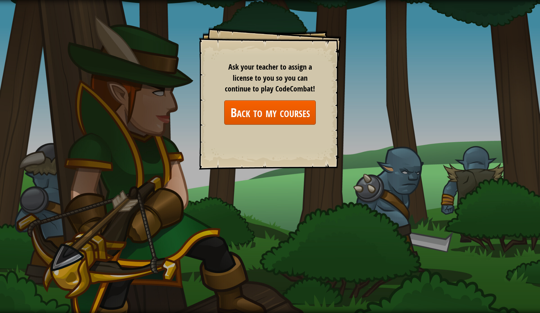
click at [271, 108] on link "Back to my courses" at bounding box center [270, 112] width 92 height 24
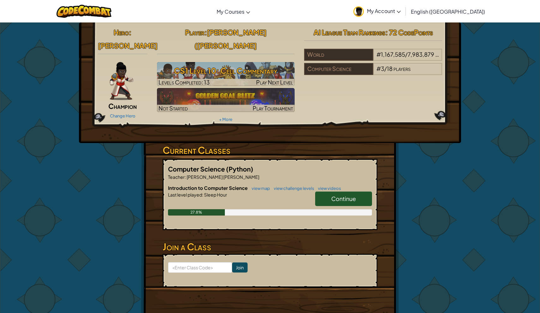
click at [352, 195] on span "Continue" at bounding box center [344, 198] width 25 height 7
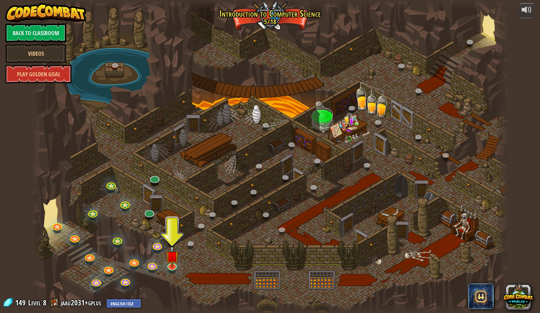
click at [150, 217] on div at bounding box center [150, 217] width 8 height 6
click at [150, 216] on link at bounding box center [148, 210] width 13 height 13
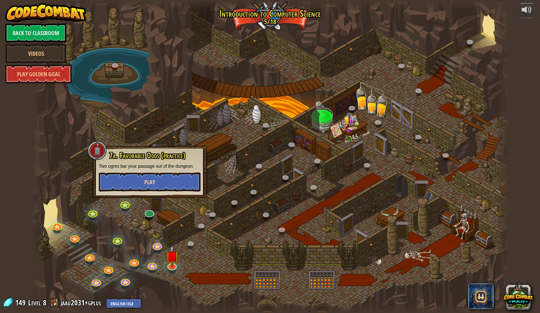
click at [176, 186] on button "Play" at bounding box center [150, 181] width 102 height 19
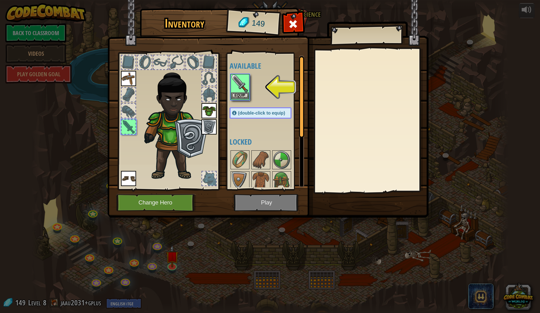
click at [238, 95] on button "Equip" at bounding box center [240, 95] width 18 height 7
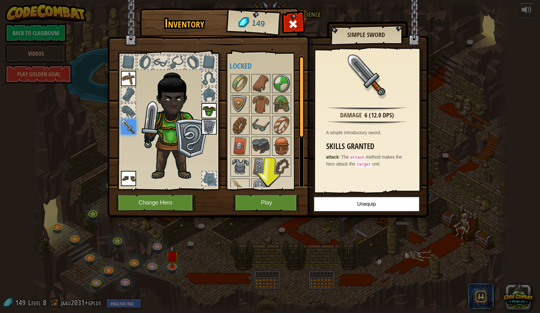
click at [286, 201] on button "Play" at bounding box center [267, 202] width 66 height 17
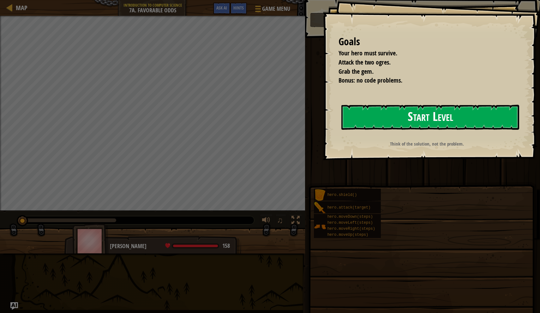
click at [367, 125] on button "Start Level" at bounding box center [431, 117] width 178 height 25
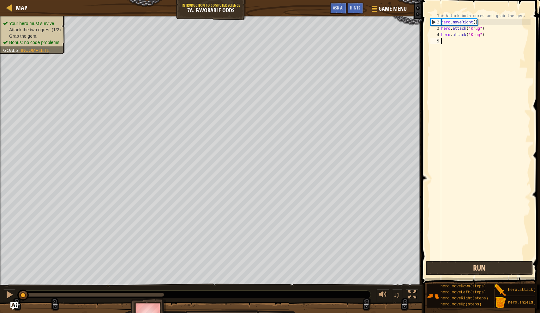
click at [443, 272] on button "Run" at bounding box center [479, 267] width 107 height 15
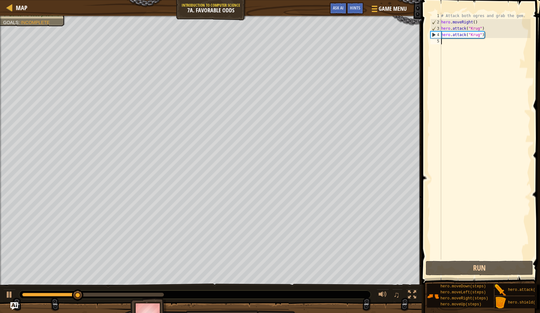
click at [456, 44] on div "# Attack both ogres and grab the gem. hero . moveRight ( ) hero . attack ( "Kru…" at bounding box center [485, 142] width 91 height 259
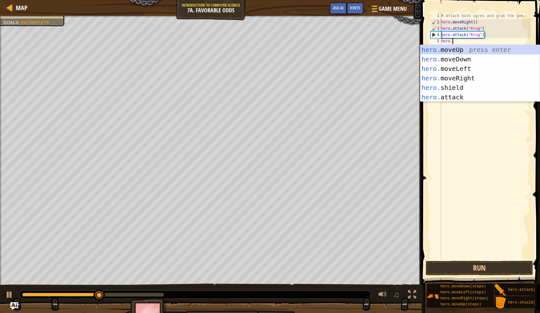
scroll to position [3, 1]
click at [458, 80] on div "hero. moveUp press enter hero. moveDown press enter hero. moveLeft press enter …" at bounding box center [480, 83] width 119 height 76
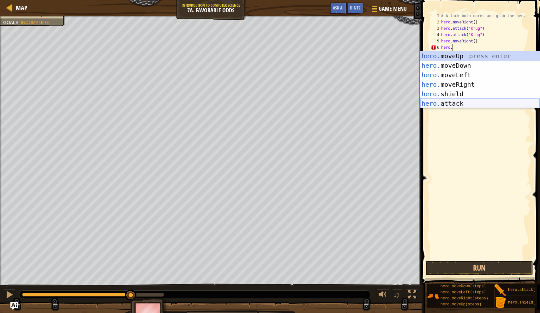
click at [451, 107] on div "hero. moveUp press enter hero. moveDown press enter hero. moveLeft press enter …" at bounding box center [480, 89] width 119 height 76
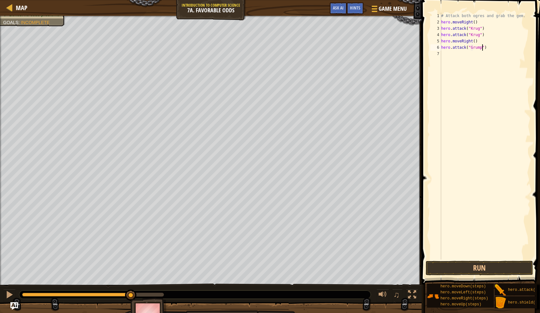
scroll to position [3, 3]
click at [473, 266] on button "Run" at bounding box center [479, 267] width 107 height 15
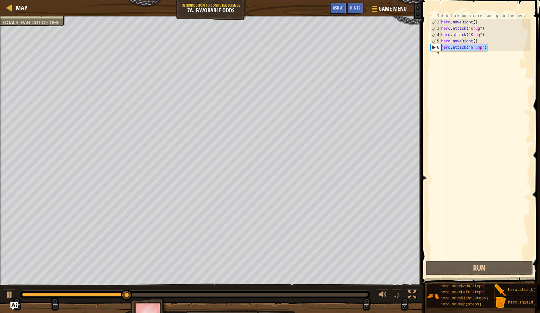
drag, startPoint x: 491, startPoint y: 48, endPoint x: 442, endPoint y: 49, distance: 49.0
click at [442, 49] on div "hero.attack("Grump") 1 2 3 4 5 6 7 # Attack both ogres and grab the gem. hero .…" at bounding box center [480, 136] width 101 height 247
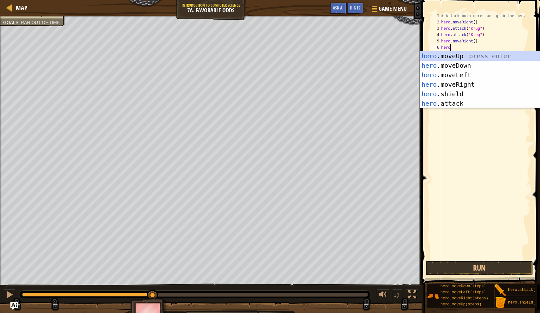
scroll to position [3, 1]
click at [460, 56] on div "hero. moveUp press enter hero. moveDown press enter hero. moveLeft press enter …" at bounding box center [480, 89] width 119 height 76
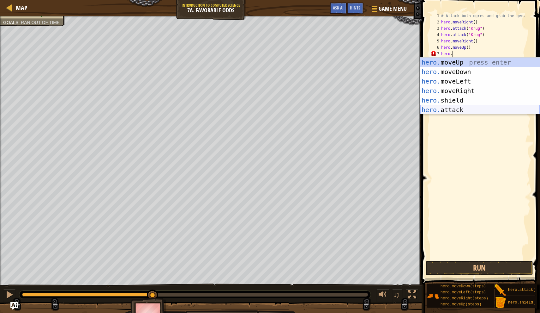
click at [437, 109] on div "hero. moveUp press enter hero. moveDown press enter hero. moveLeft press enter …" at bounding box center [480, 96] width 119 height 76
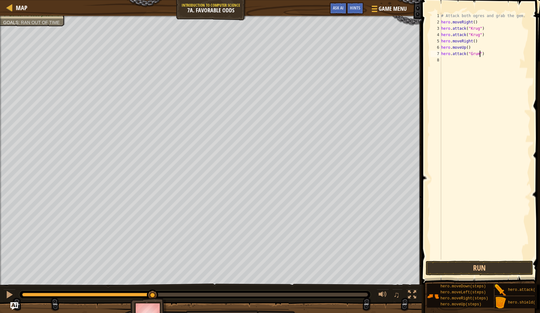
scroll to position [3, 3]
click at [474, 61] on div "# Attack both ogres and grab the gem. hero . moveRight ( ) hero . attack ( "Kru…" at bounding box center [485, 142] width 91 height 259
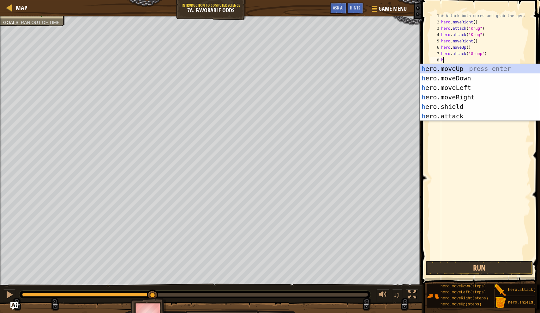
scroll to position [3, 0]
click at [476, 84] on div "hero .moveUp press enter hero .moveDown press enter hero .moveLeft press enter …" at bounding box center [480, 102] width 119 height 76
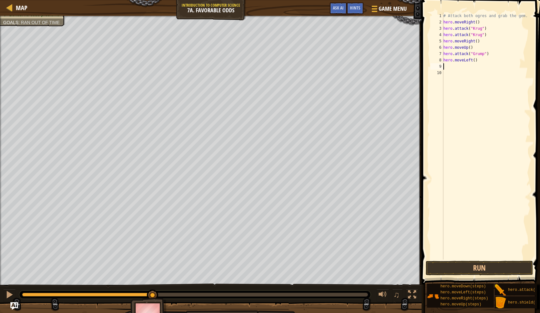
scroll to position [3, 0]
click at [457, 269] on button "Run" at bounding box center [479, 267] width 107 height 15
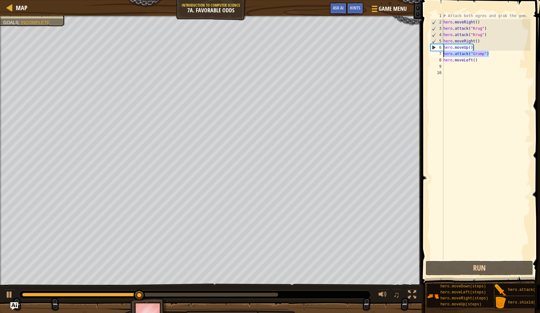
drag, startPoint x: 497, startPoint y: 53, endPoint x: 431, endPoint y: 55, distance: 66.1
click at [431, 55] on div "1 2 3 4 5 6 7 8 9 10 # Attack both ogres and grab the gem. hero . moveRight ( )…" at bounding box center [480, 136] width 101 height 247
click at [496, 54] on div "# Attack both ogres and grab the gem. hero . moveRight ( ) hero . attack ( "Kru…" at bounding box center [486, 142] width 89 height 259
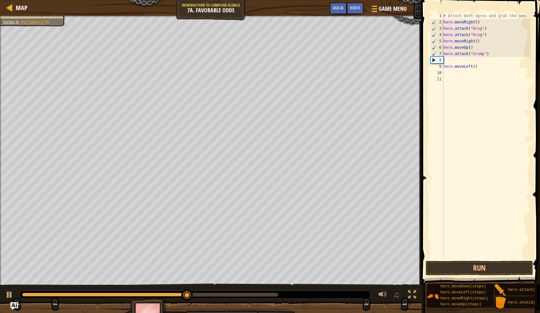
paste textarea "hero.attack("Grump")"
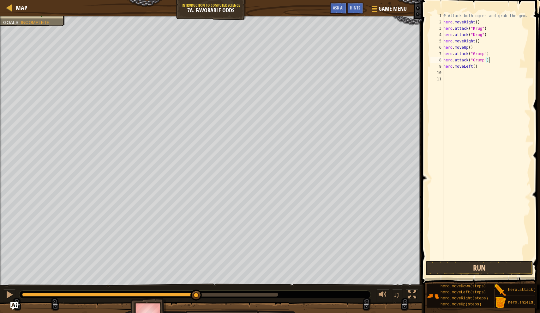
click at [491, 269] on button "Run" at bounding box center [479, 267] width 107 height 15
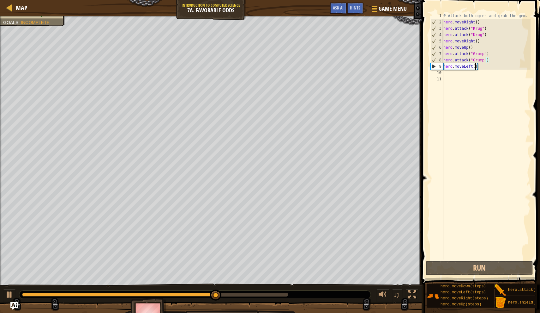
click at [476, 67] on div "# Attack both ogres and grab the gem. hero . moveRight ( ) hero . attack ( "Kru…" at bounding box center [486, 142] width 89 height 259
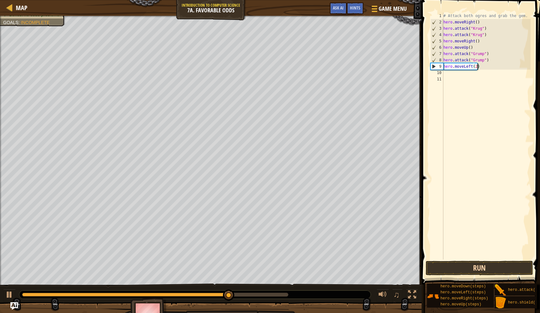
click at [484, 271] on button "Run" at bounding box center [479, 267] width 107 height 15
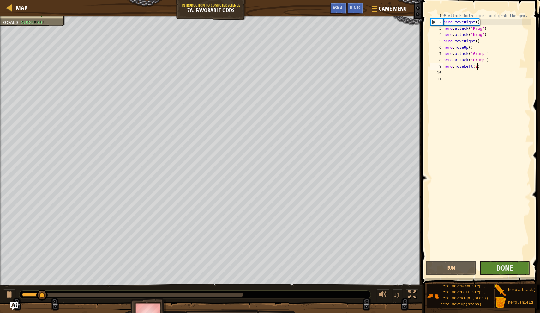
click at [494, 268] on button "Done" at bounding box center [505, 267] width 51 height 15
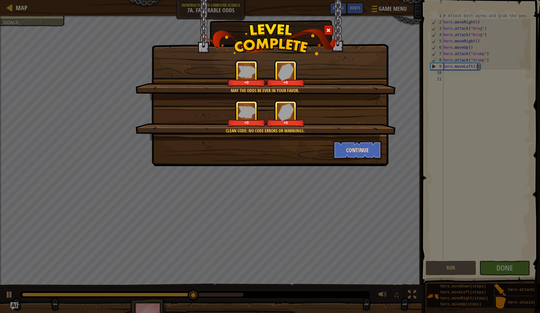
click at [340, 149] on button "Continue" at bounding box center [357, 149] width 49 height 19
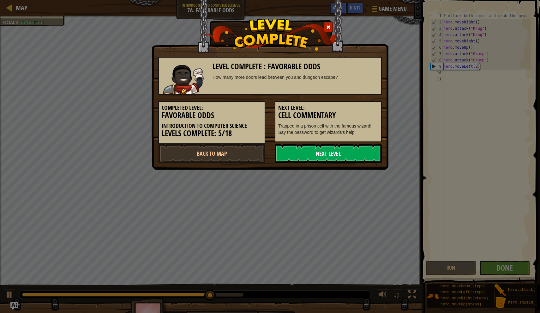
click at [332, 159] on link "Next Level" at bounding box center [328, 153] width 107 height 19
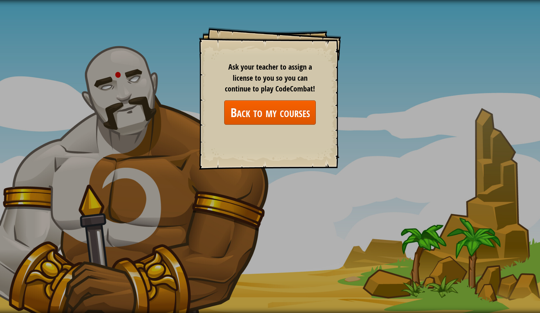
click at [296, 107] on link "Back to my courses" at bounding box center [270, 112] width 92 height 24
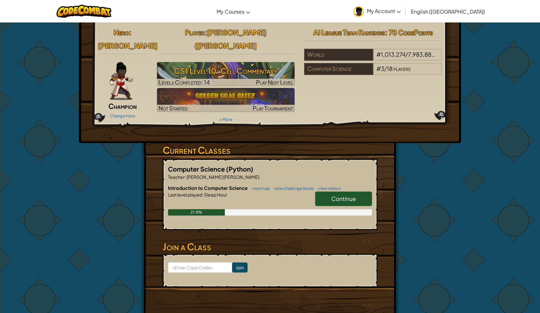
click at [348, 195] on span "Continue" at bounding box center [344, 198] width 25 height 7
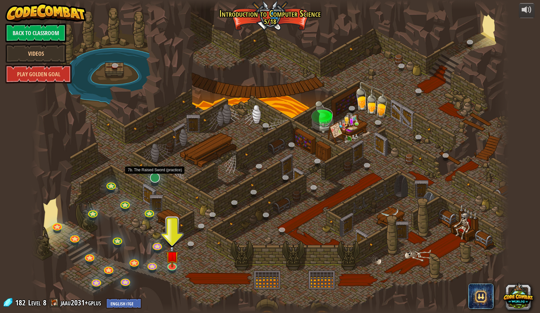
click at [155, 179] on link at bounding box center [154, 176] width 13 height 13
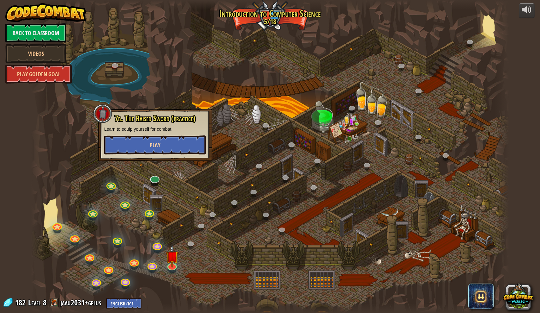
click at [173, 149] on button "Play" at bounding box center [155, 144] width 102 height 19
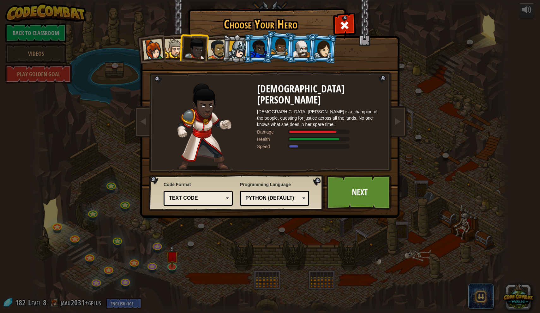
click at [211, 54] on div at bounding box center [218, 50] width 20 height 20
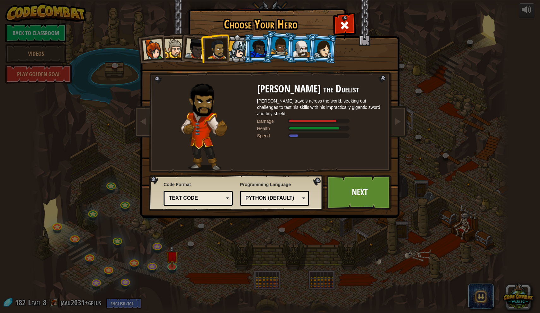
click at [235, 54] on div at bounding box center [238, 50] width 18 height 18
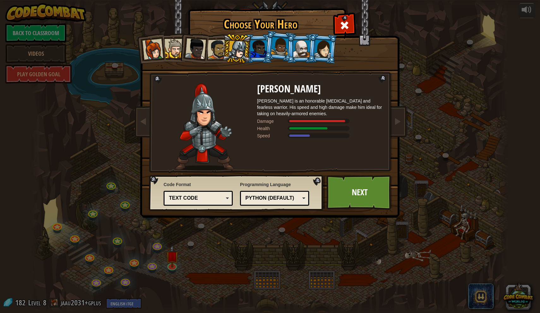
click at [265, 34] on ol at bounding box center [270, 34] width 261 height 0
click at [345, 28] on span at bounding box center [345, 25] width 10 height 10
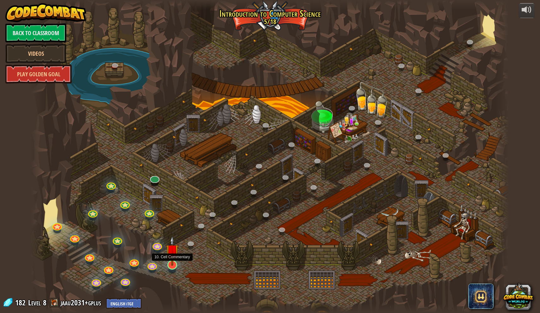
click at [174, 255] on img at bounding box center [172, 250] width 13 height 30
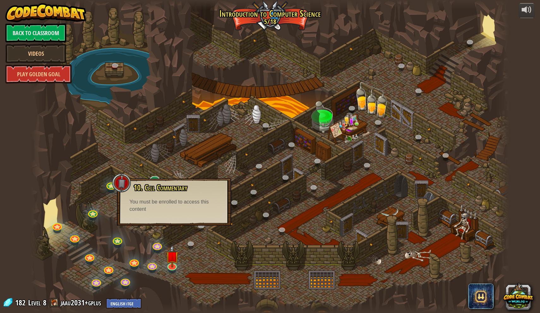
click at [237, 157] on div at bounding box center [270, 156] width 478 height 313
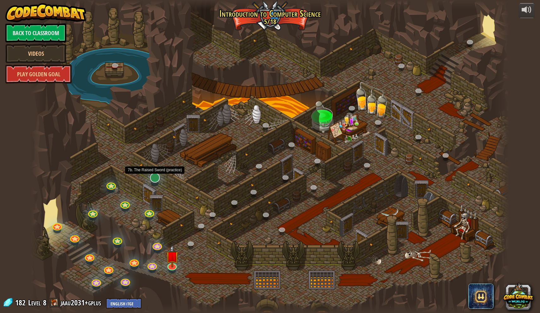
click at [157, 180] on link at bounding box center [154, 176] width 13 height 13
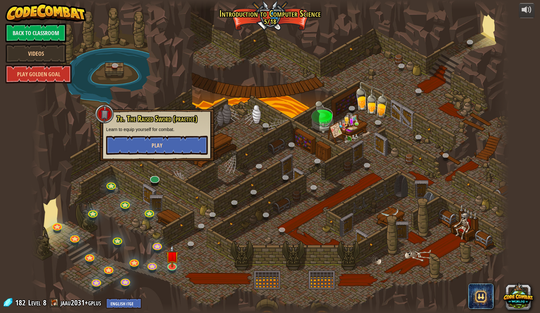
click at [162, 147] on span "Play" at bounding box center [157, 145] width 11 height 8
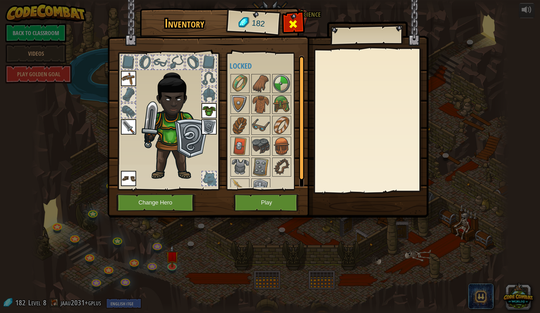
click at [293, 26] on span at bounding box center [293, 24] width 10 height 10
